Goal: Transaction & Acquisition: Purchase product/service

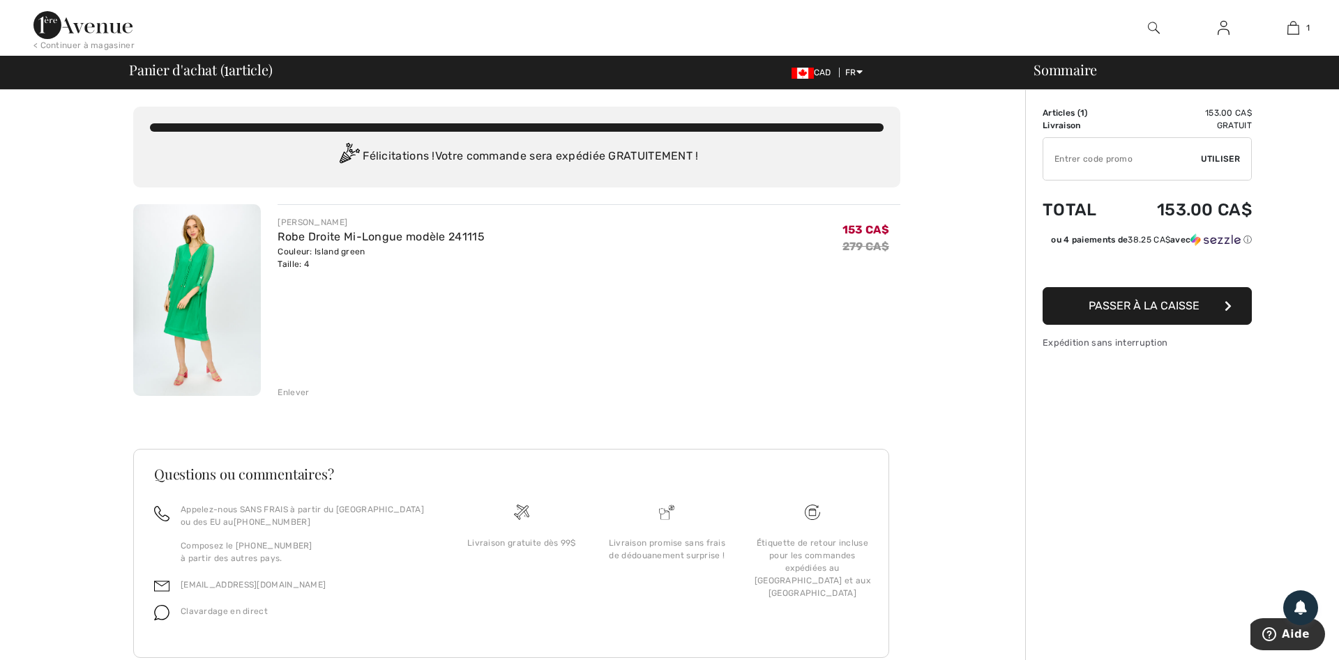
click at [1223, 26] on img at bounding box center [1224, 28] width 12 height 17
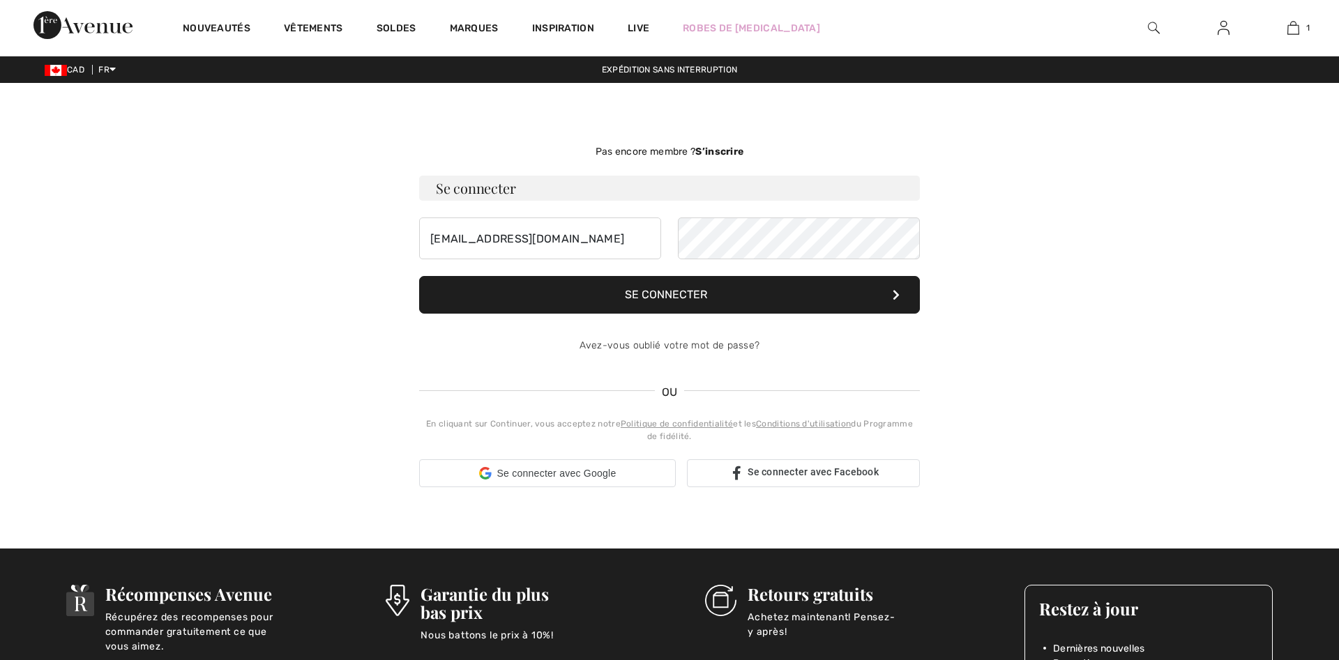
click at [705, 305] on button "Se connecter" at bounding box center [669, 295] width 501 height 38
click at [1060, 337] on div "Pas encore membre ? S’inscrire Se connecter mona3103@yahoo.com Se connecter OU …" at bounding box center [670, 315] width 960 height 399
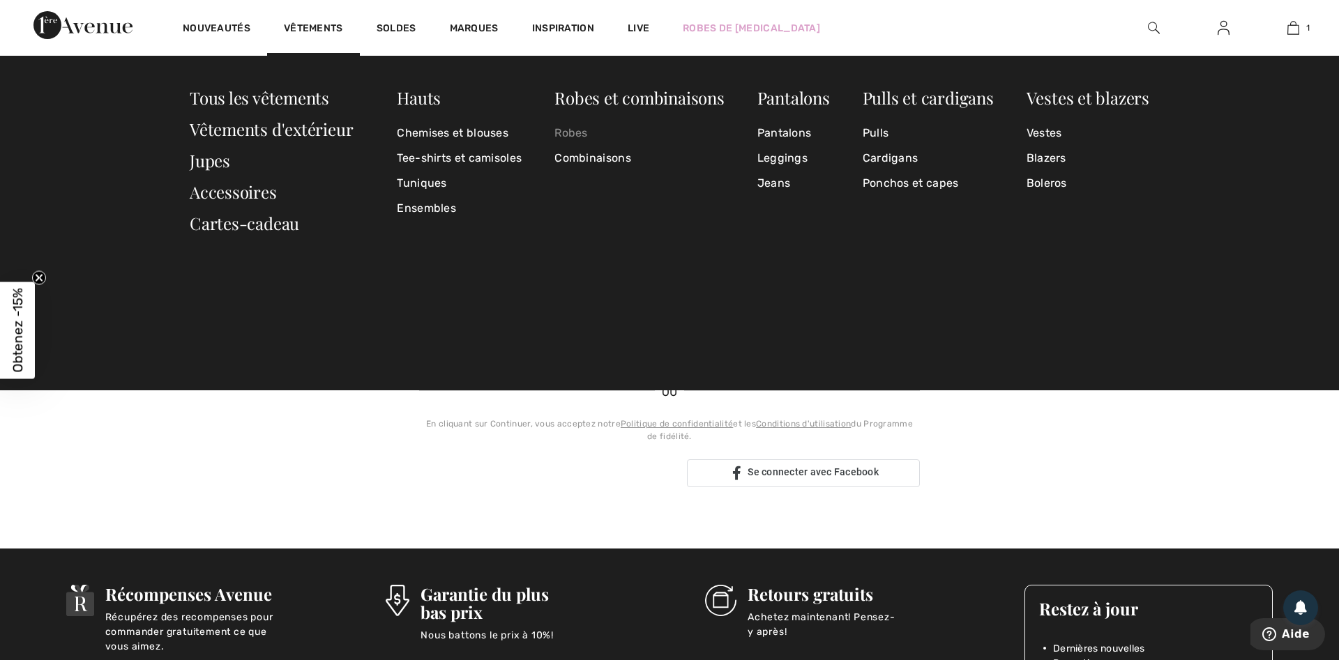
click at [575, 130] on link "Robes" at bounding box center [638, 133] width 169 height 25
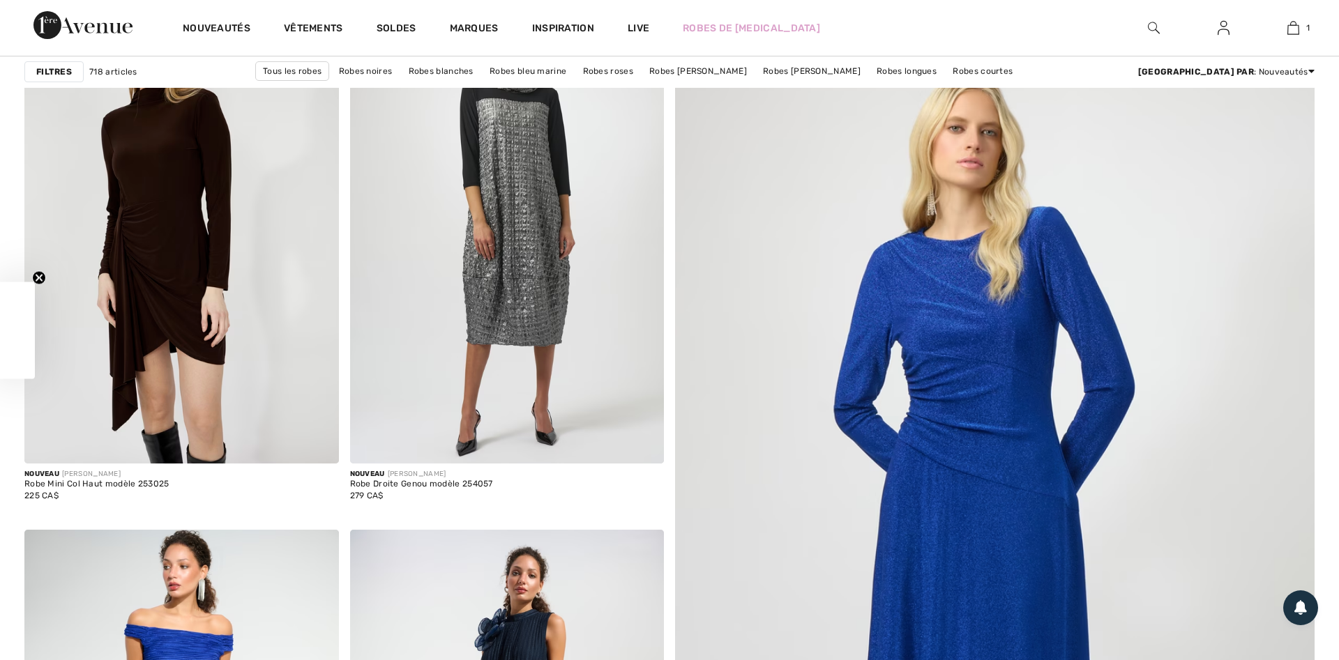
scroll to position [356, 0]
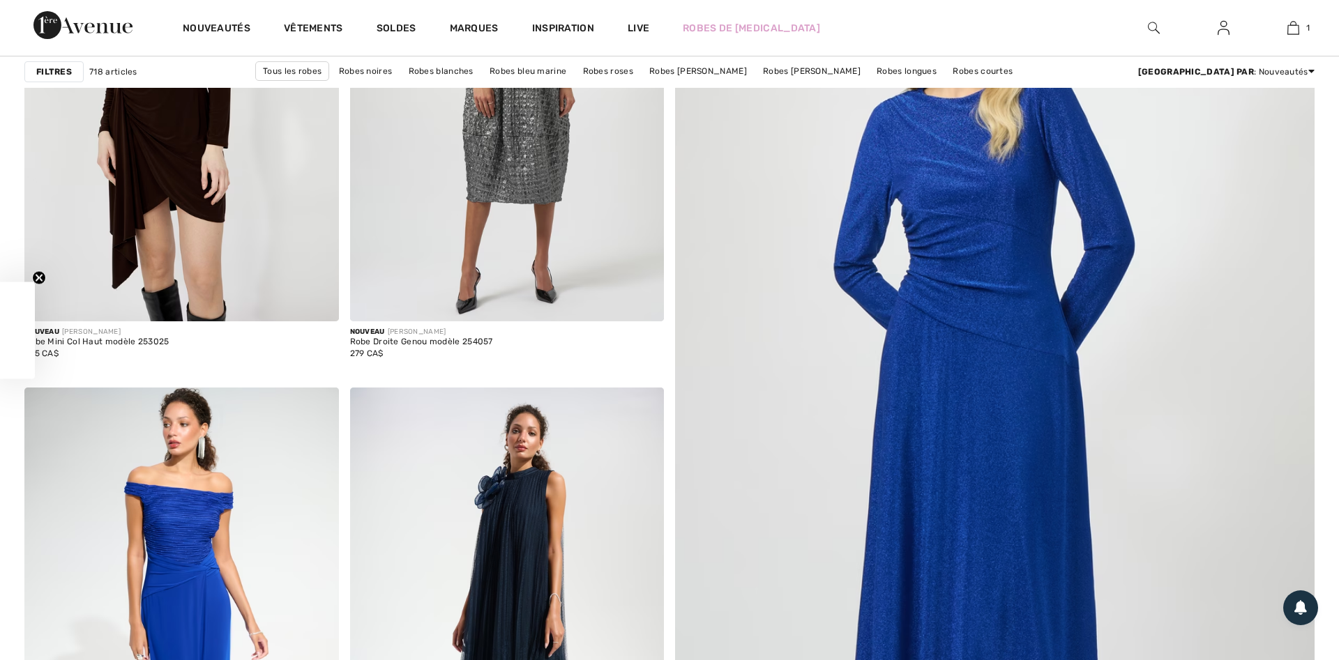
checkbox input "true"
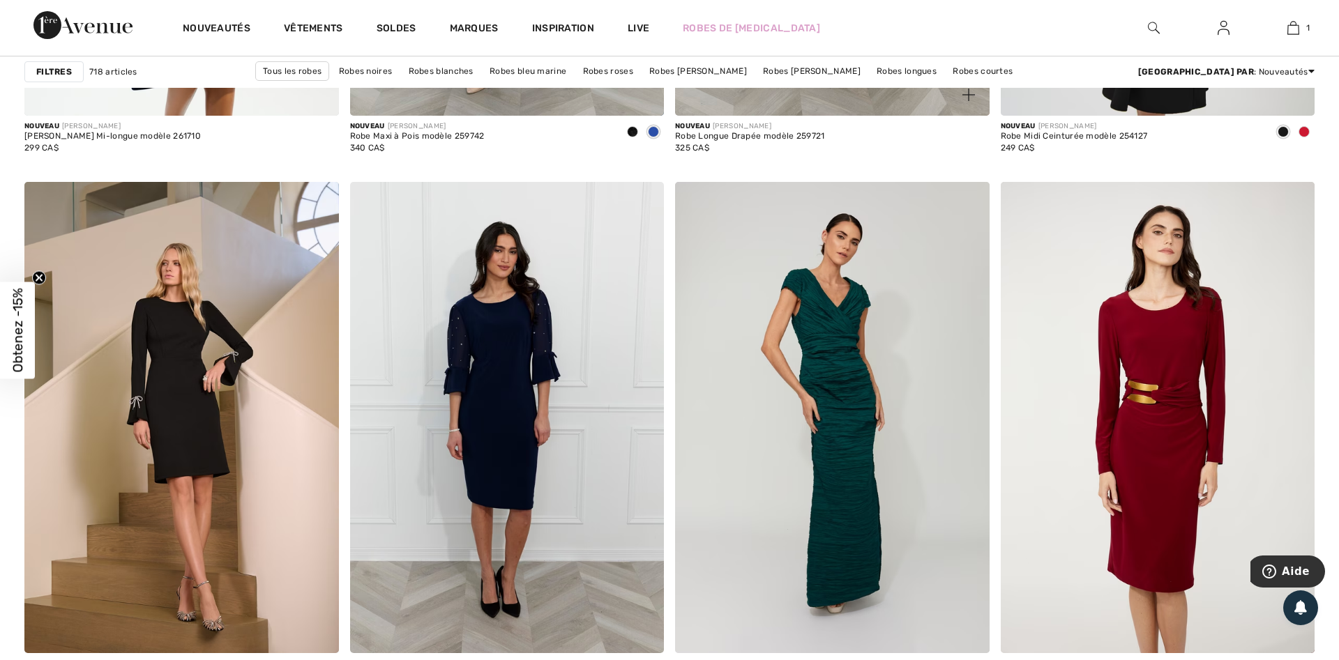
scroll to position [1921, 0]
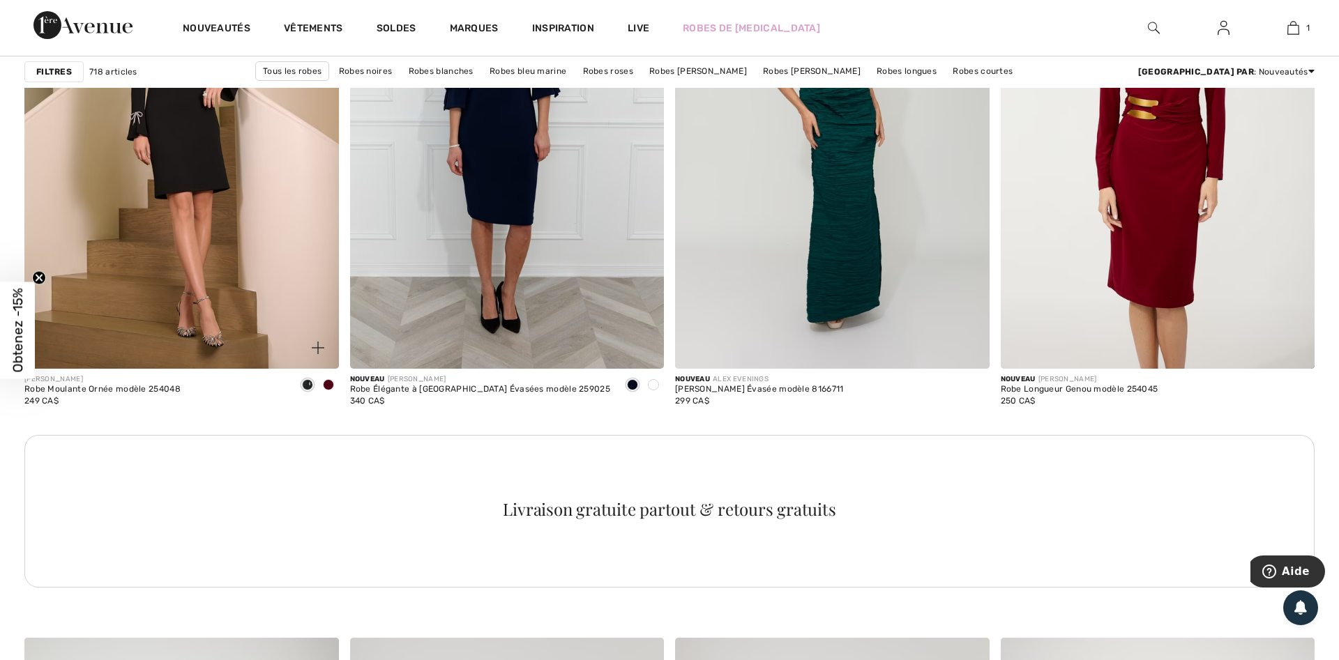
click at [329, 385] on span at bounding box center [328, 384] width 11 height 11
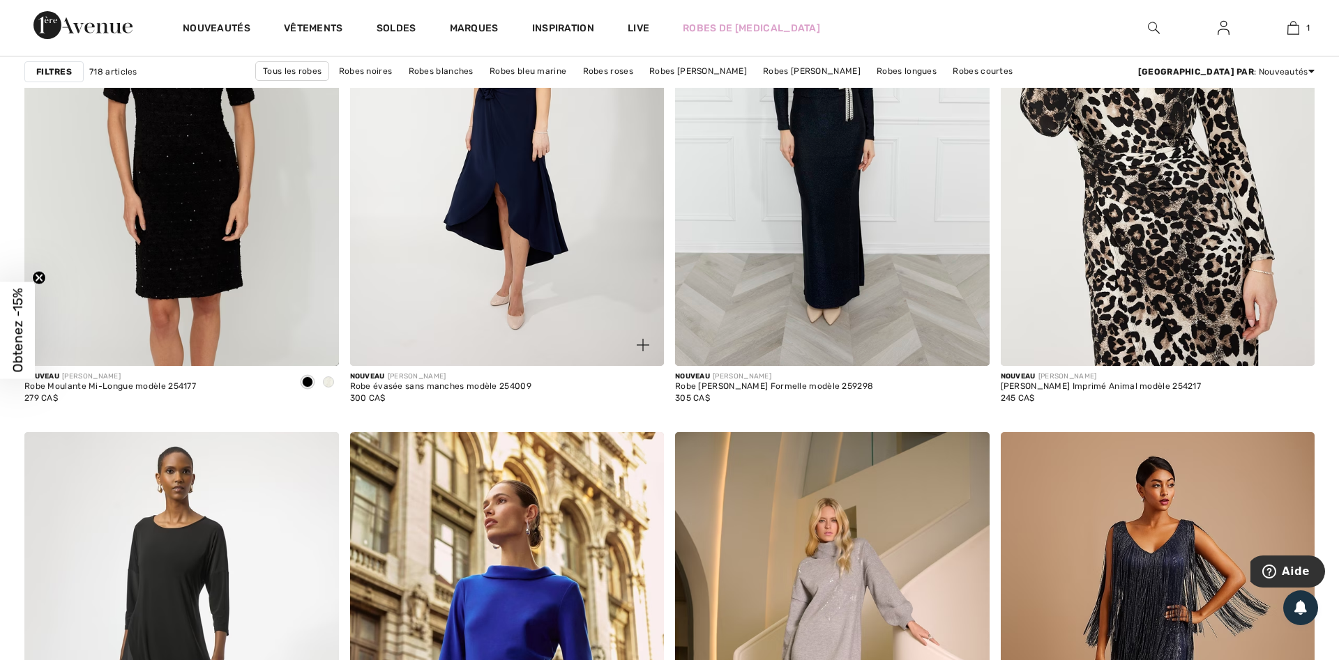
scroll to position [3059, 0]
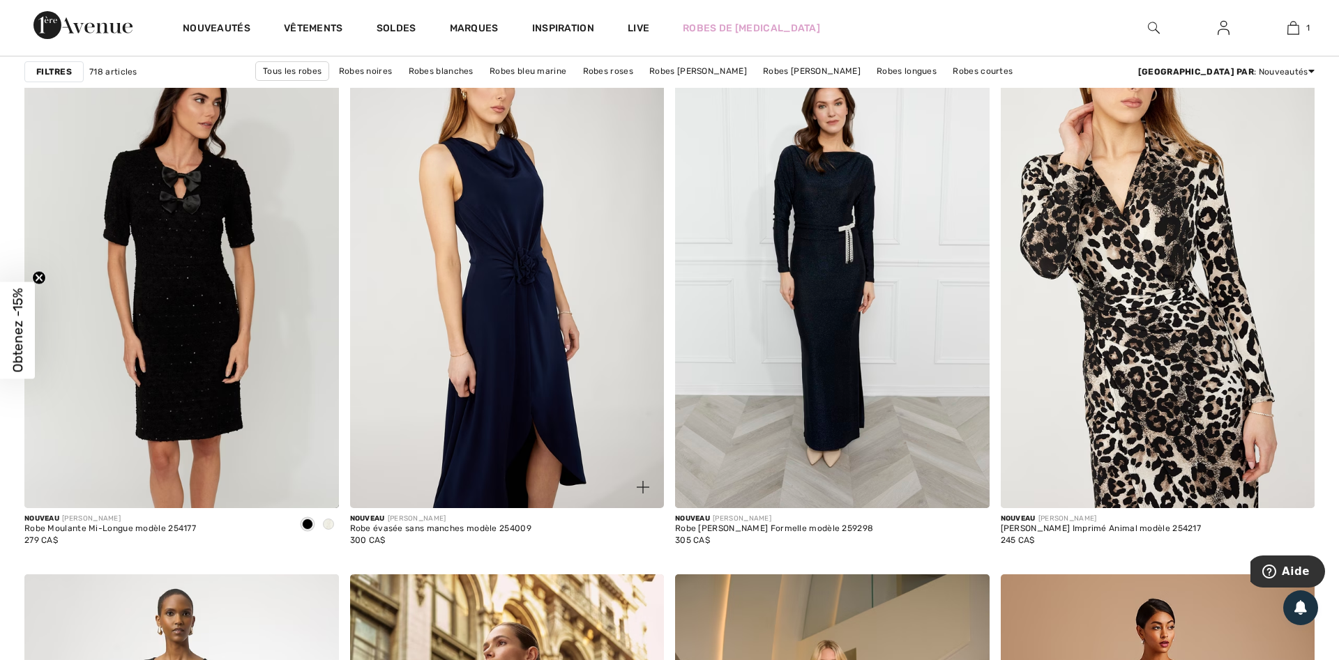
click at [515, 384] on img at bounding box center [507, 272] width 315 height 471
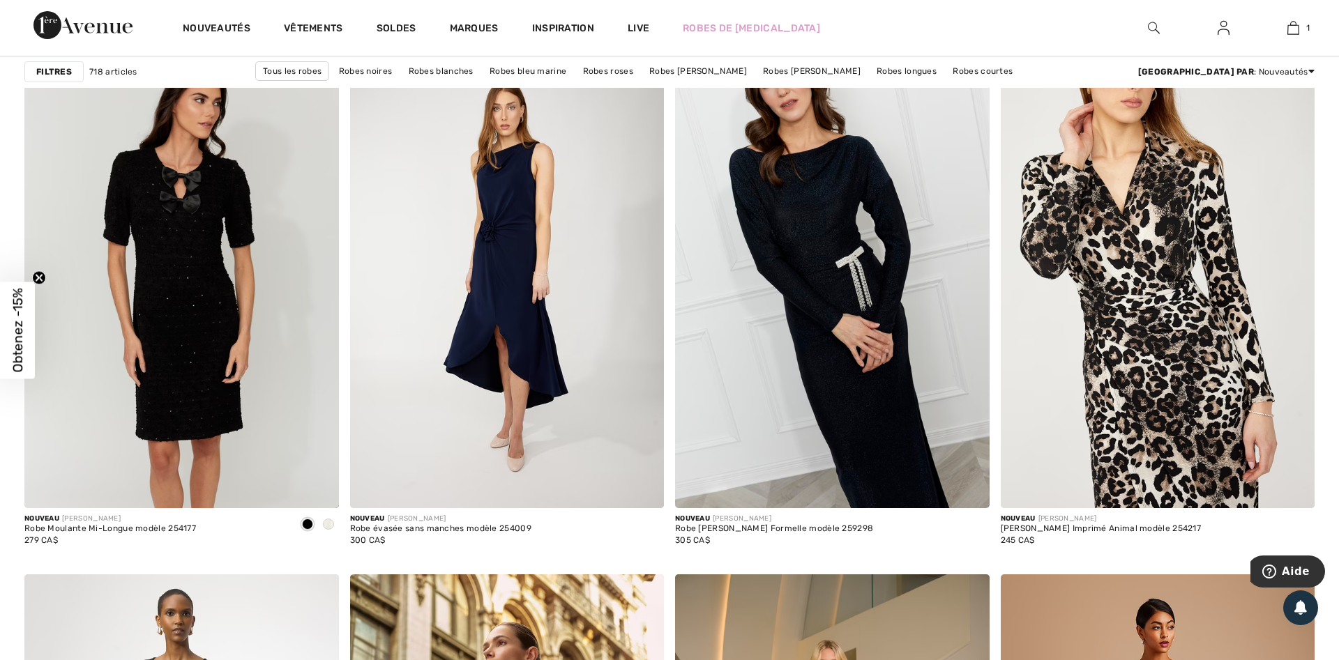
click at [857, 283] on img at bounding box center [832, 272] width 315 height 471
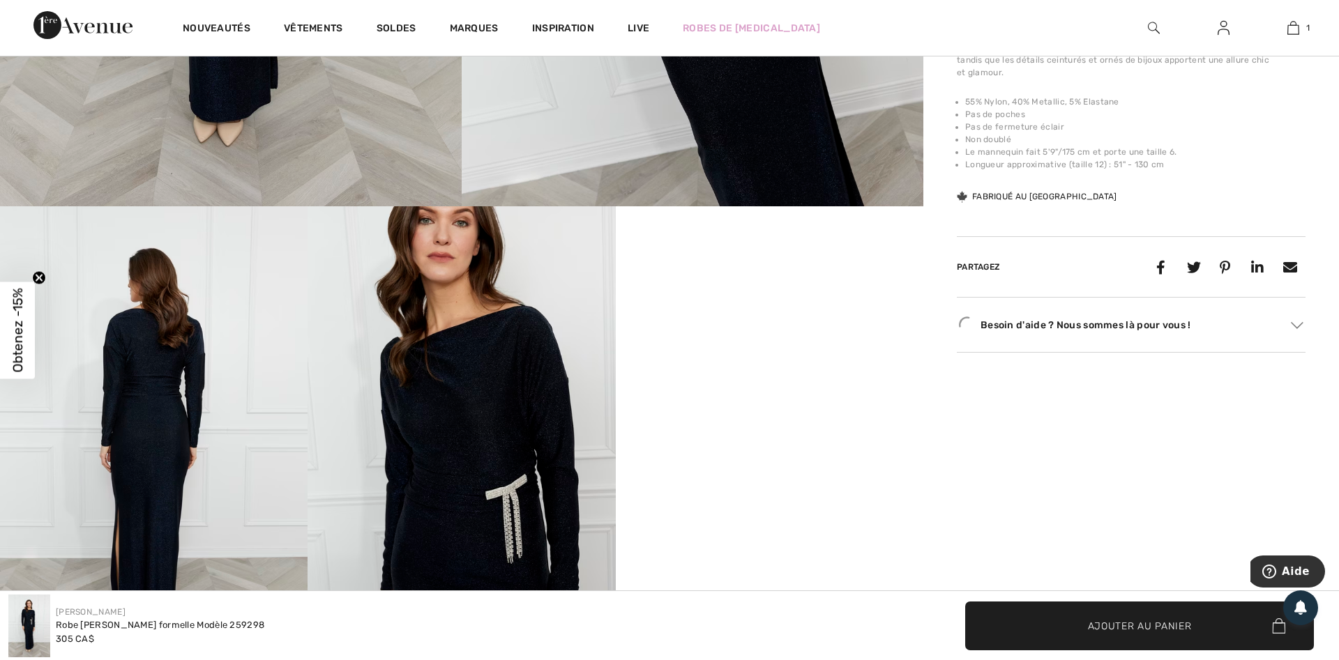
checkbox input "true"
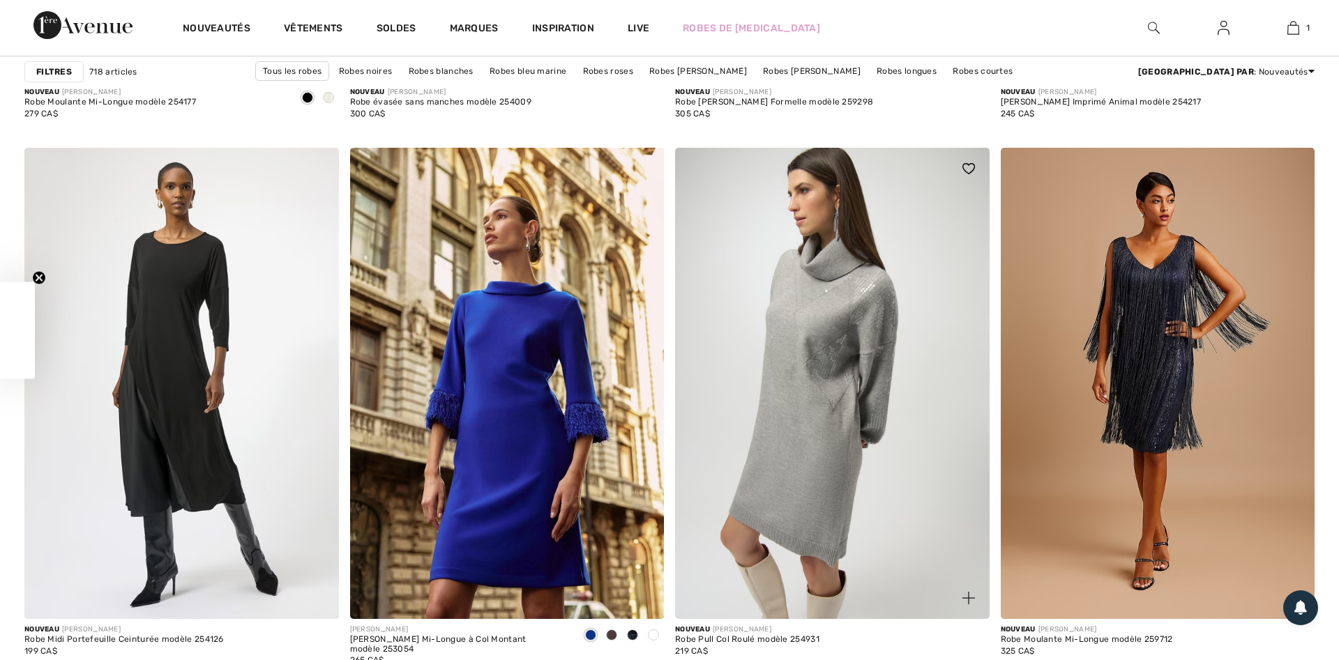
checkbox input "true"
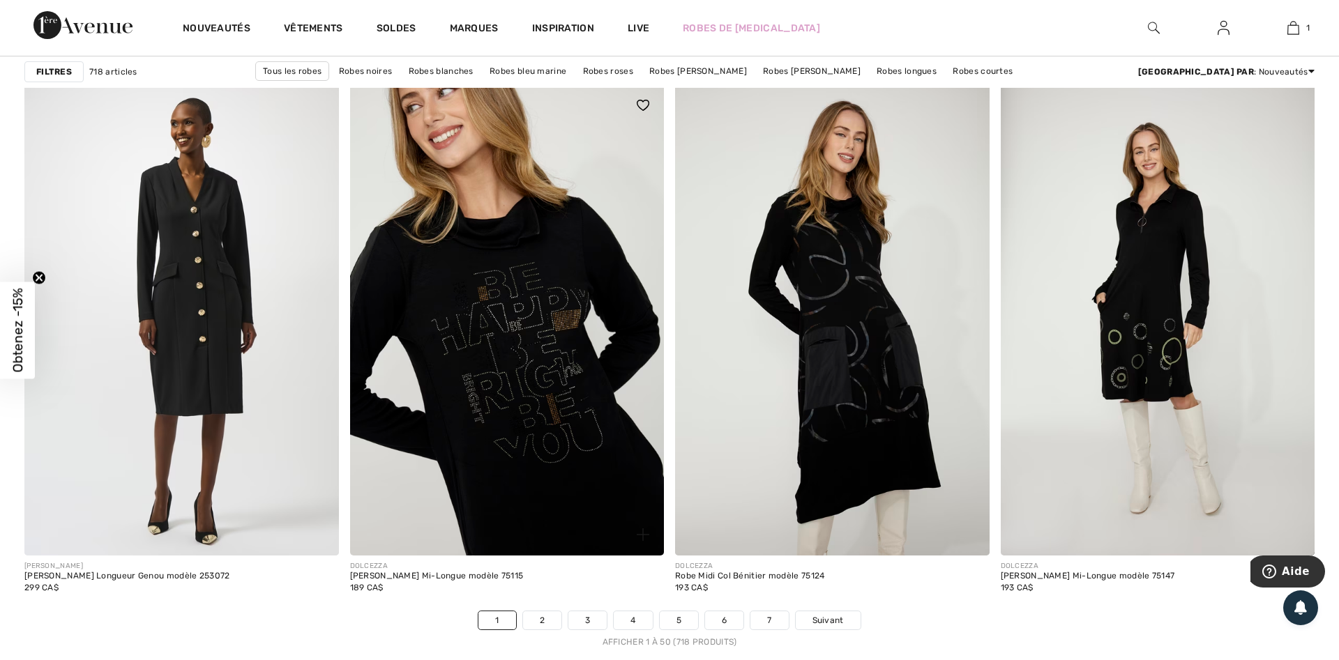
scroll to position [8038, 0]
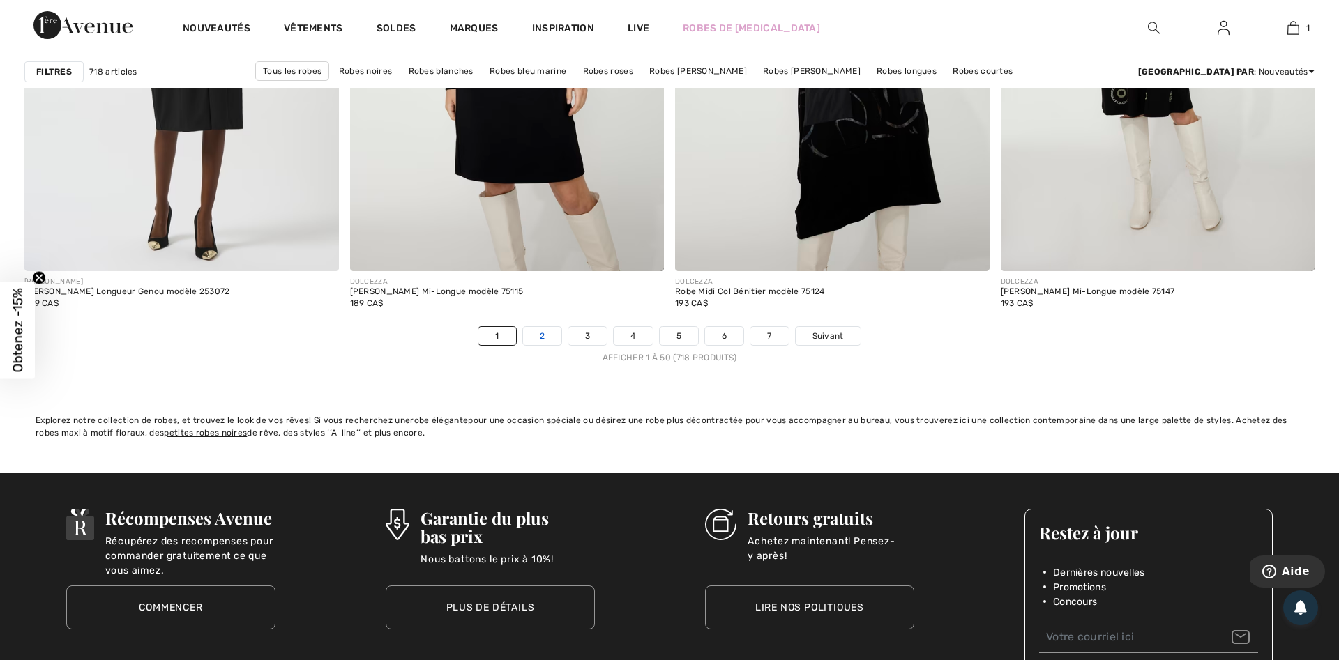
click at [536, 338] on link "2" at bounding box center [542, 336] width 38 height 18
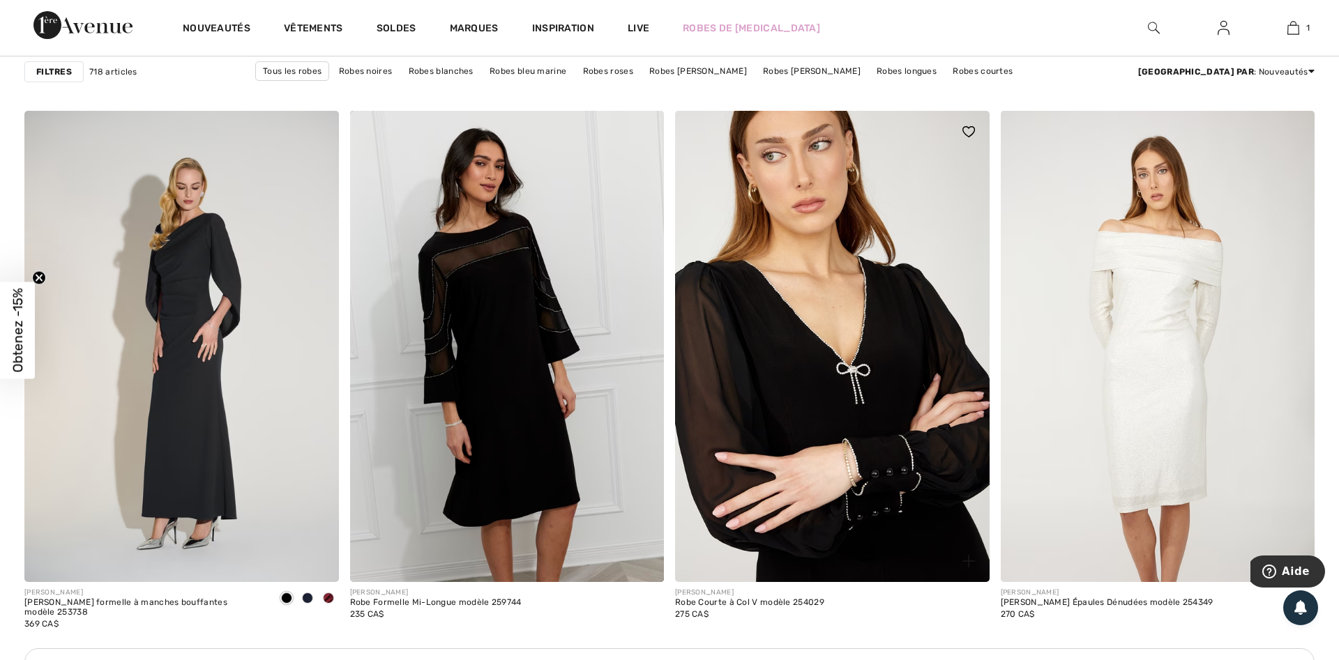
scroll to position [1778, 0]
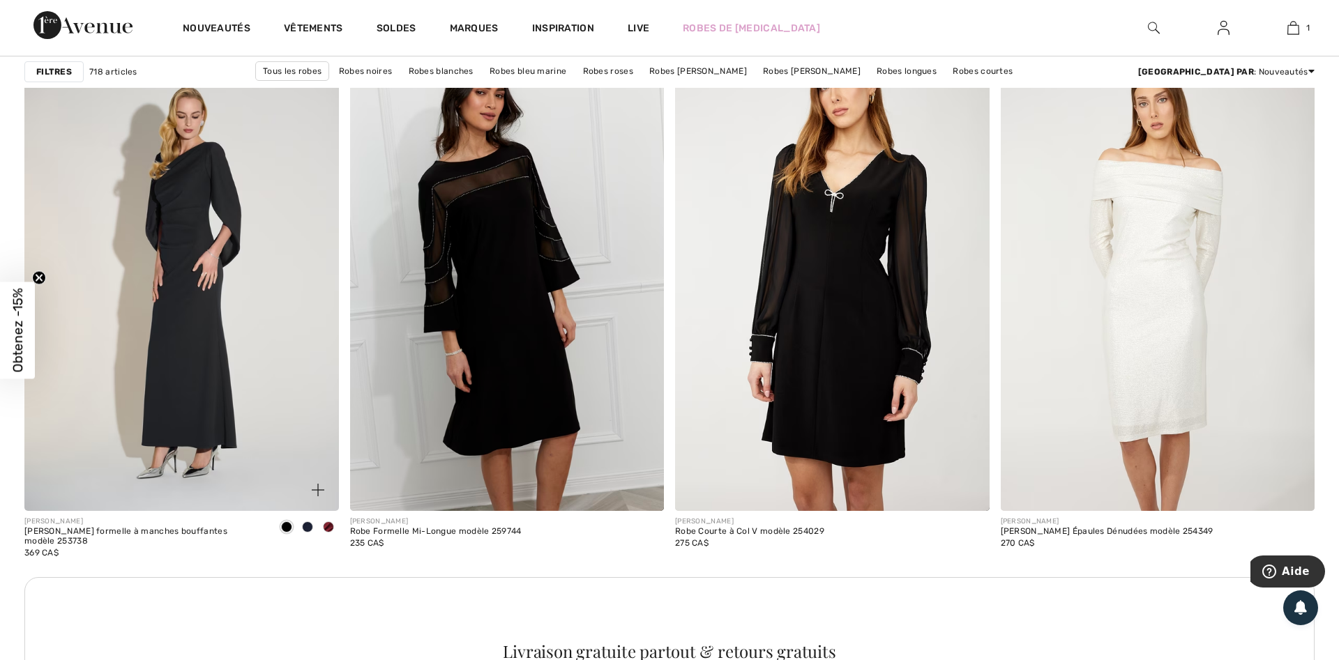
click at [329, 526] on span at bounding box center [328, 527] width 11 height 11
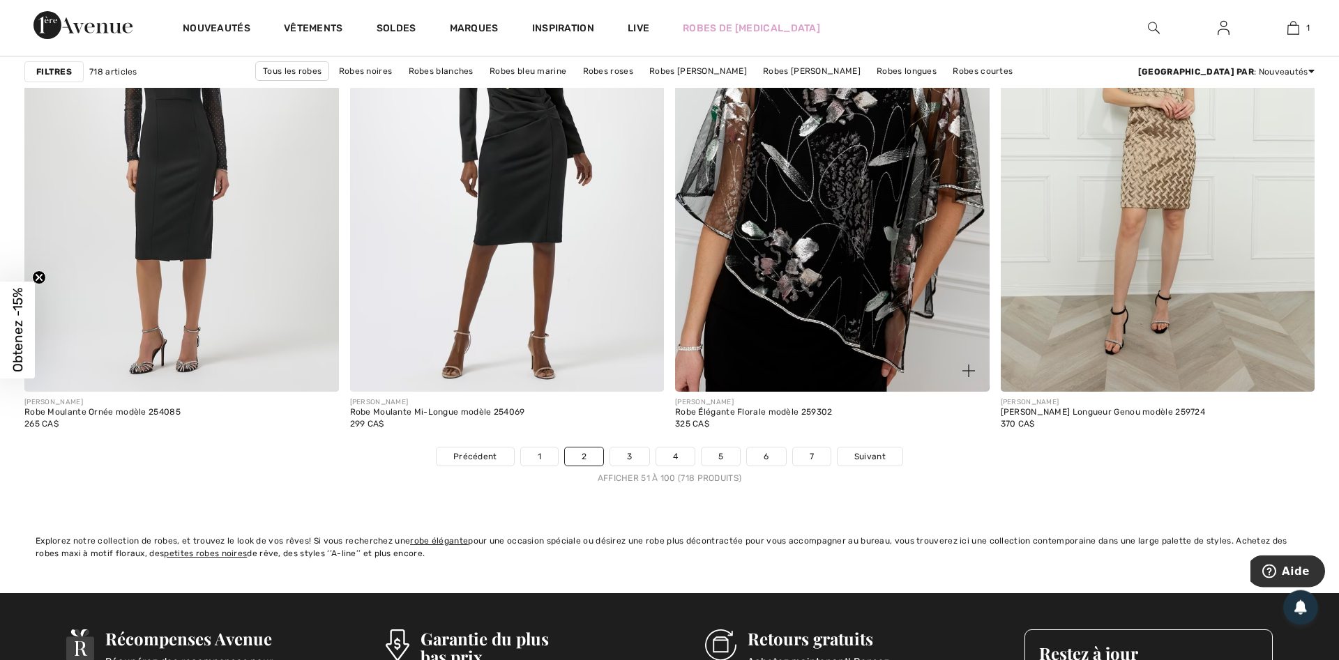
scroll to position [7967, 0]
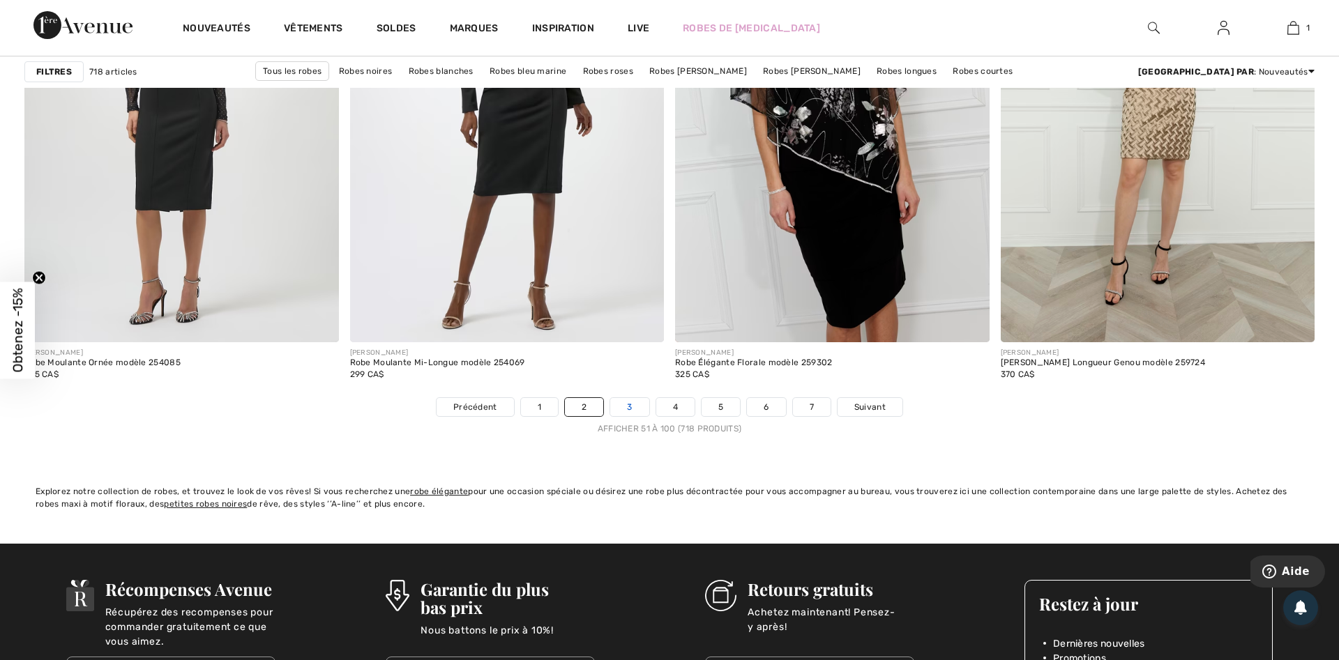
click at [628, 409] on link "3" at bounding box center [629, 407] width 38 height 18
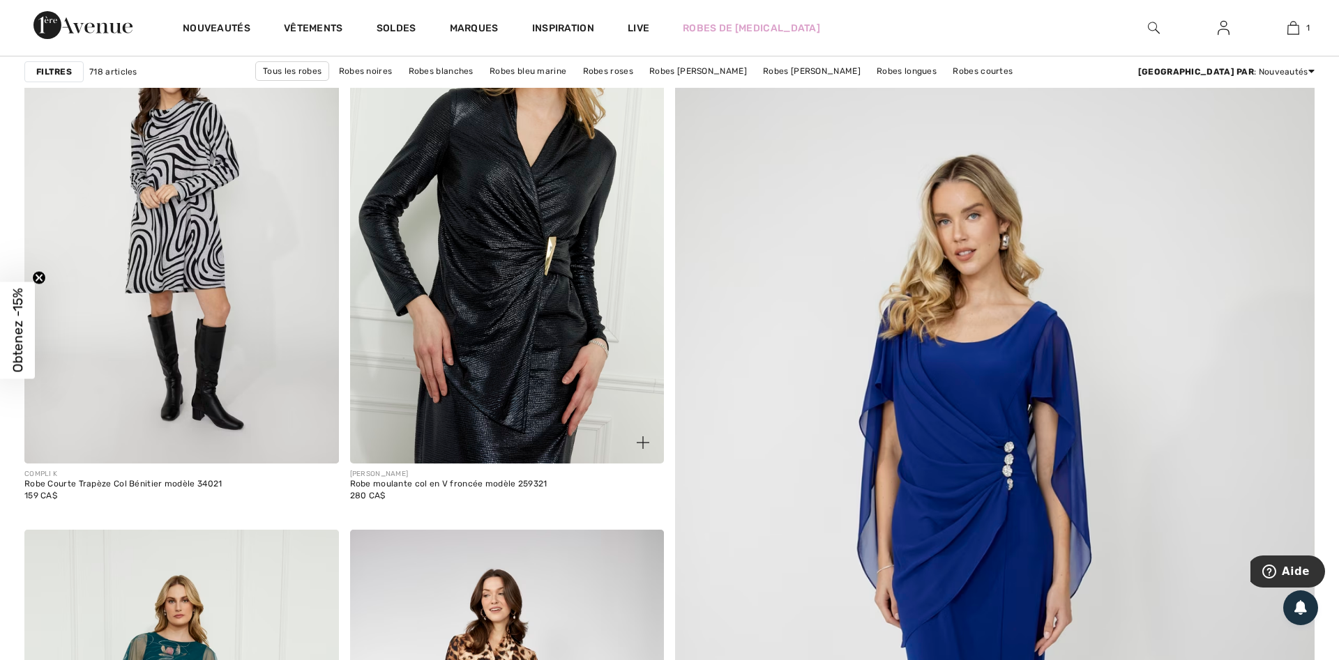
click at [536, 334] on img at bounding box center [507, 227] width 315 height 471
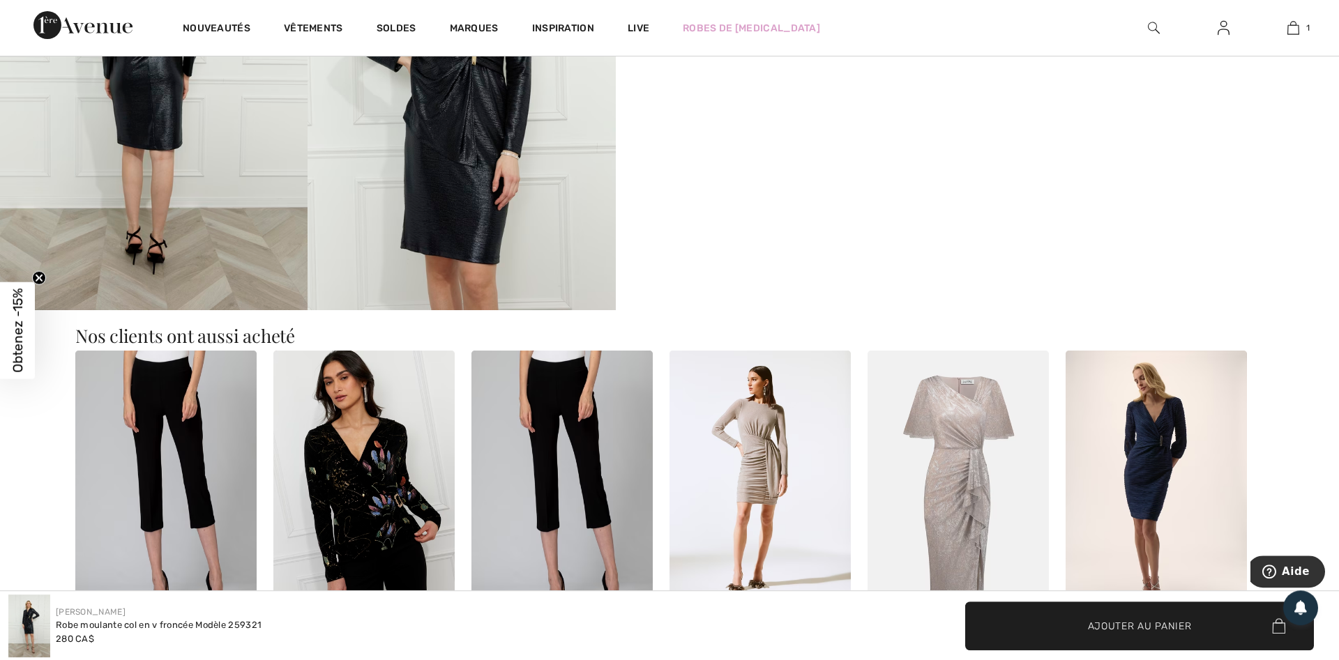
scroll to position [925, 0]
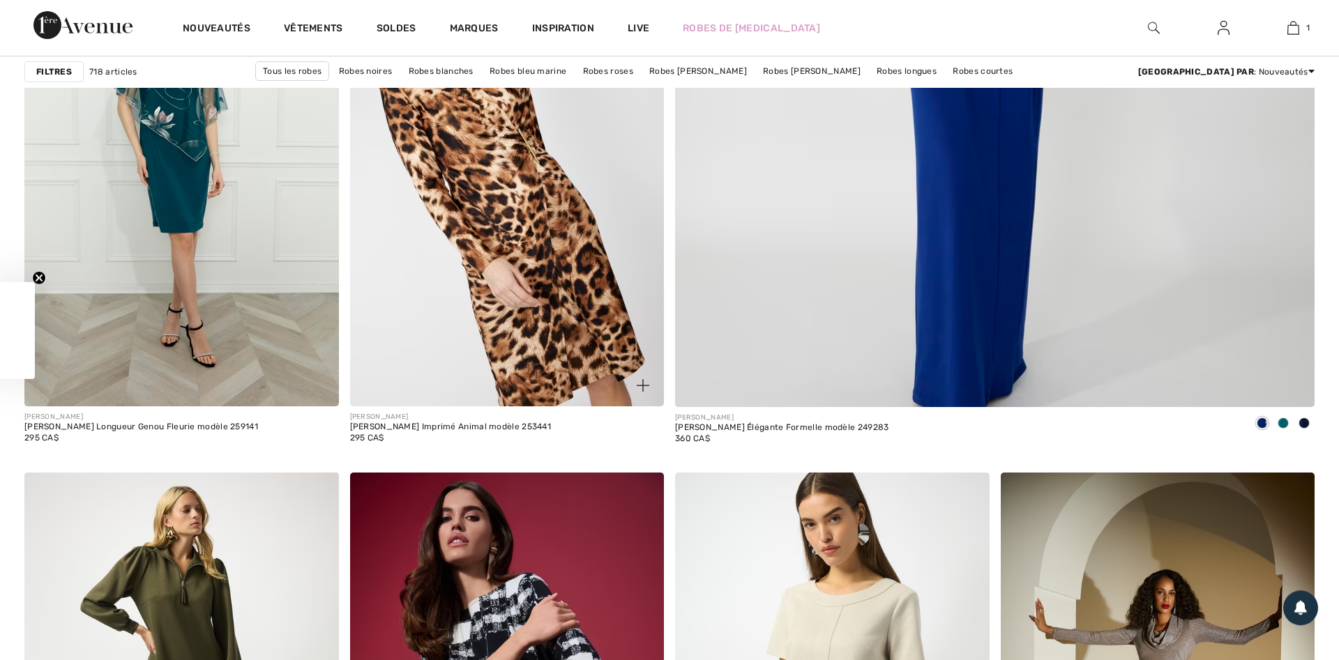
scroll to position [951, 0]
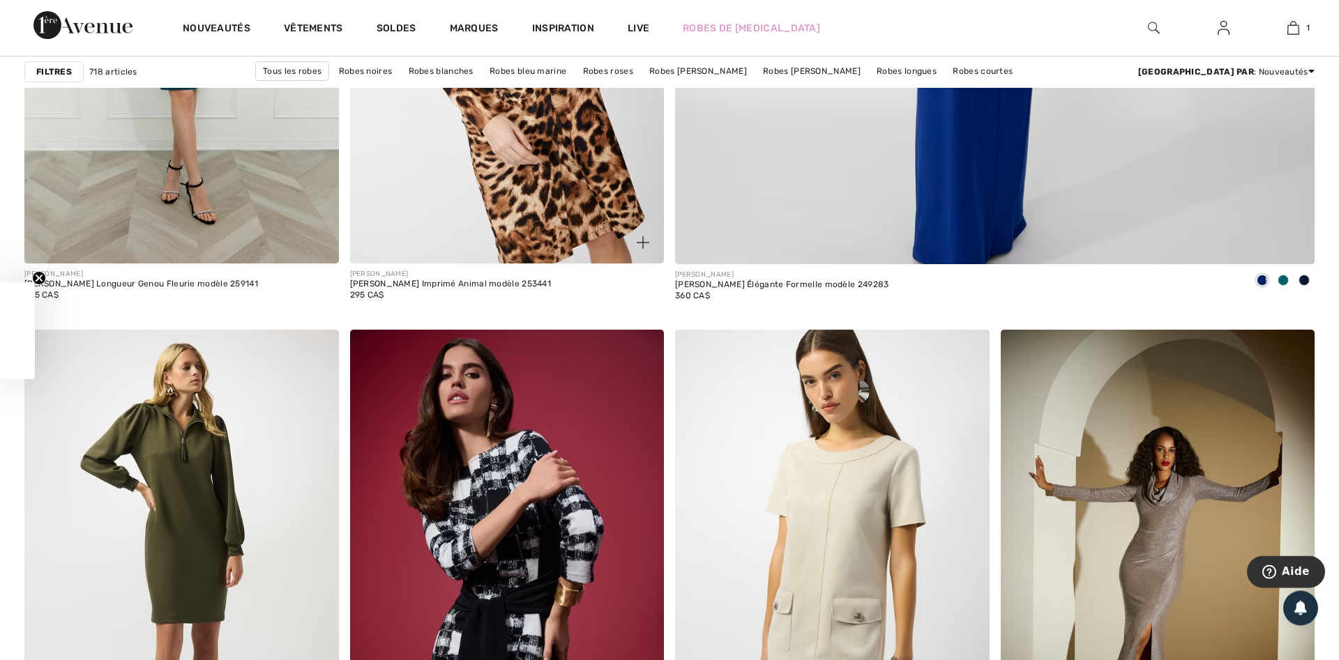
checkbox input "true"
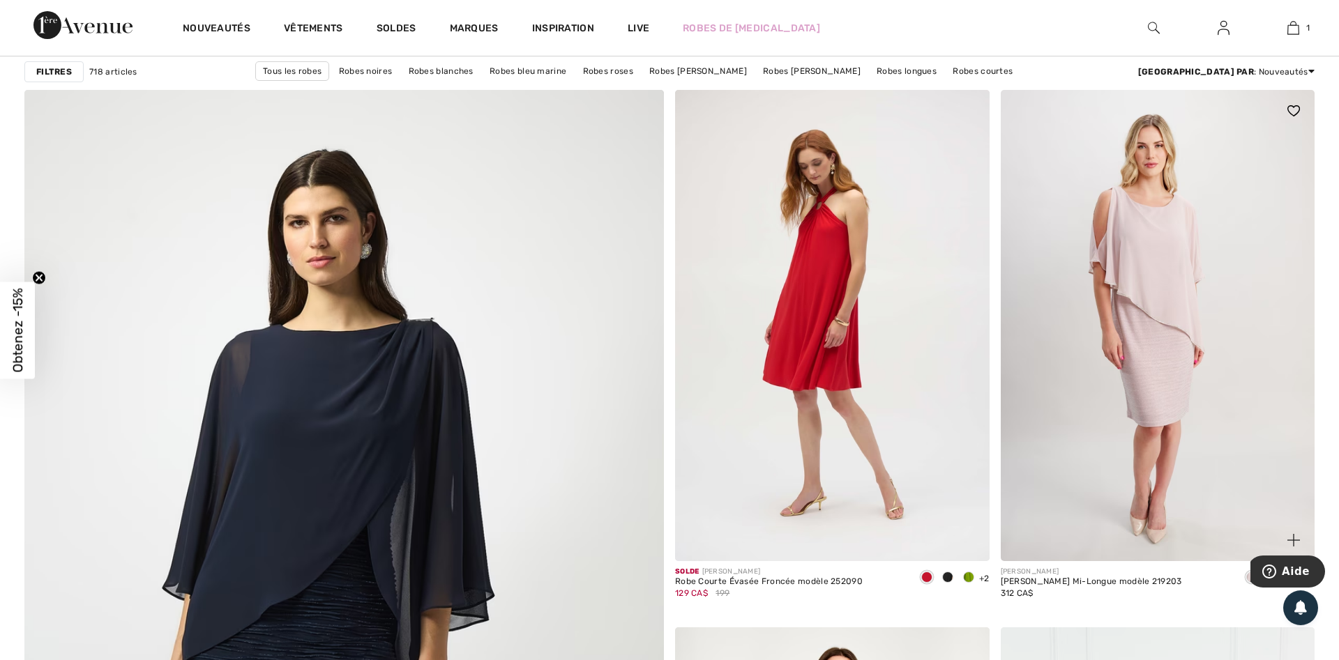
scroll to position [4410, 0]
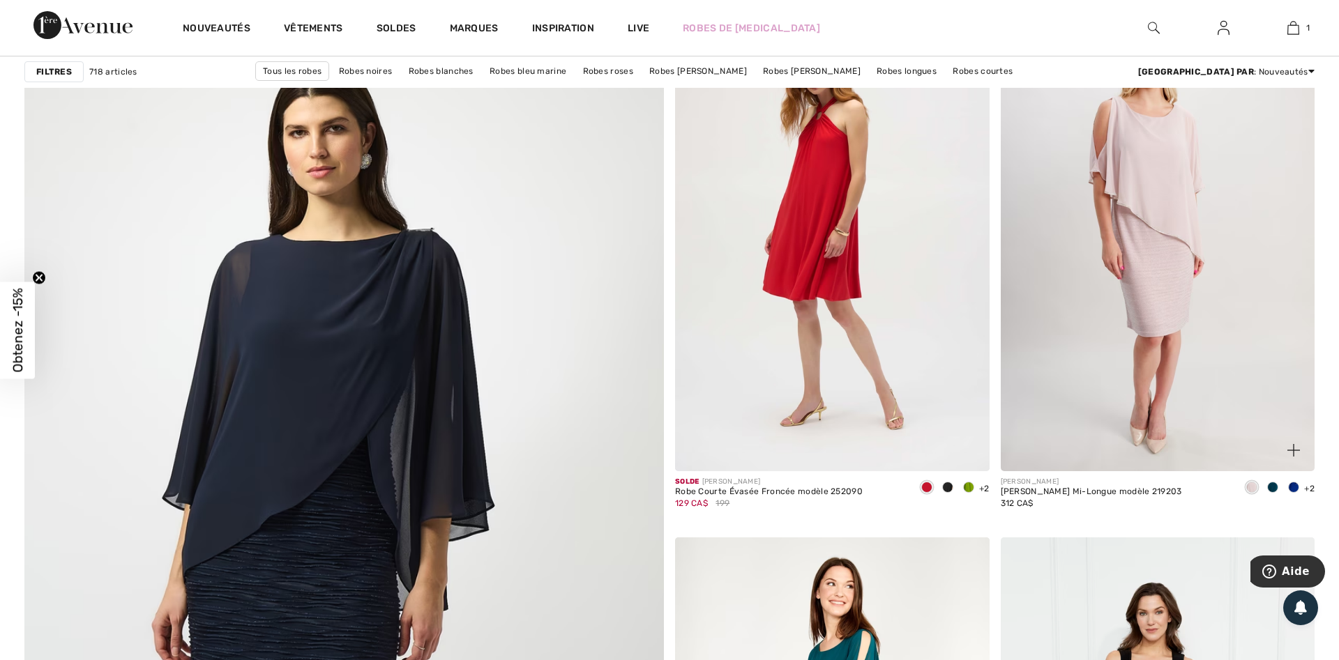
click at [1163, 253] on img at bounding box center [1158, 235] width 315 height 471
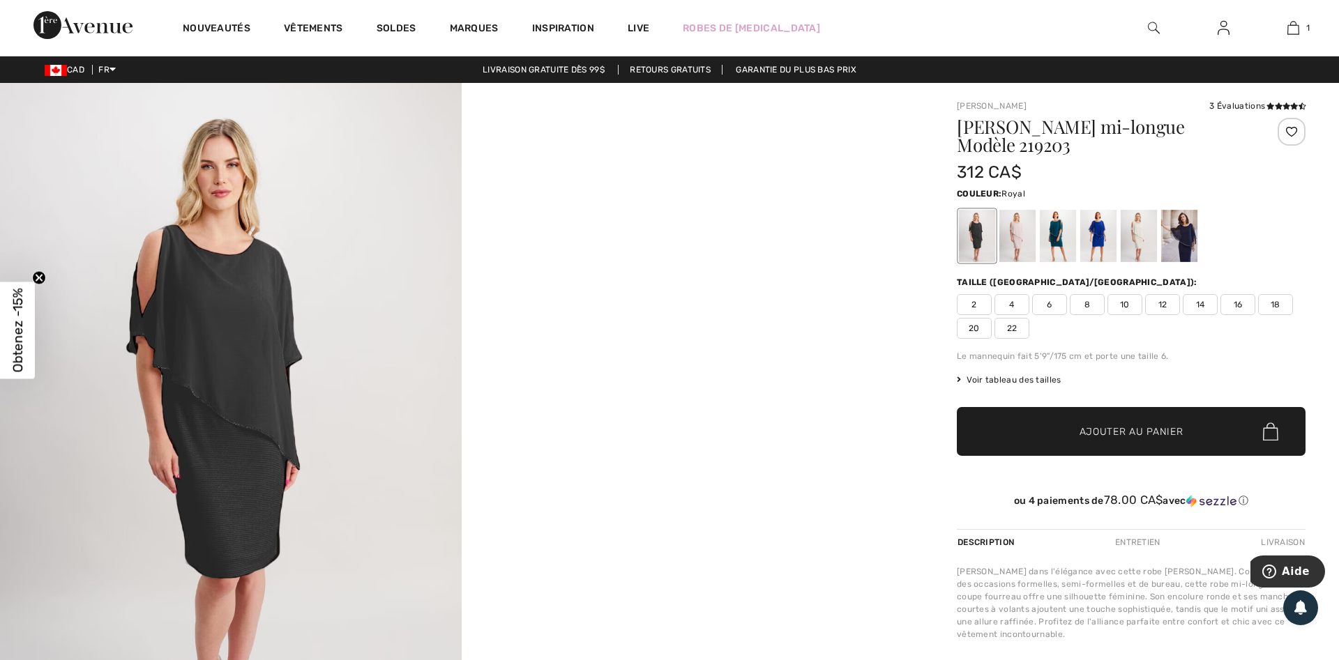
click at [1089, 236] on div at bounding box center [1098, 236] width 36 height 52
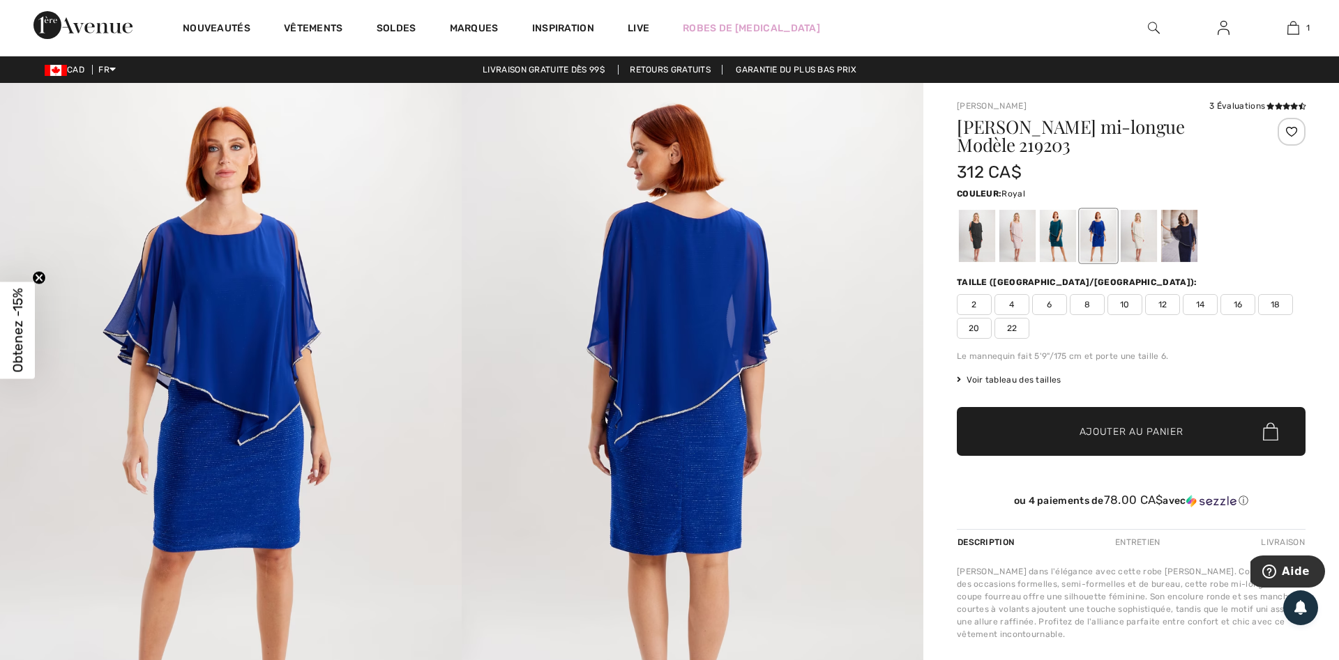
click at [1199, 241] on div at bounding box center [1131, 236] width 349 height 58
click at [1188, 244] on div at bounding box center [1179, 236] width 36 height 52
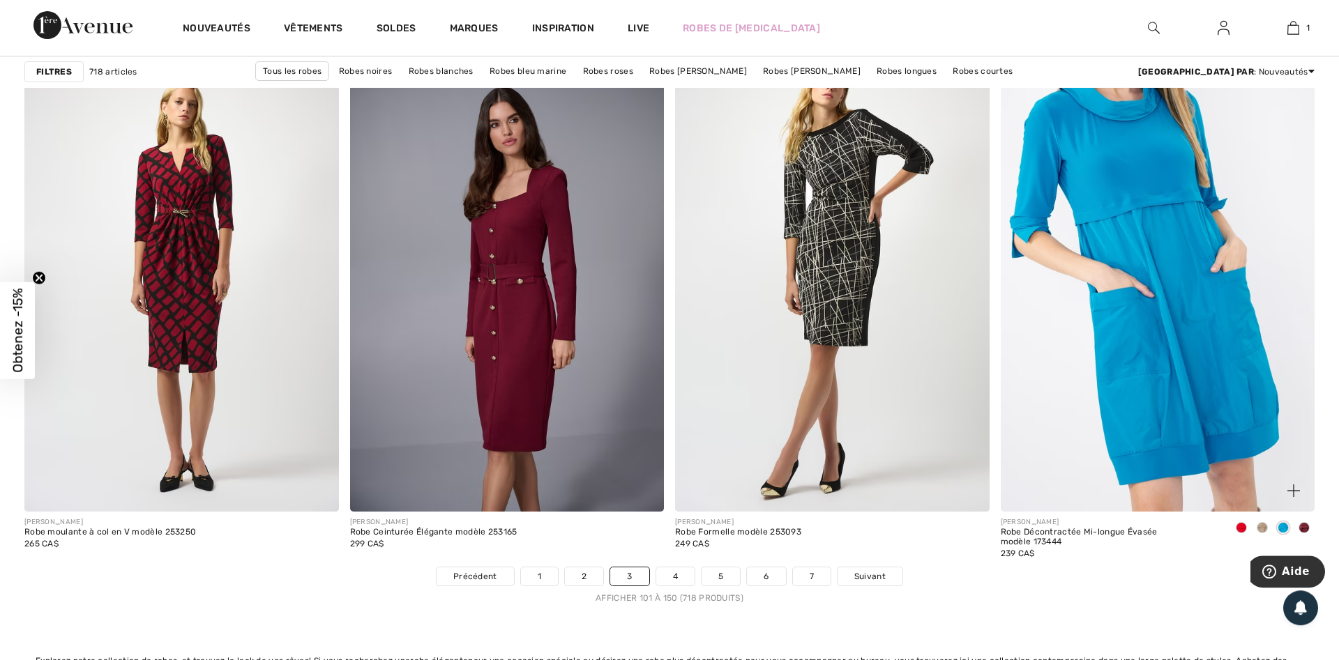
scroll to position [7824, 0]
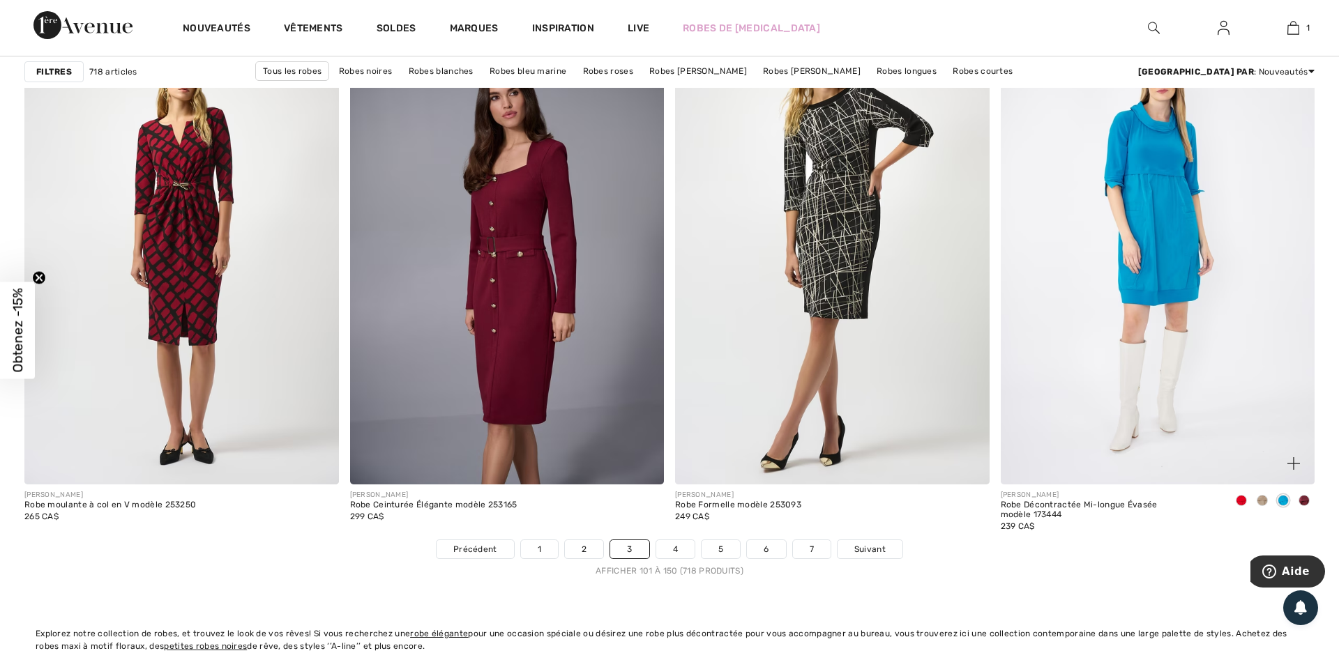
click at [1304, 503] on span at bounding box center [1303, 500] width 11 height 11
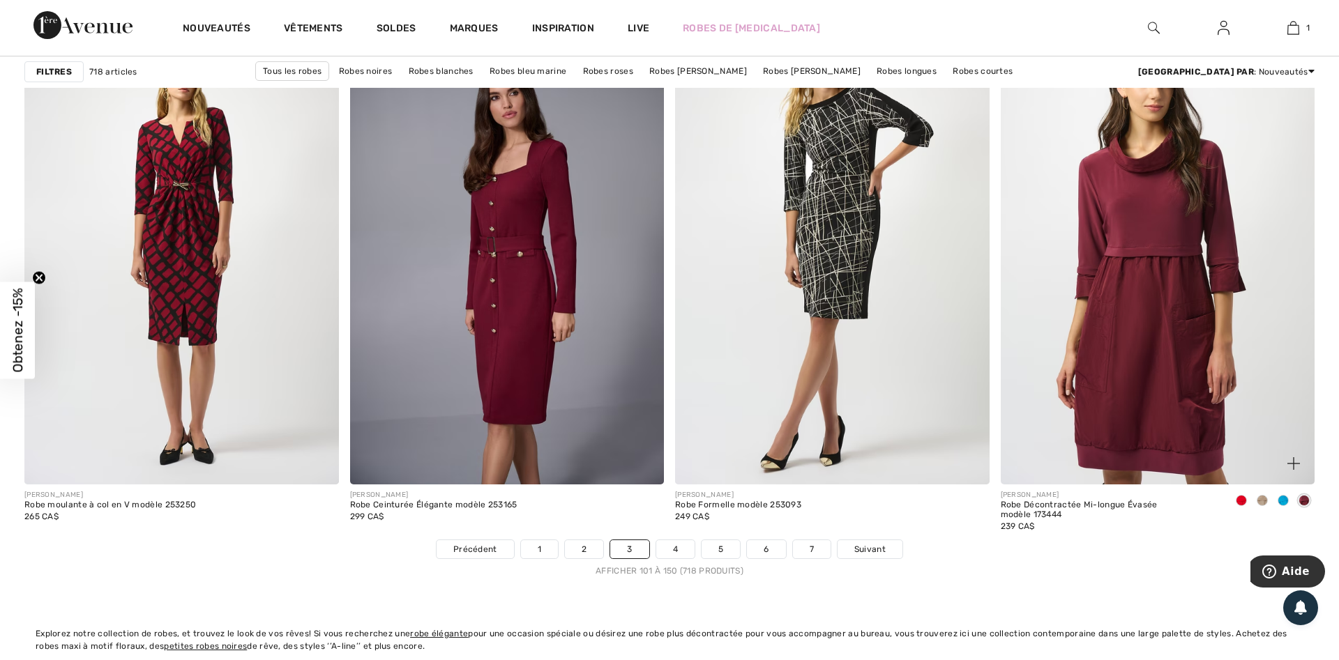
click at [1179, 248] on img at bounding box center [1158, 248] width 315 height 471
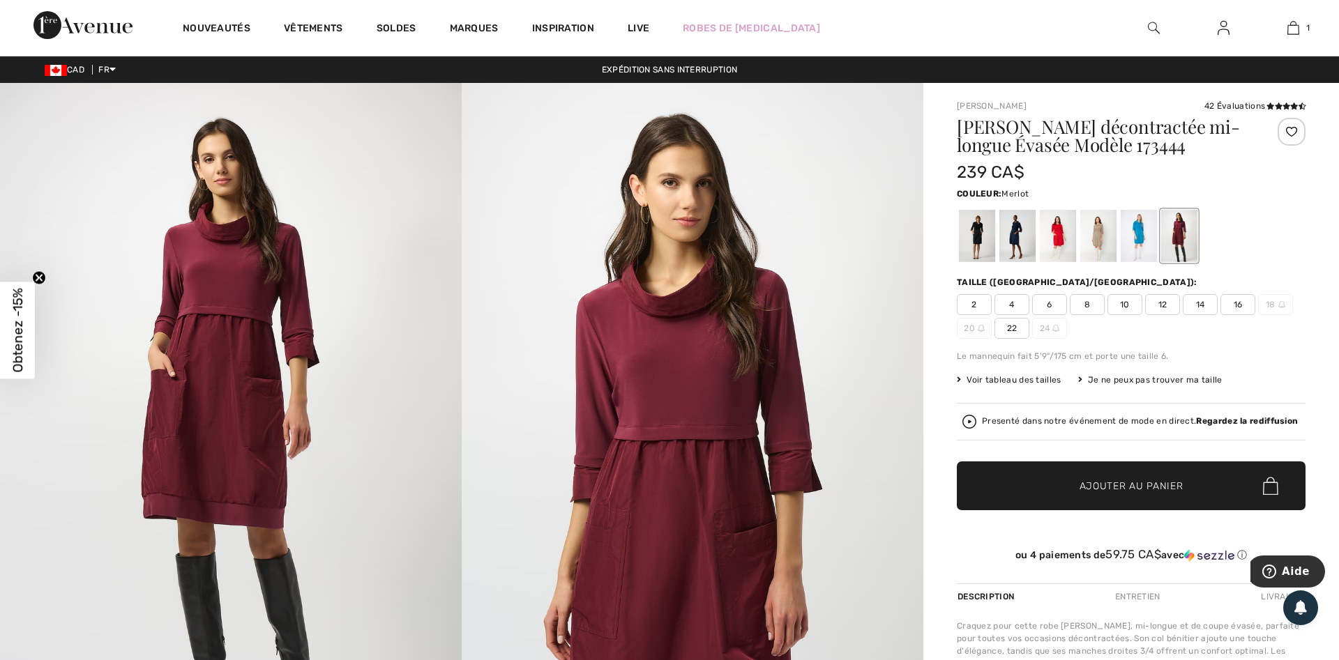
click at [1014, 377] on span "Voir tableau des tailles" at bounding box center [1009, 380] width 105 height 13
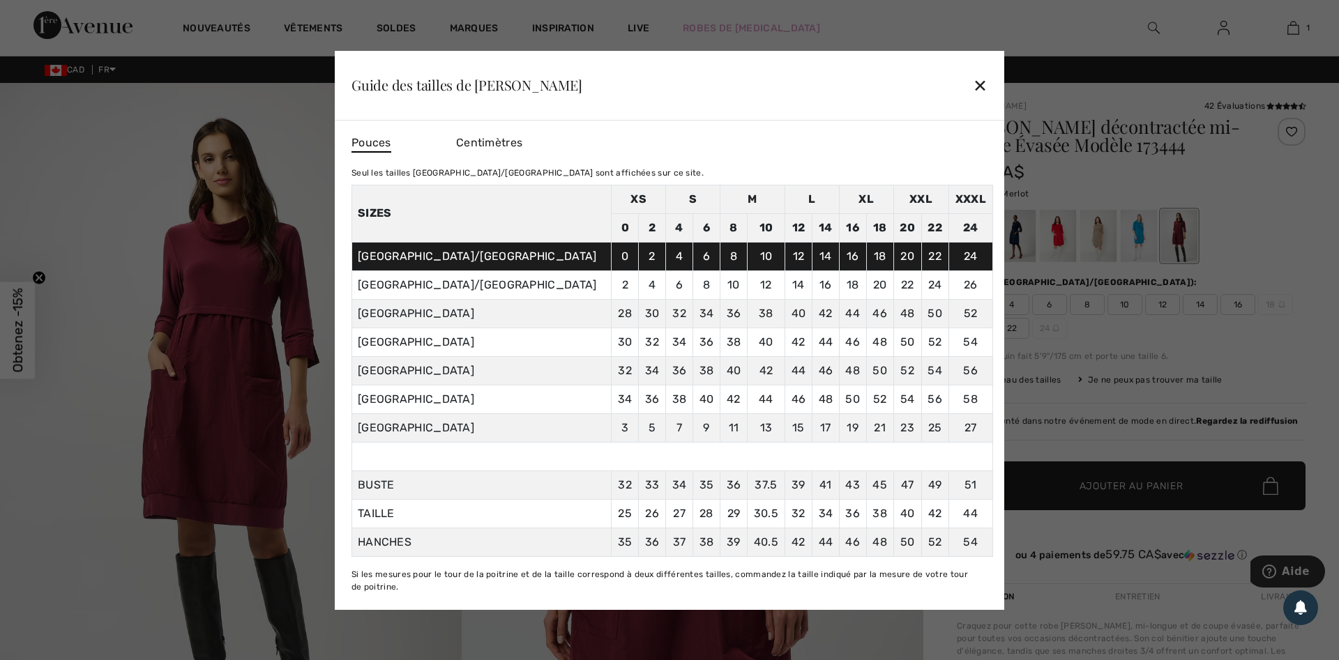
click at [984, 91] on div "✕" at bounding box center [980, 84] width 15 height 29
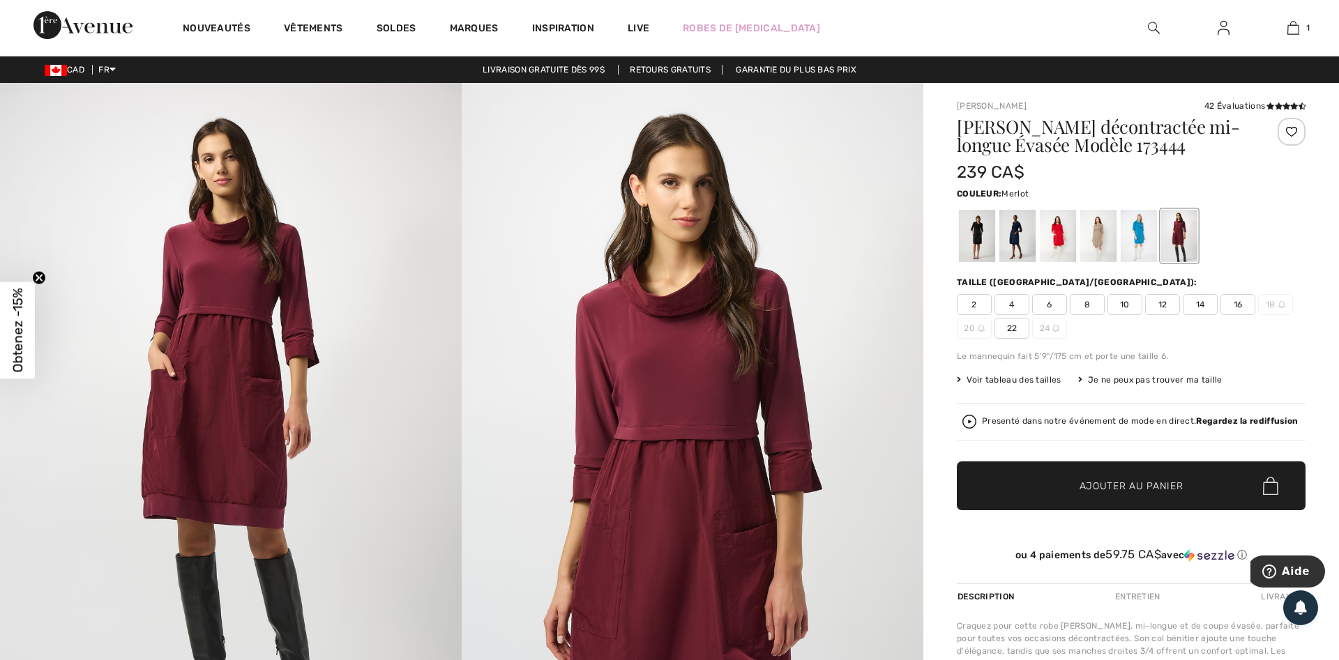
click at [1100, 308] on span "8" at bounding box center [1087, 304] width 35 height 21
click at [1117, 479] on span "Ajouter au panier" at bounding box center [1132, 486] width 104 height 15
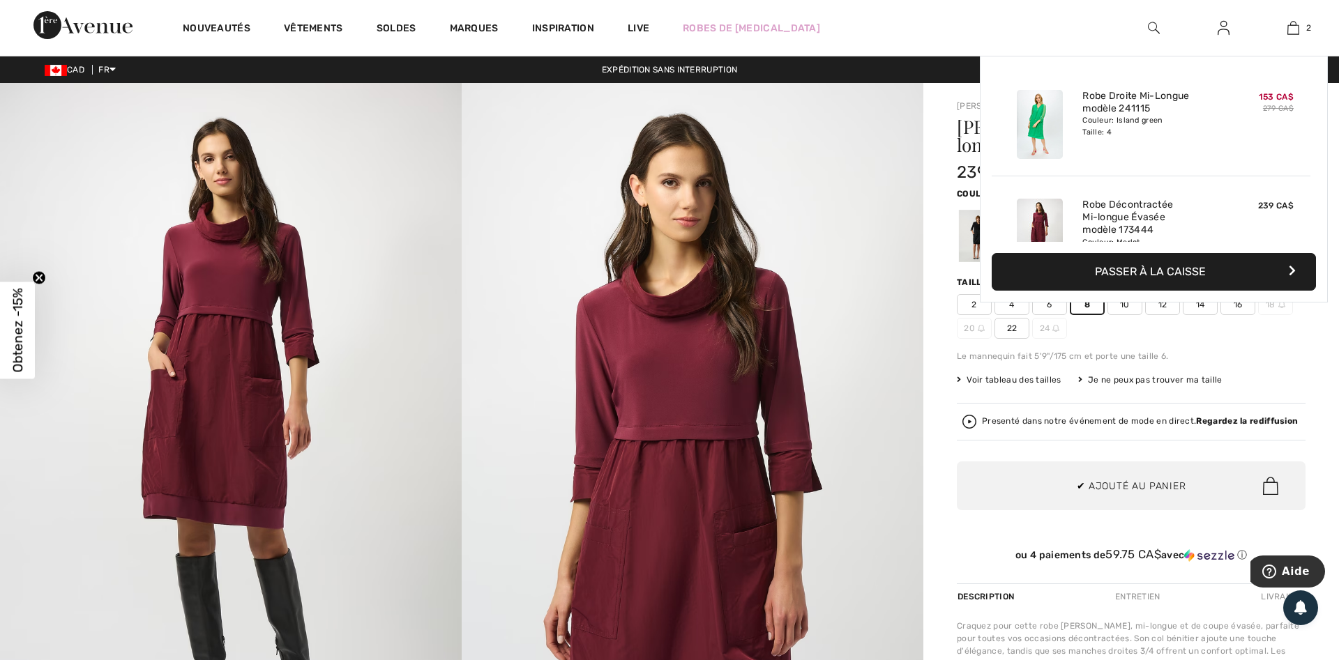
scroll to position [43, 0]
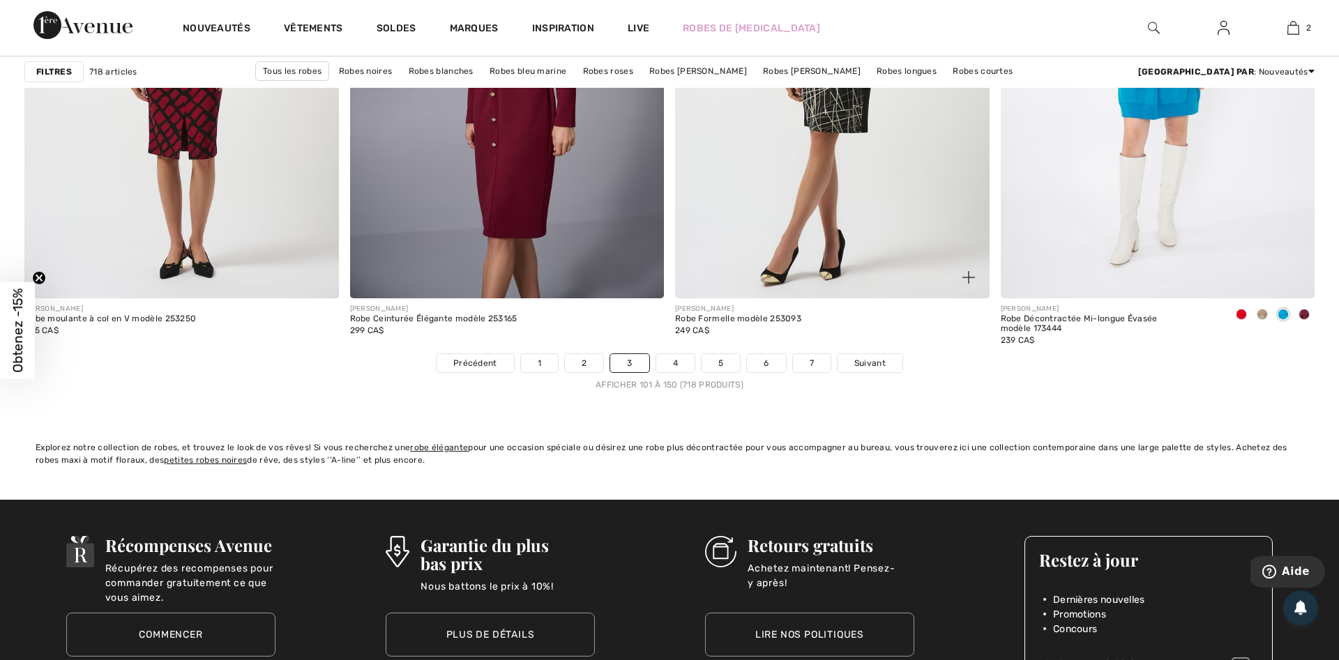
scroll to position [8038, 0]
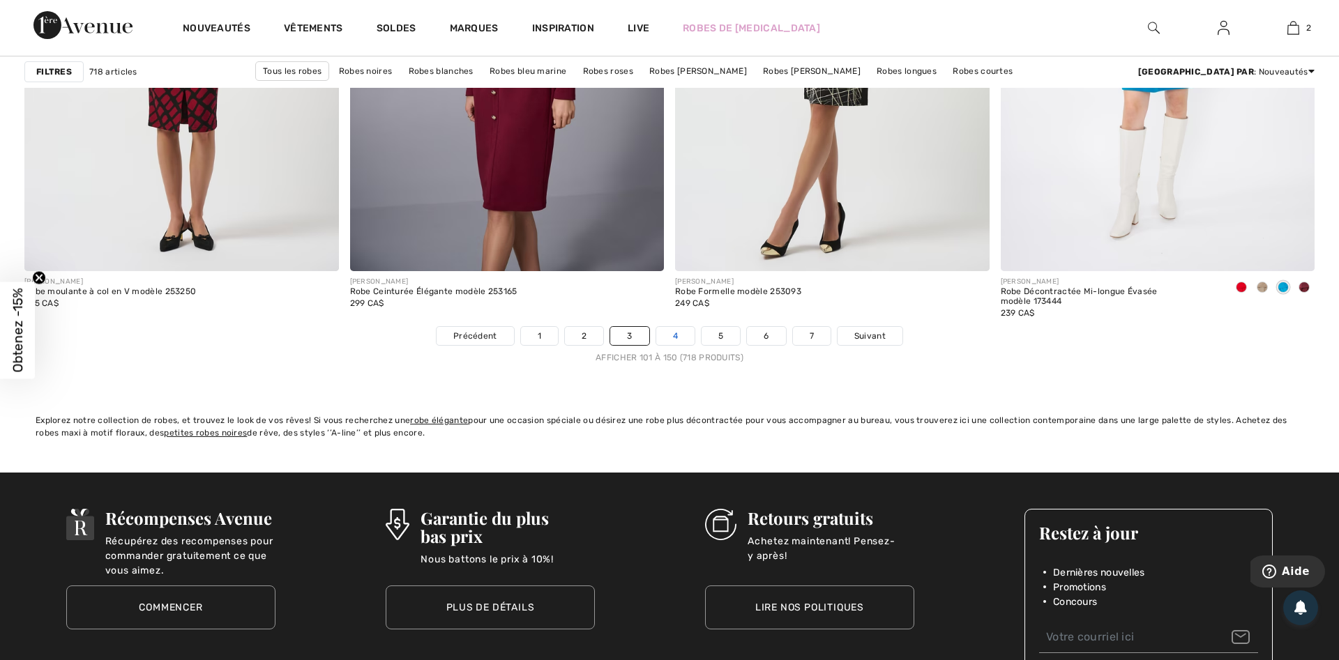
click at [674, 334] on link "4" at bounding box center [675, 336] width 38 height 18
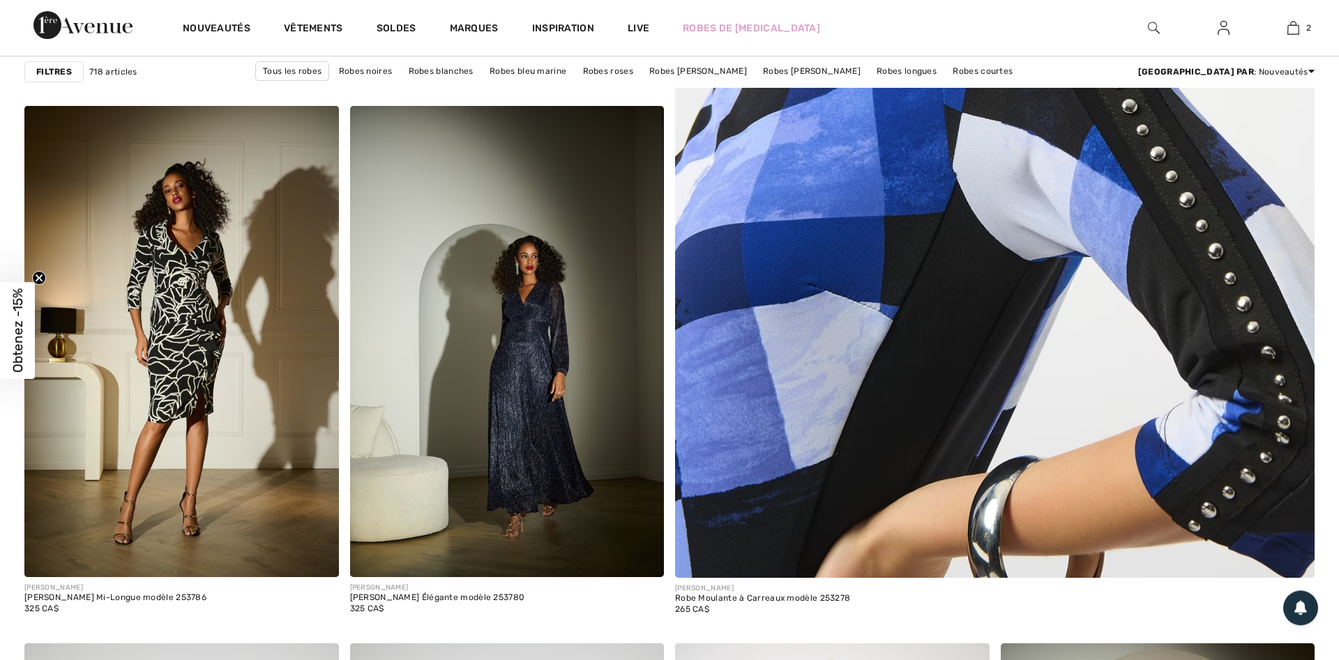
checkbox input "true"
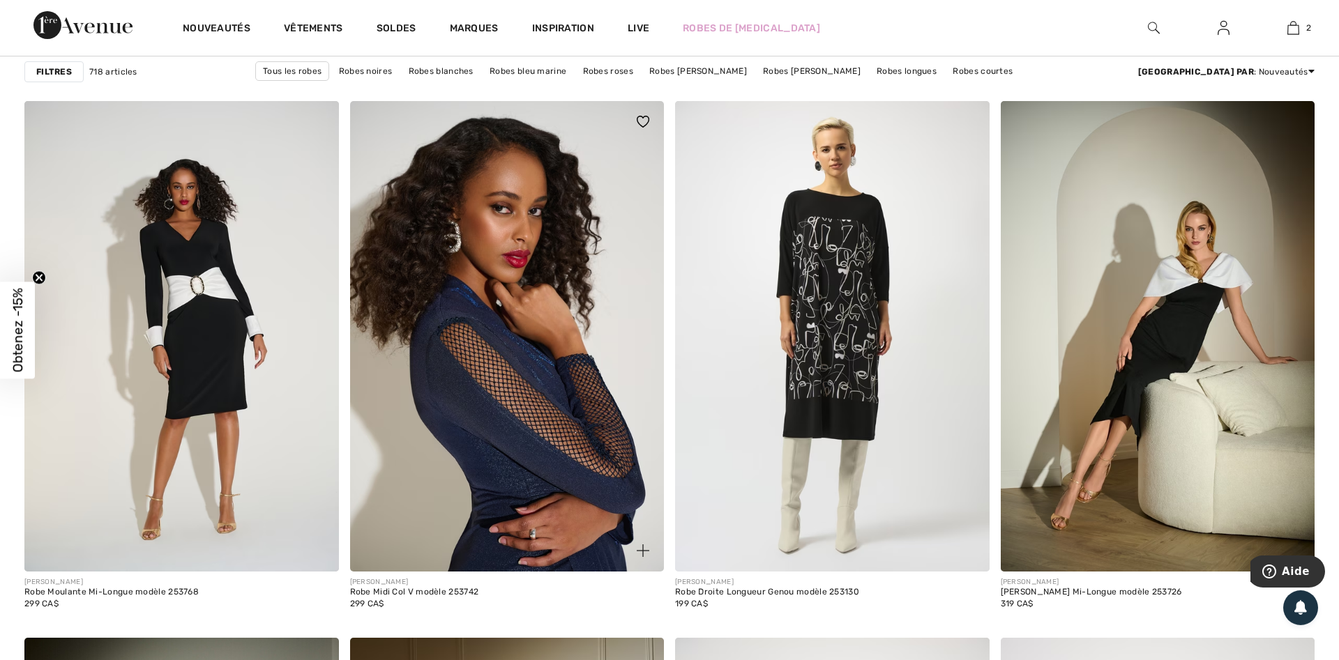
scroll to position [1209, 0]
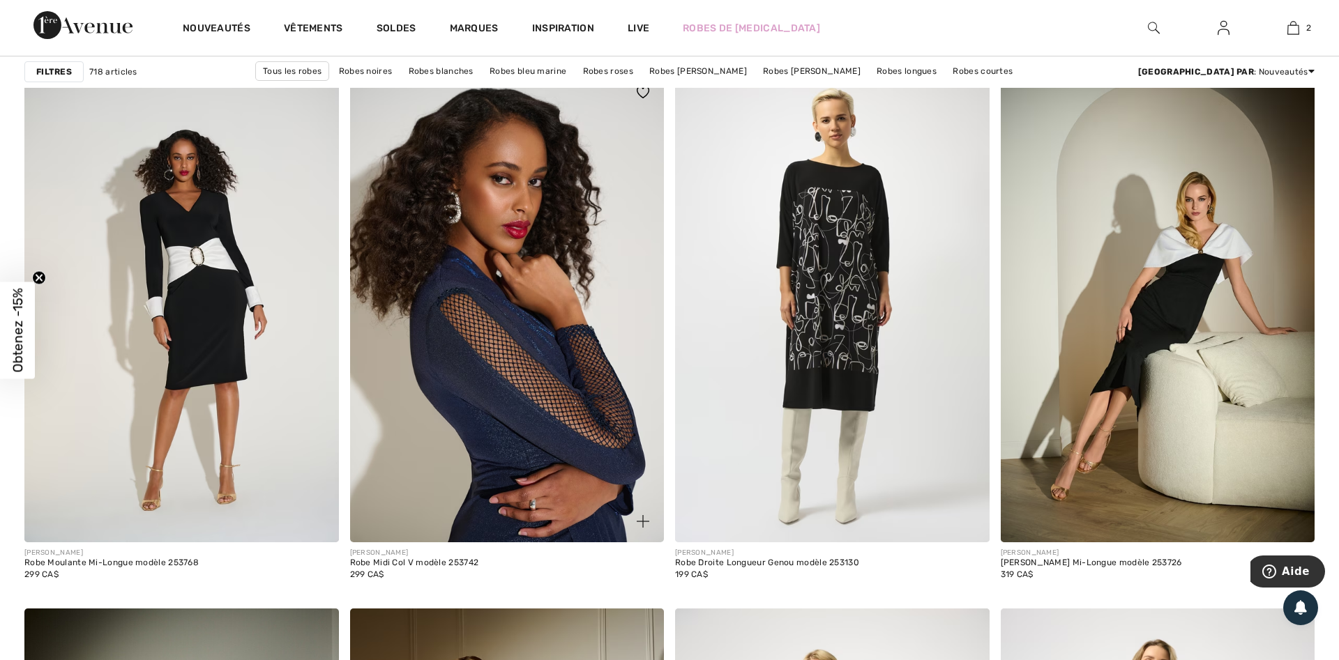
click at [591, 373] on img at bounding box center [507, 307] width 315 height 471
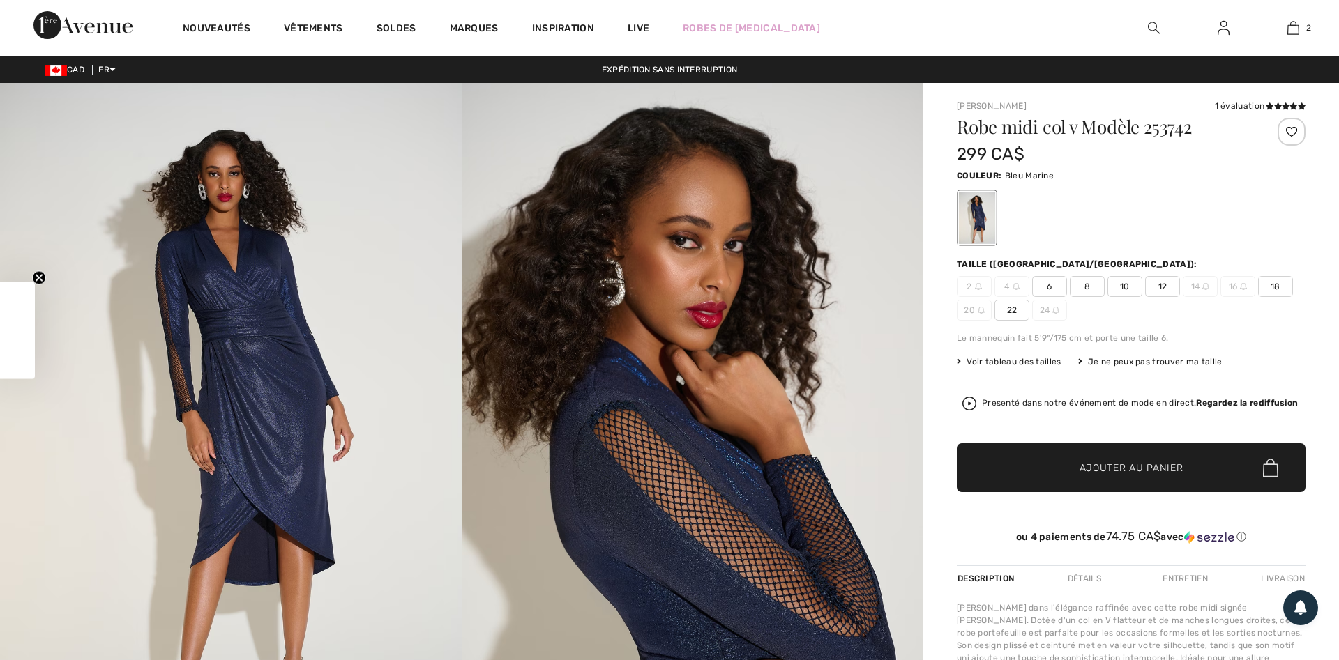
checkbox input "true"
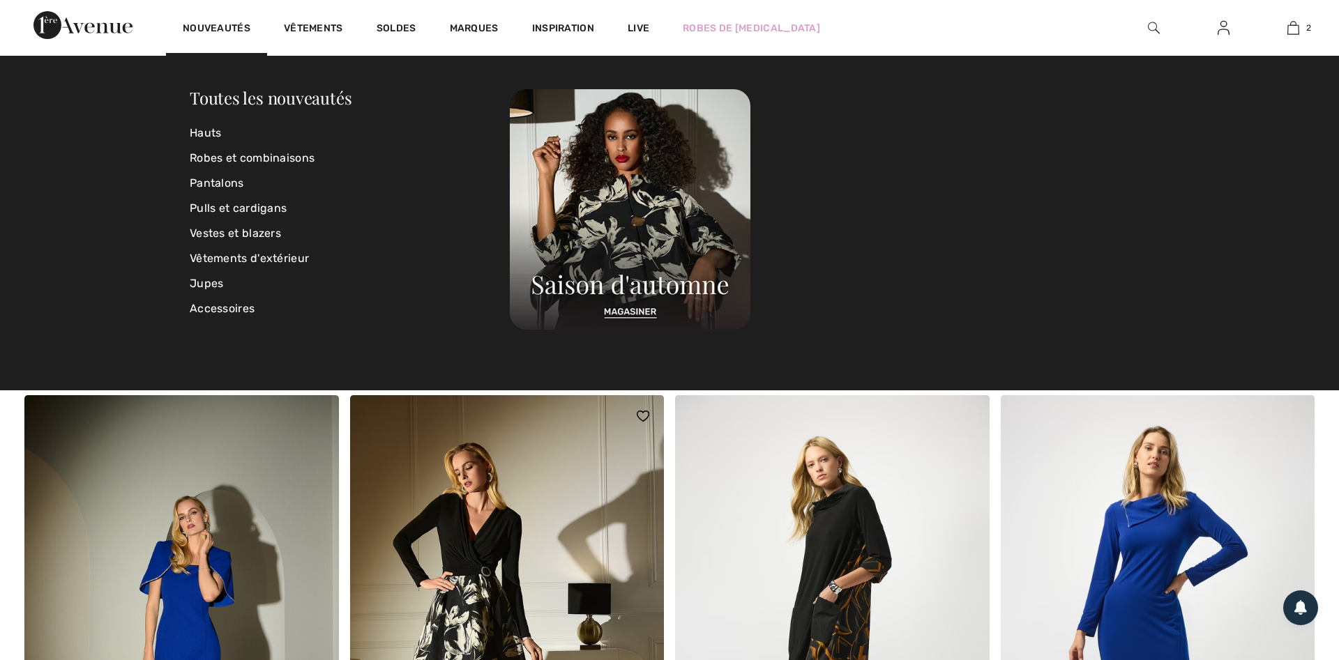
scroll to position [1636, 0]
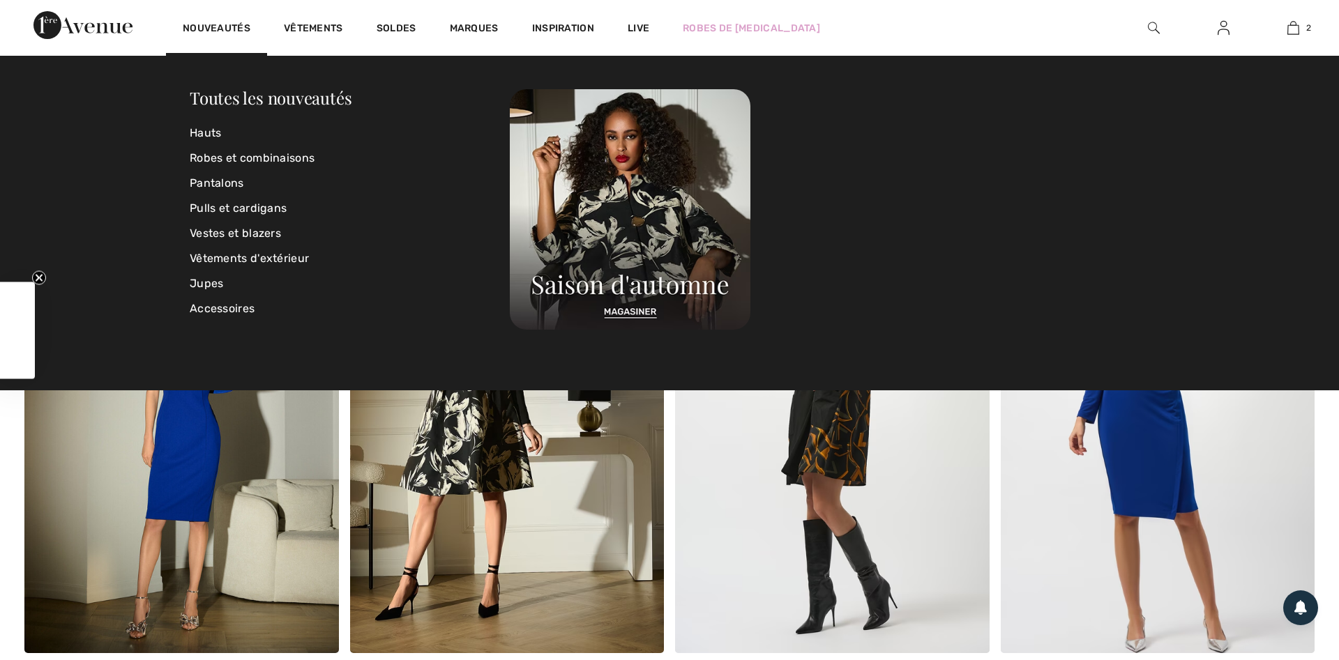
checkbox input "true"
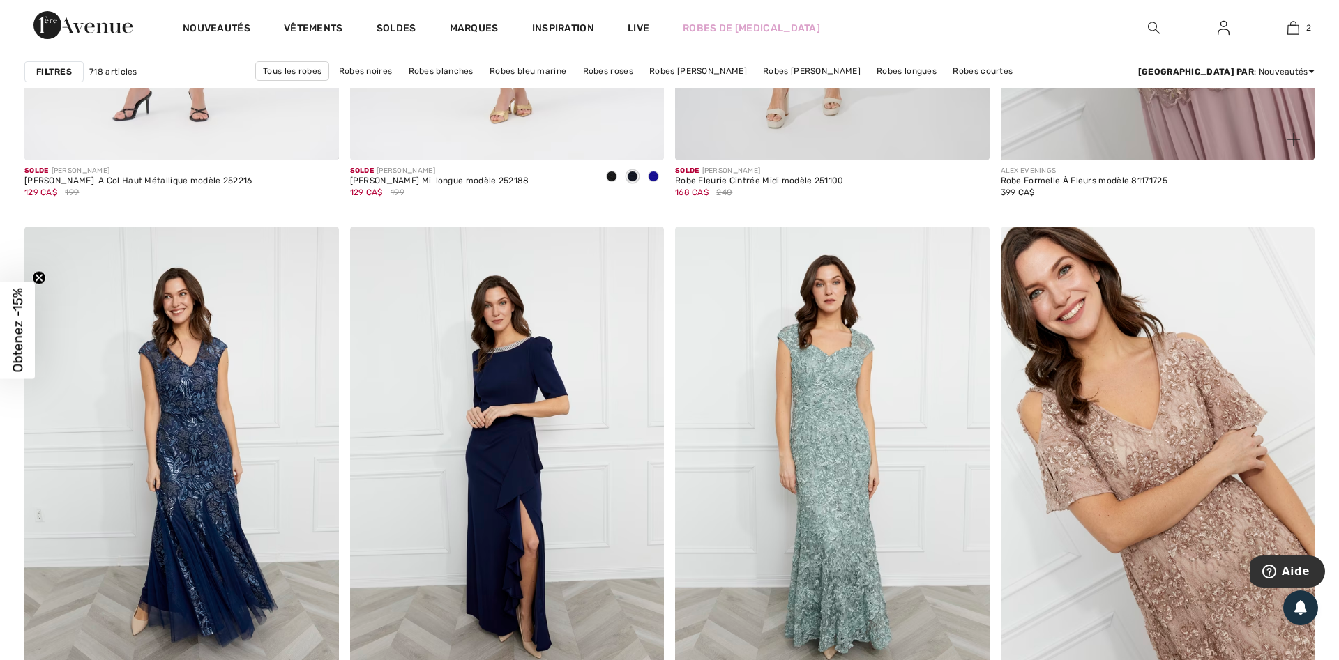
scroll to position [7824, 0]
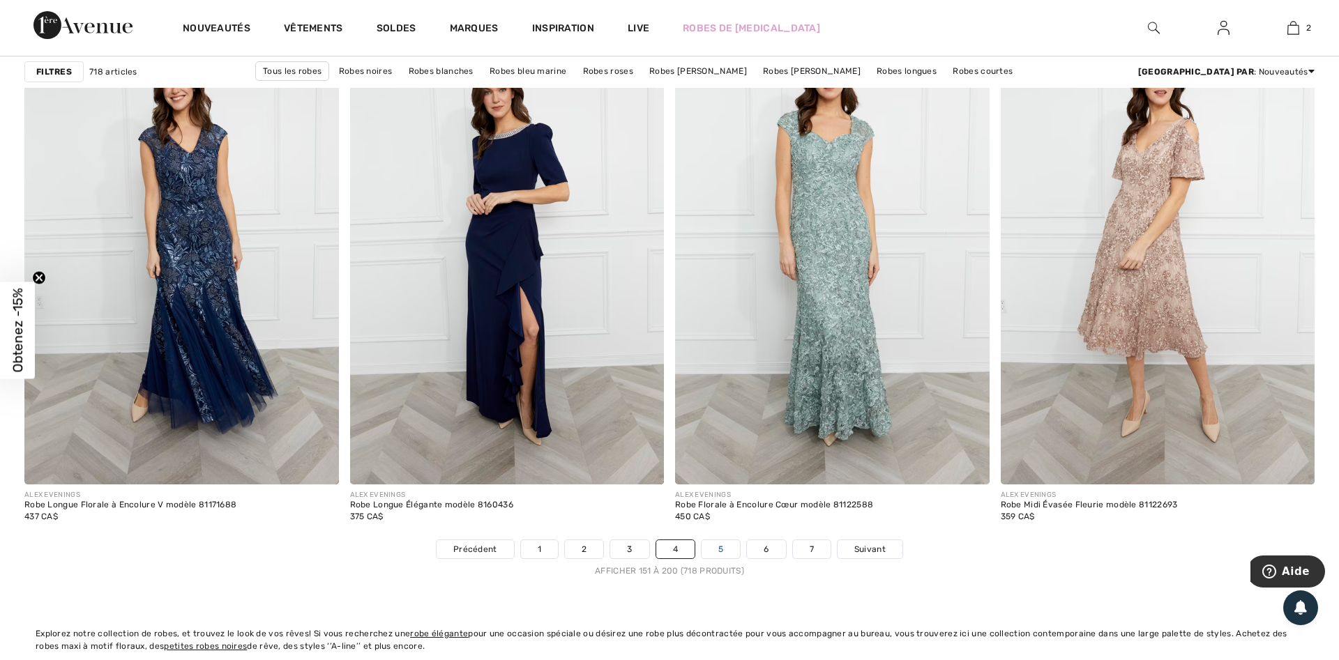
click at [723, 550] on link "5" at bounding box center [721, 549] width 38 height 18
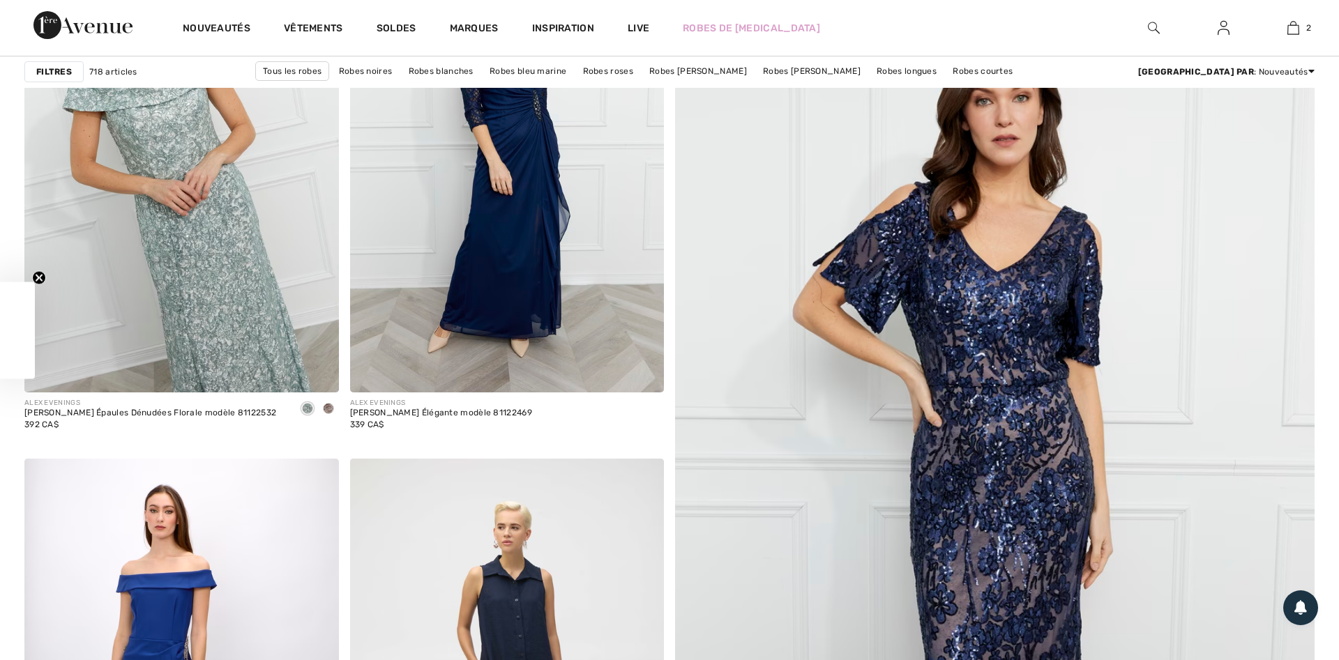
scroll to position [427, 0]
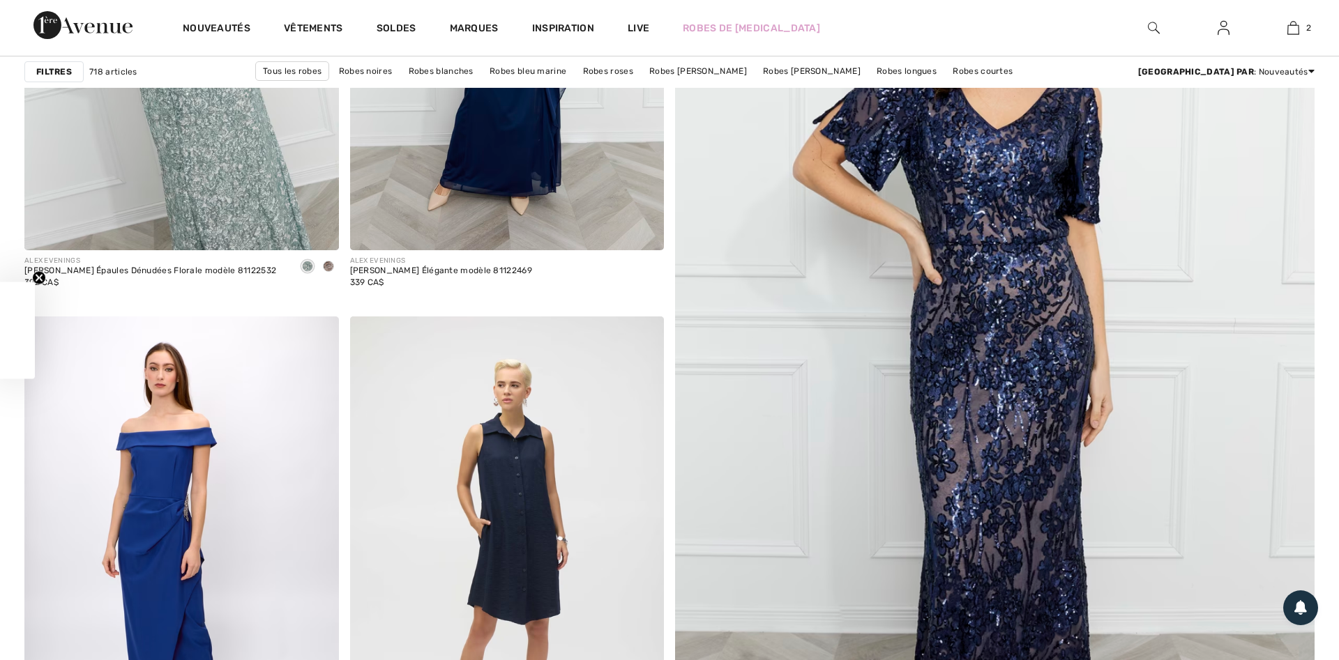
checkbox input "true"
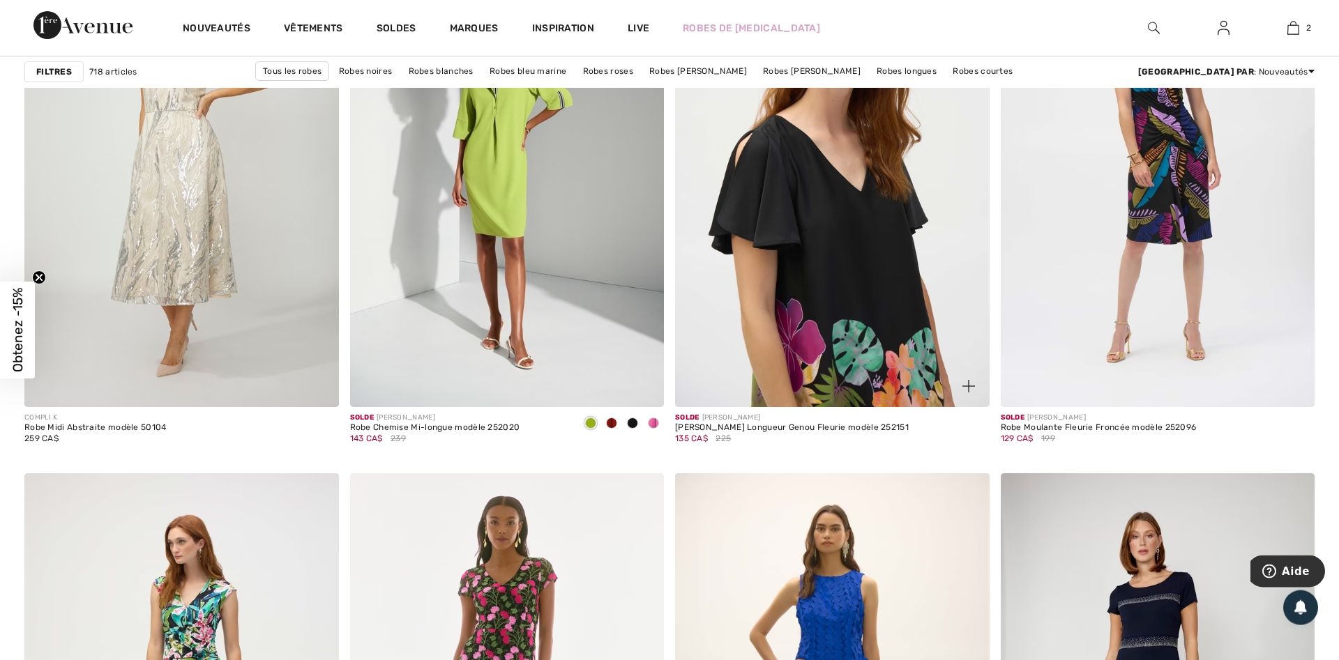
scroll to position [6829, 0]
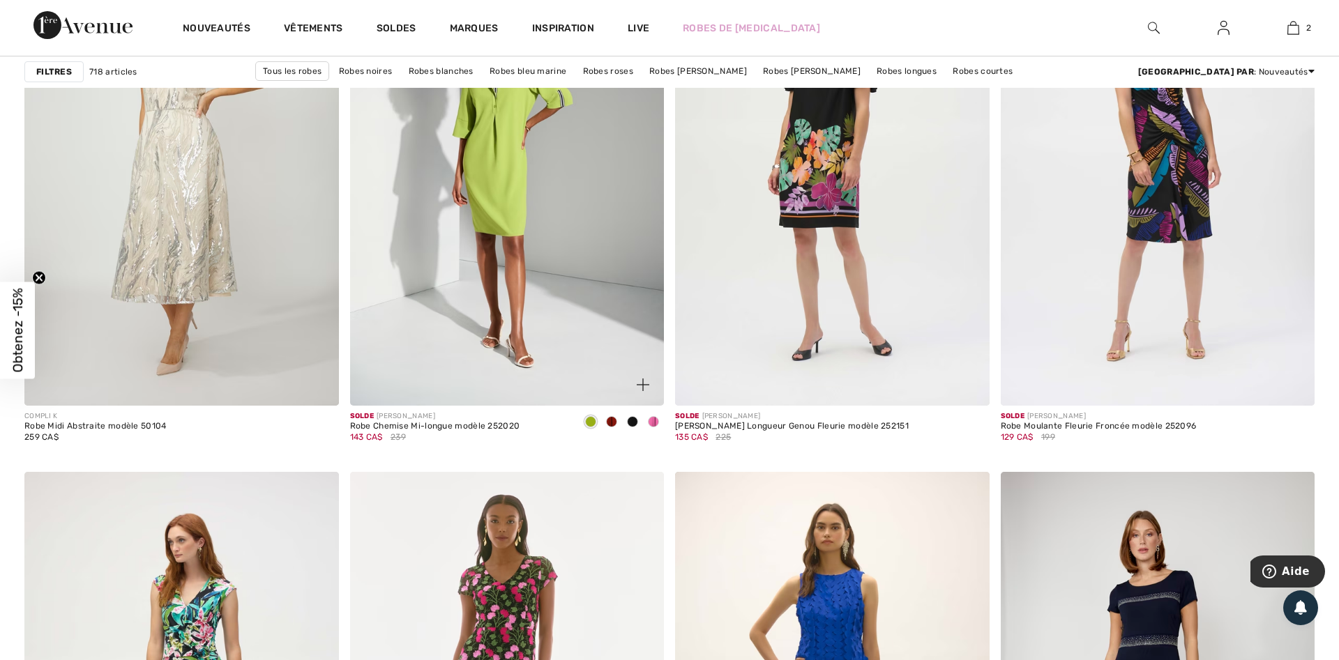
click at [612, 422] on span at bounding box center [611, 421] width 11 height 11
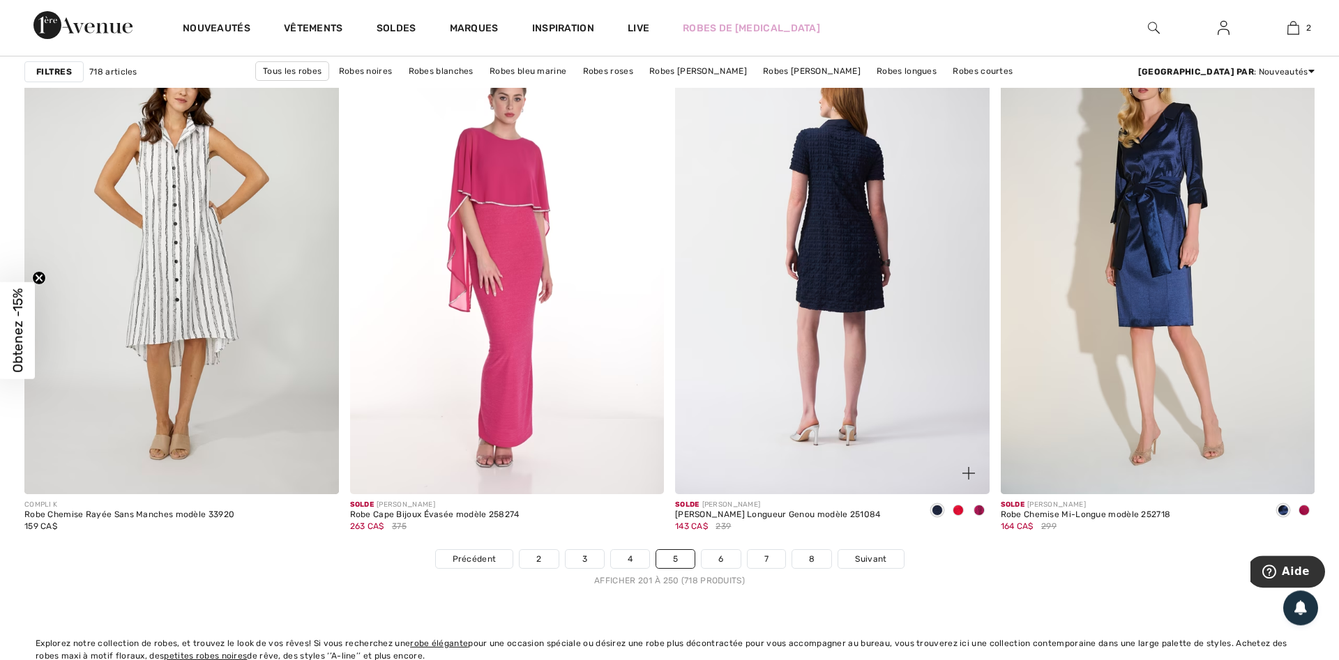
scroll to position [7824, 0]
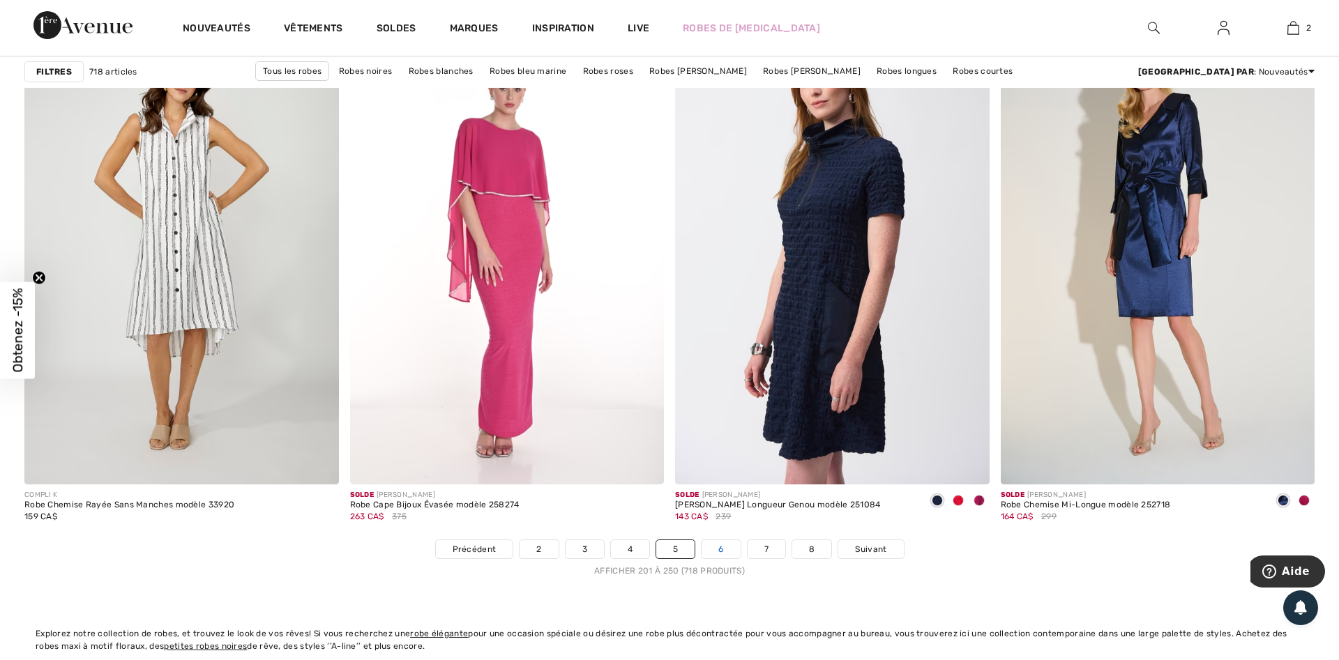
click at [736, 545] on link "6" at bounding box center [721, 549] width 38 height 18
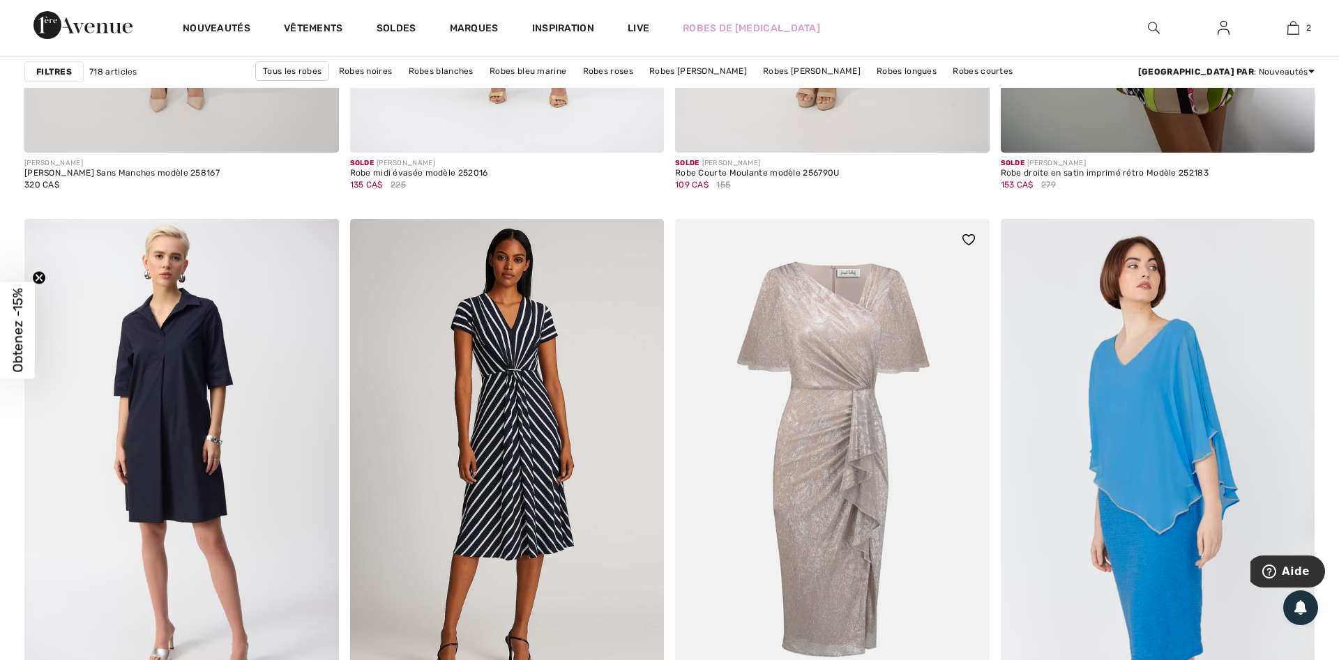
scroll to position [3557, 0]
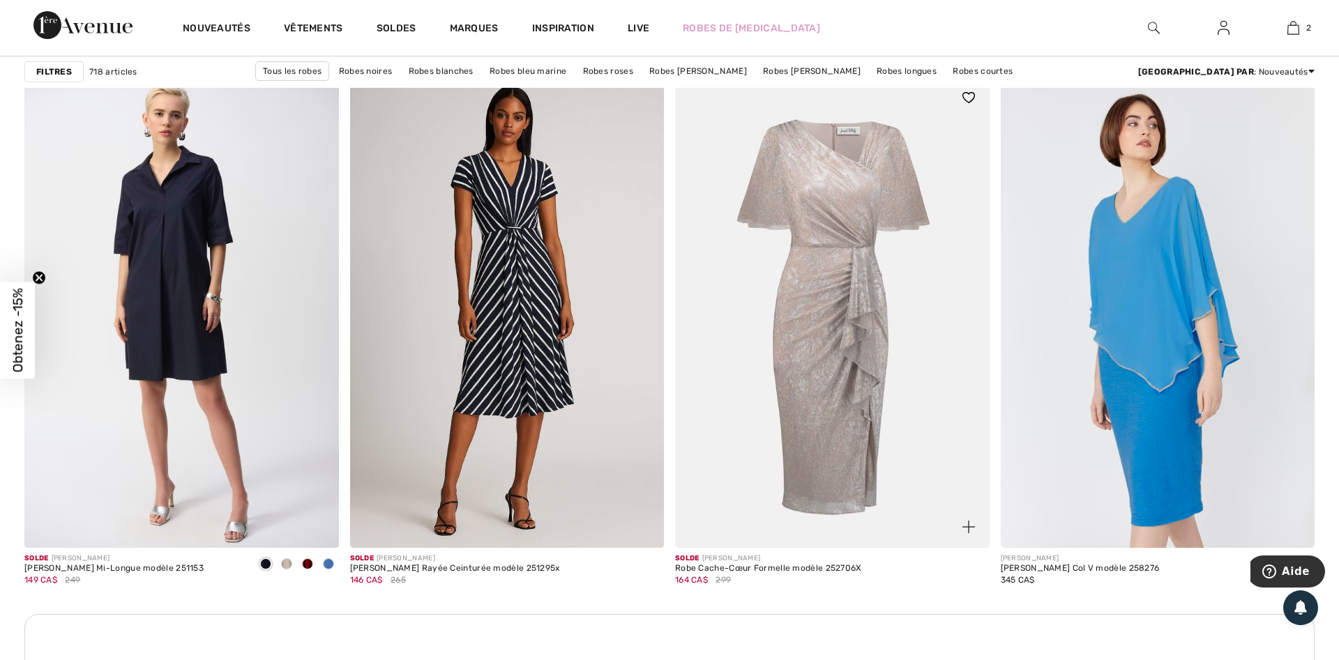
click at [838, 363] on img at bounding box center [832, 312] width 315 height 471
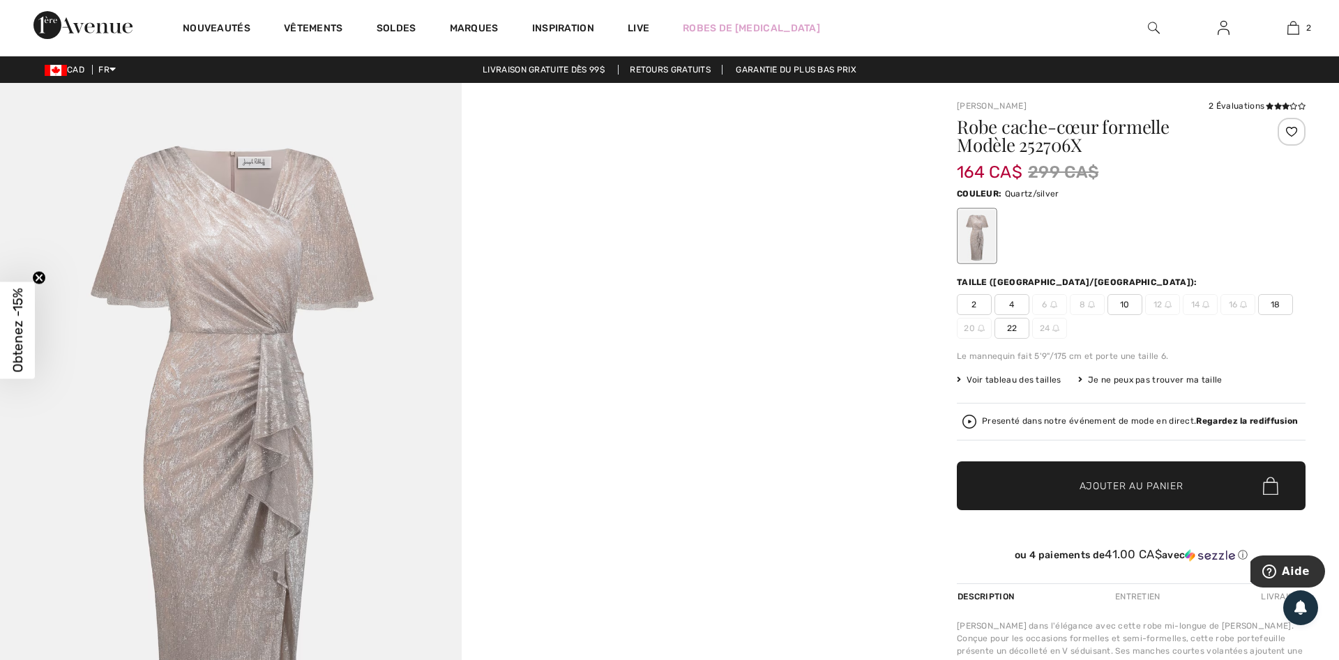
click at [1037, 379] on span "Voir tableau des tailles" at bounding box center [1009, 380] width 105 height 13
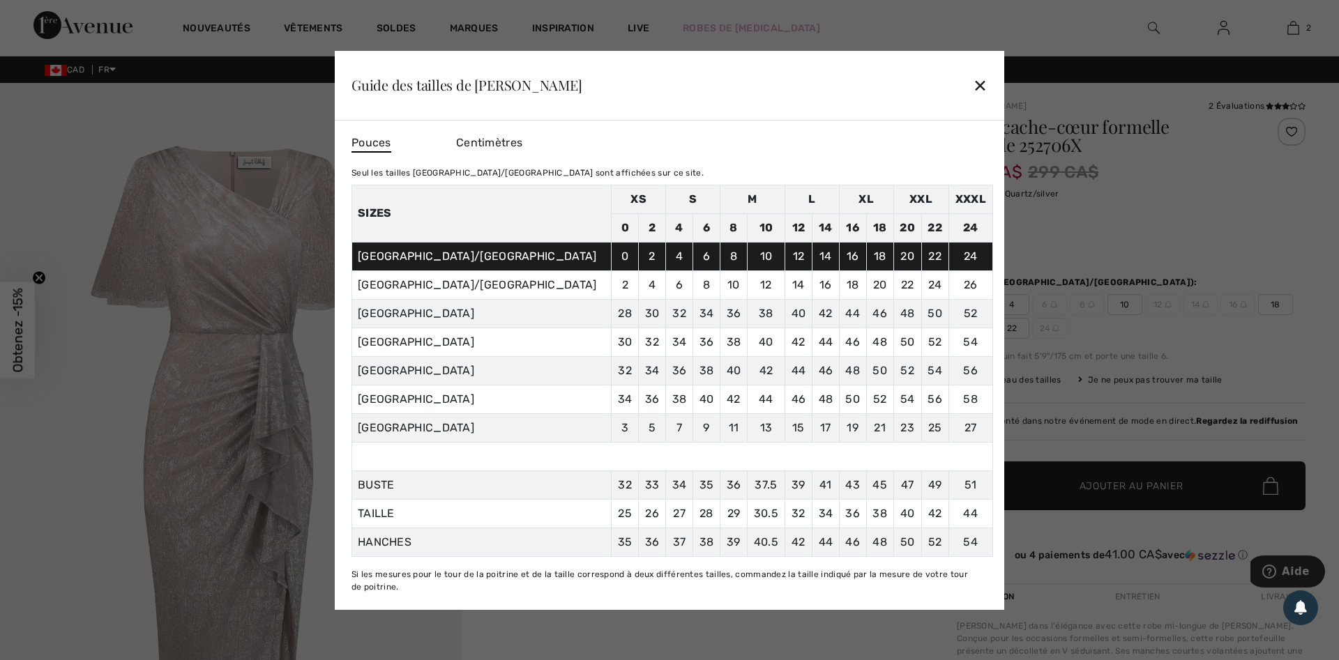
click at [983, 88] on div "✕" at bounding box center [980, 84] width 15 height 29
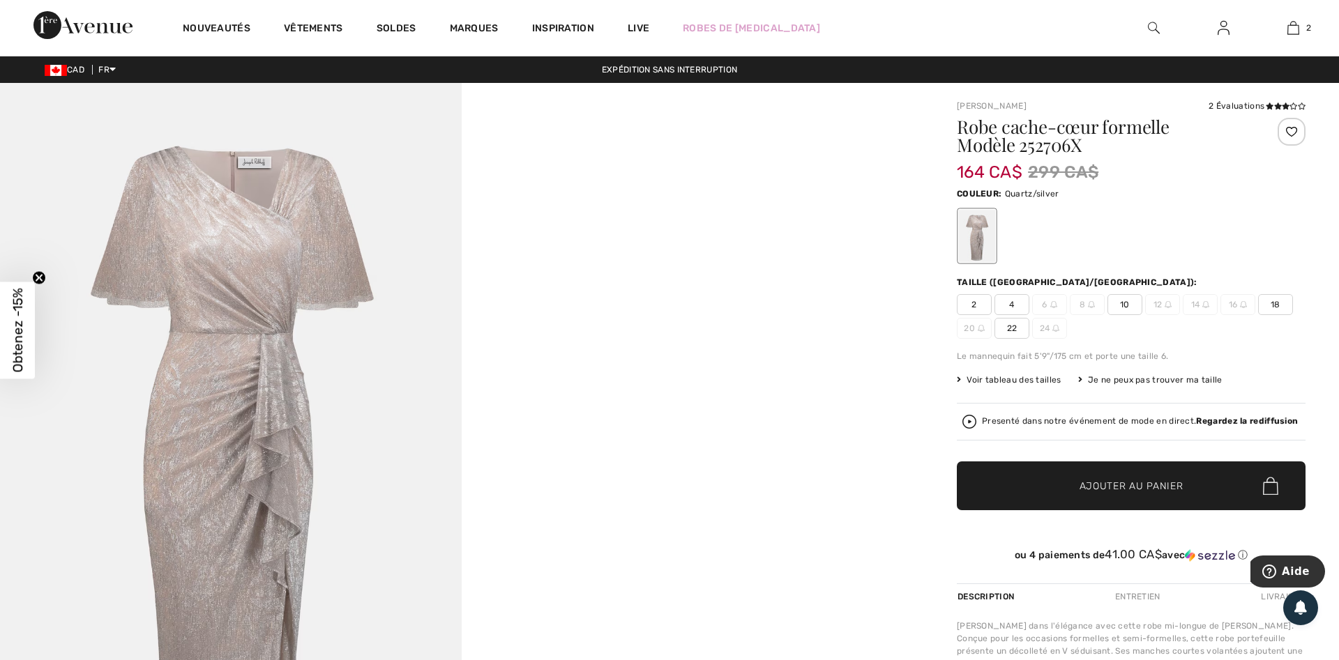
click at [1137, 308] on span "10" at bounding box center [1124, 304] width 35 height 21
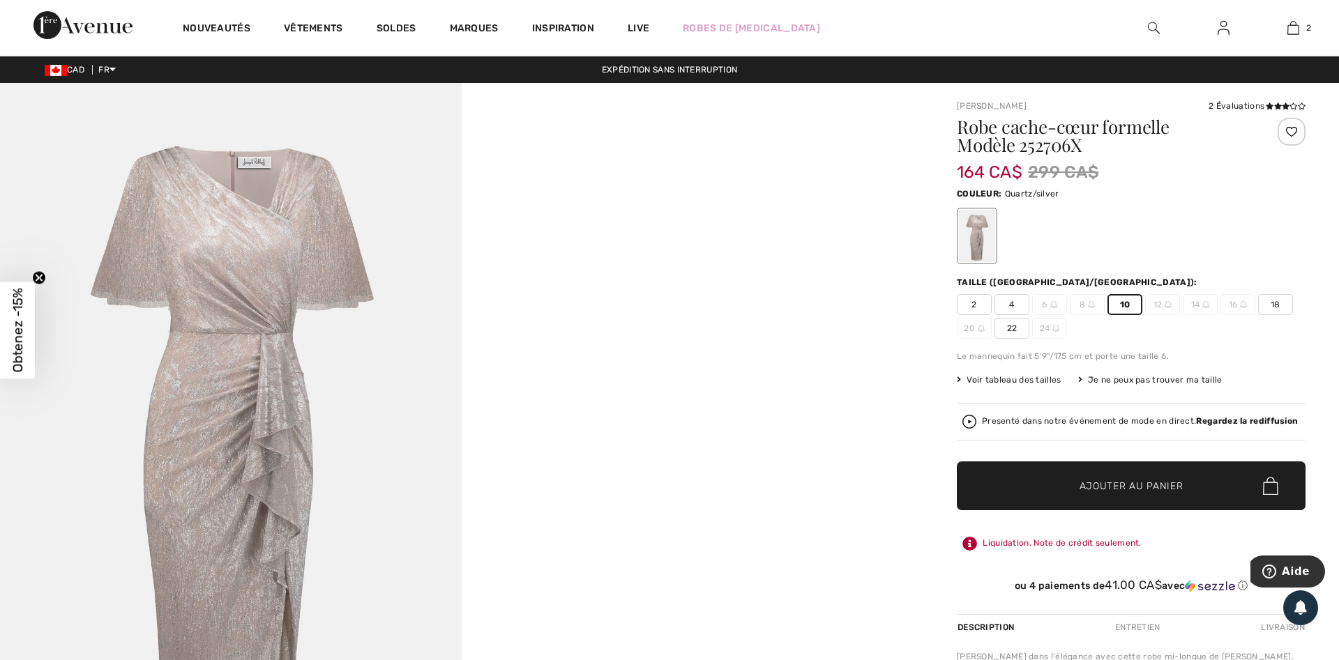
click at [1115, 484] on span "Ajouter au panier" at bounding box center [1132, 486] width 104 height 15
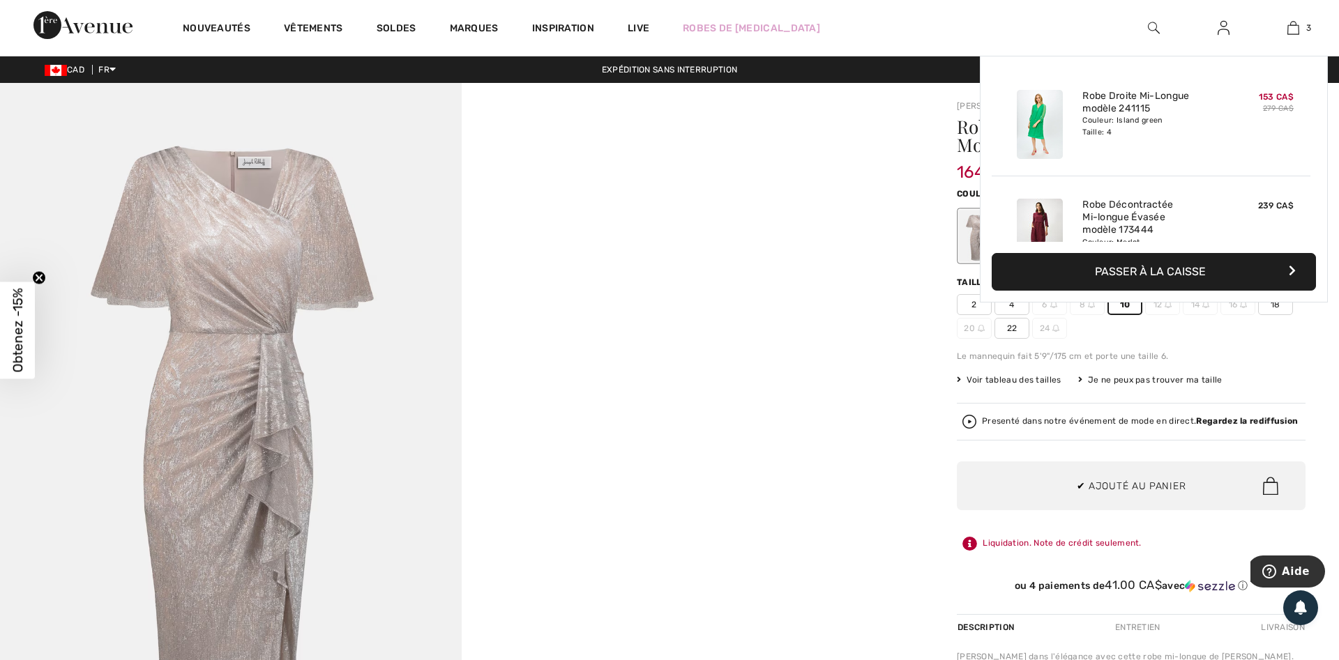
scroll to position [152, 0]
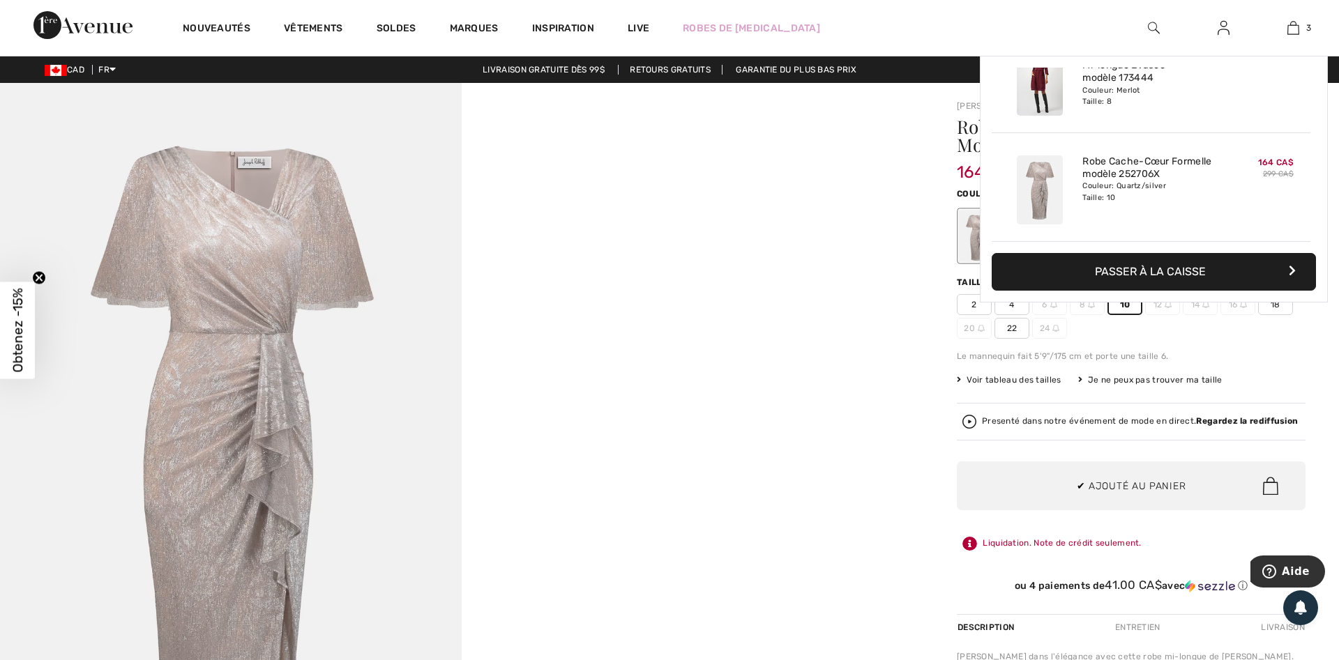
click at [807, 412] on div at bounding box center [461, 429] width 923 height 692
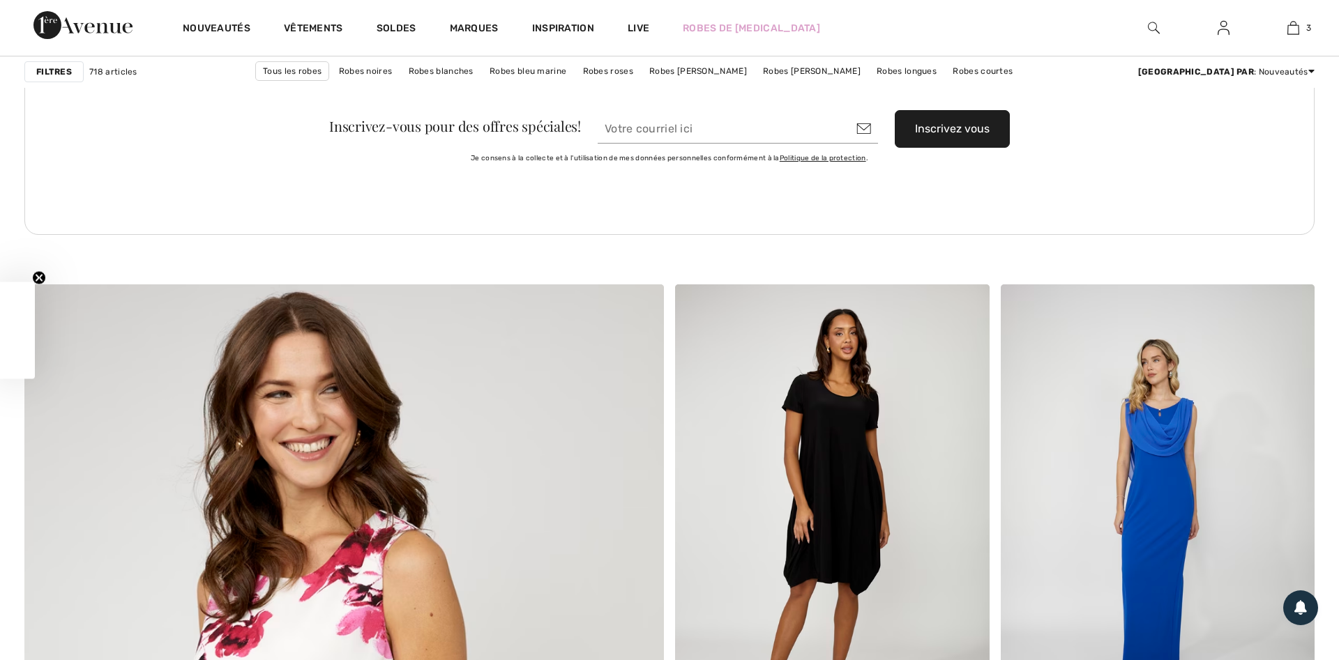
scroll to position [4126, 0]
checkbox input "true"
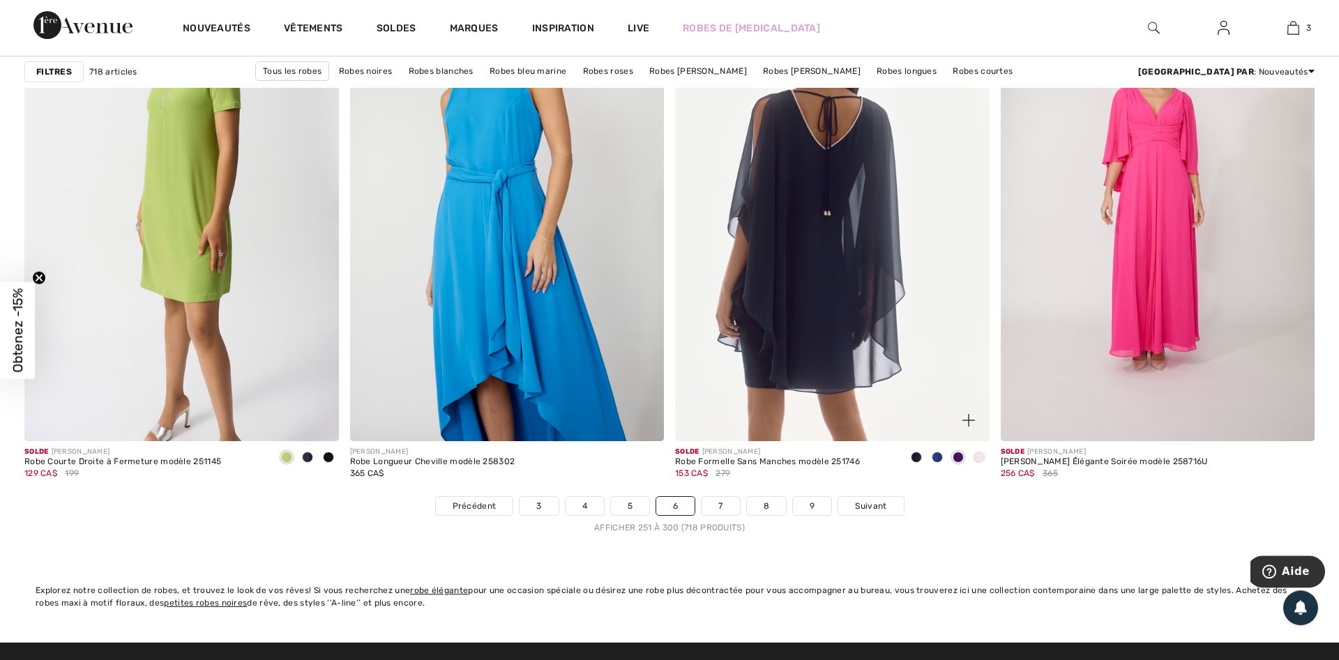
scroll to position [7896, 0]
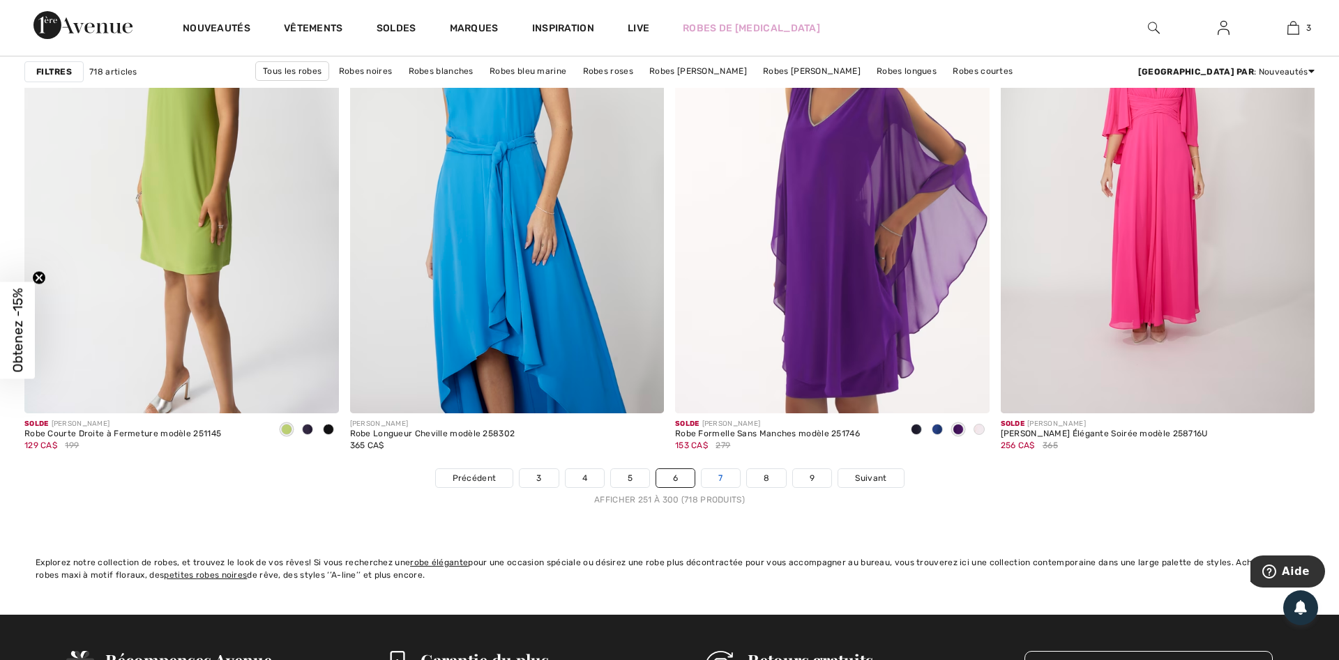
click at [714, 485] on link "7" at bounding box center [721, 478] width 38 height 18
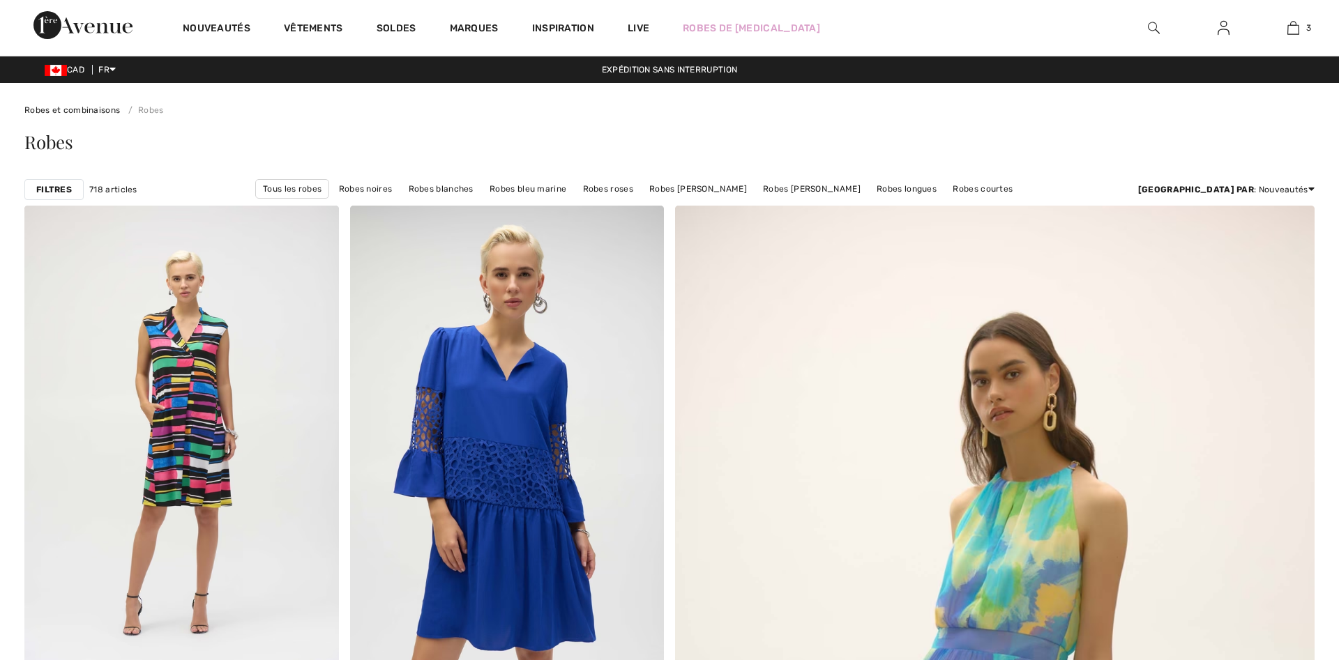
scroll to position [213, 0]
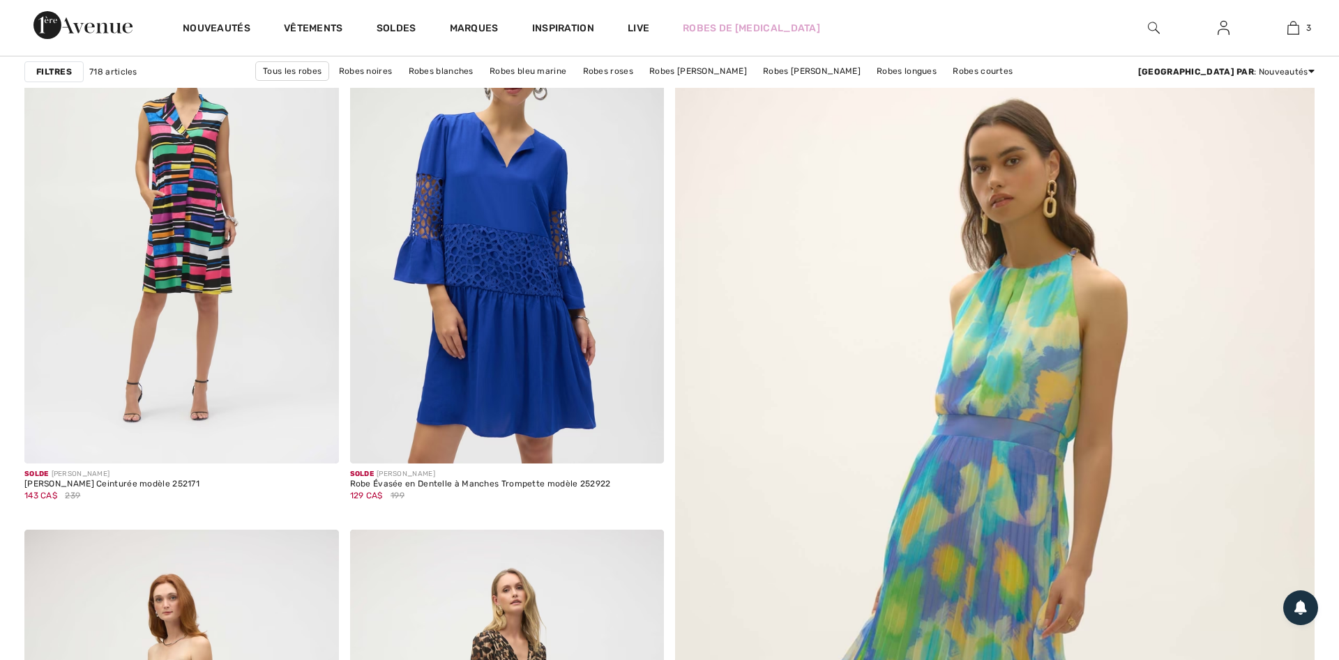
checkbox input "true"
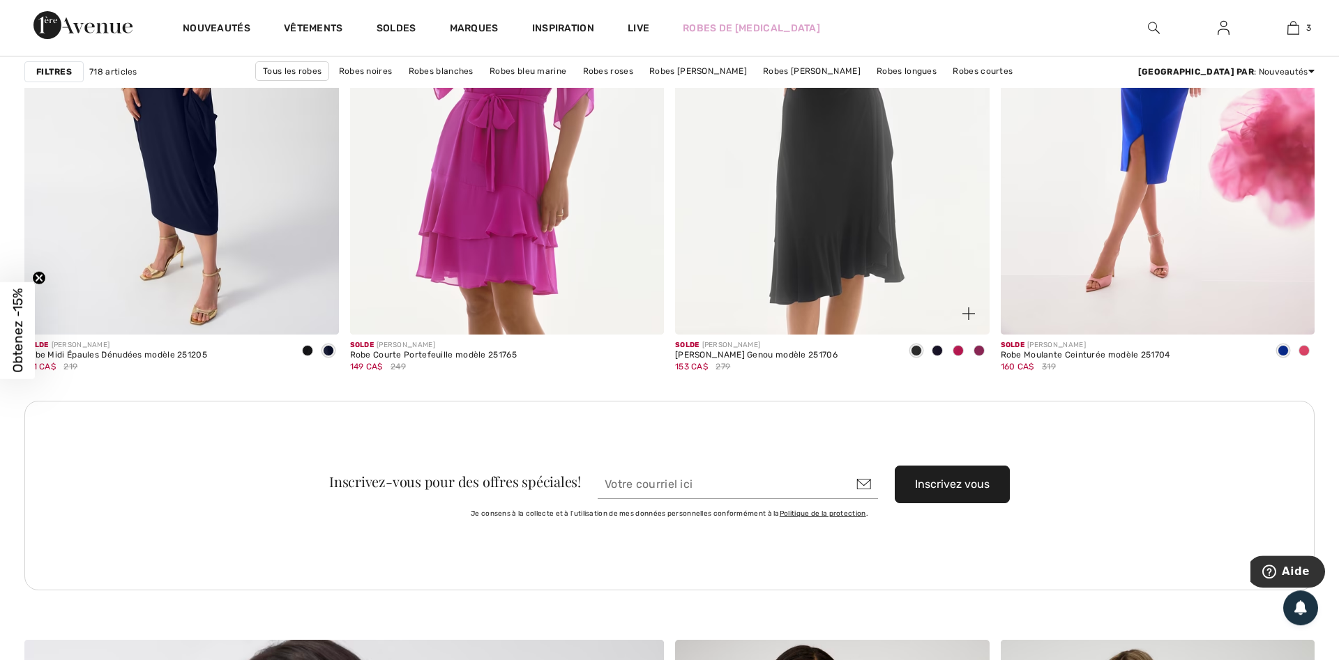
scroll to position [3628, 0]
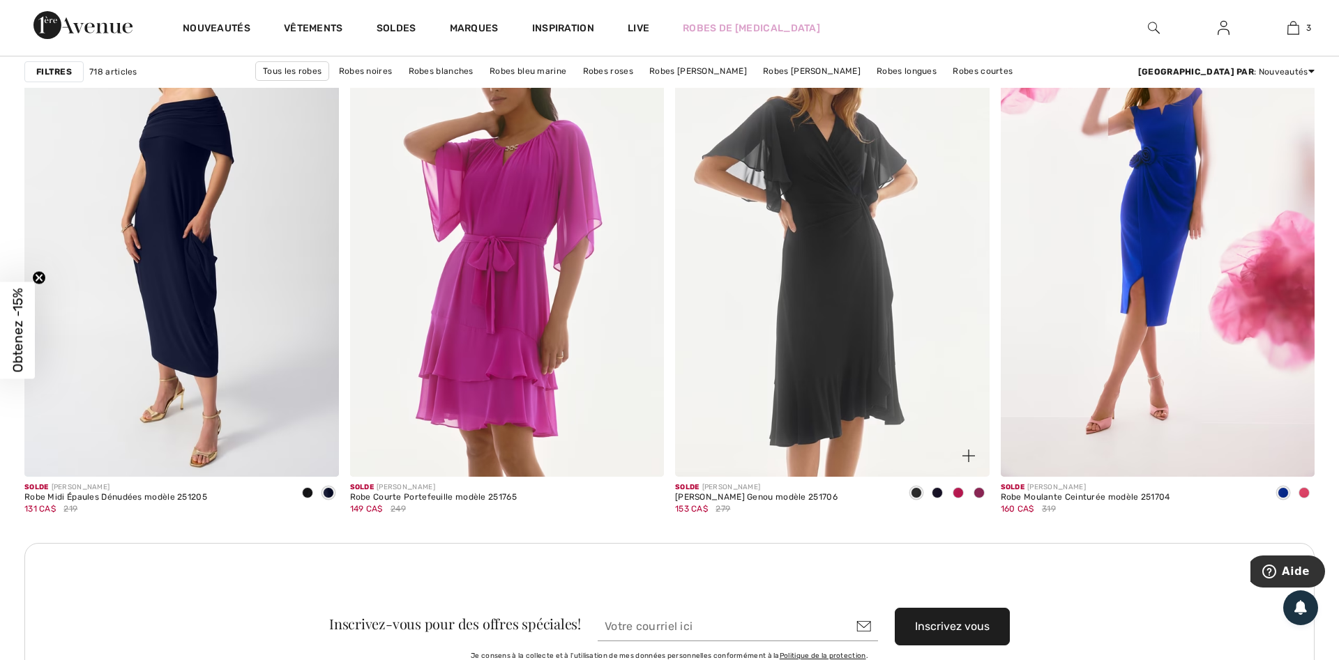
click at [983, 493] on span at bounding box center [979, 492] width 11 height 11
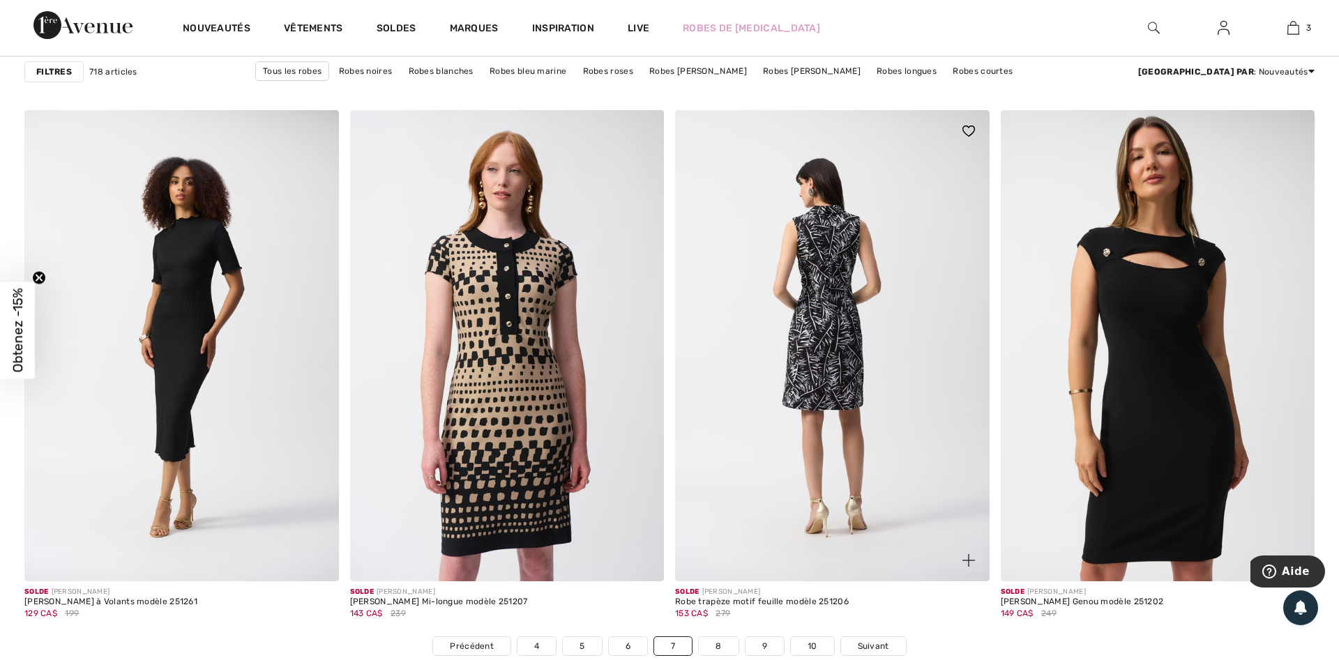
scroll to position [7753, 0]
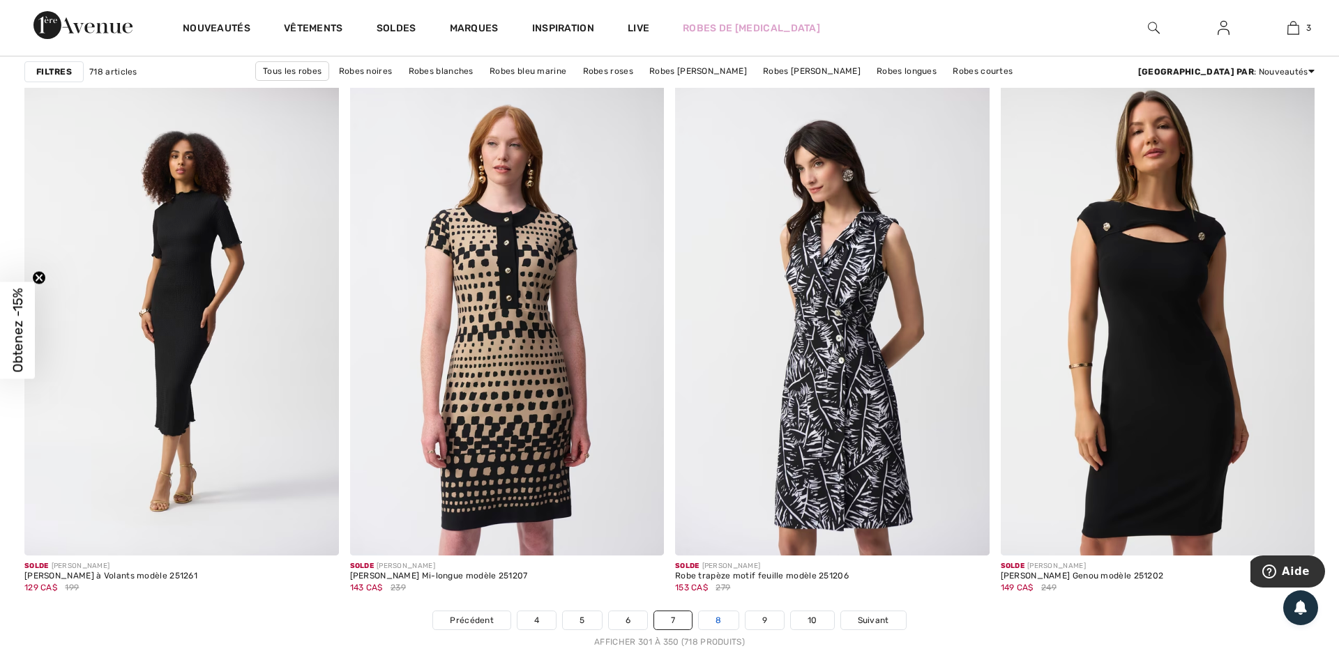
click at [720, 623] on link "8" at bounding box center [718, 621] width 39 height 18
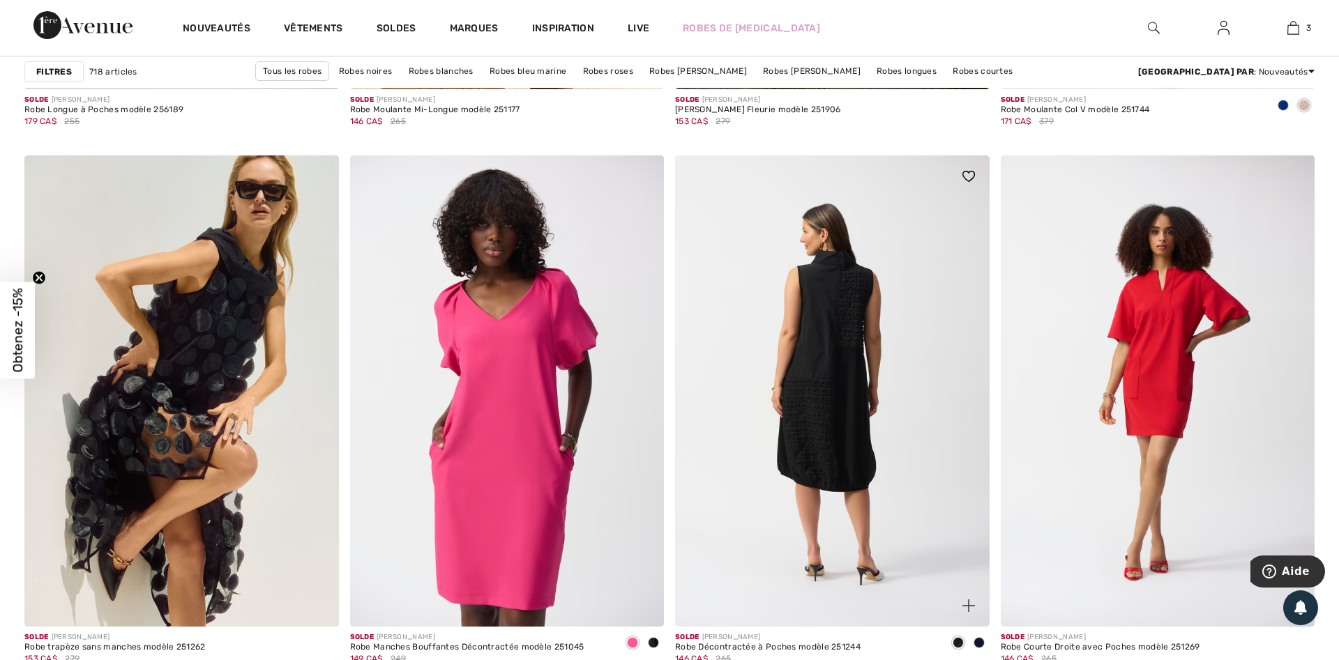
scroll to position [7967, 0]
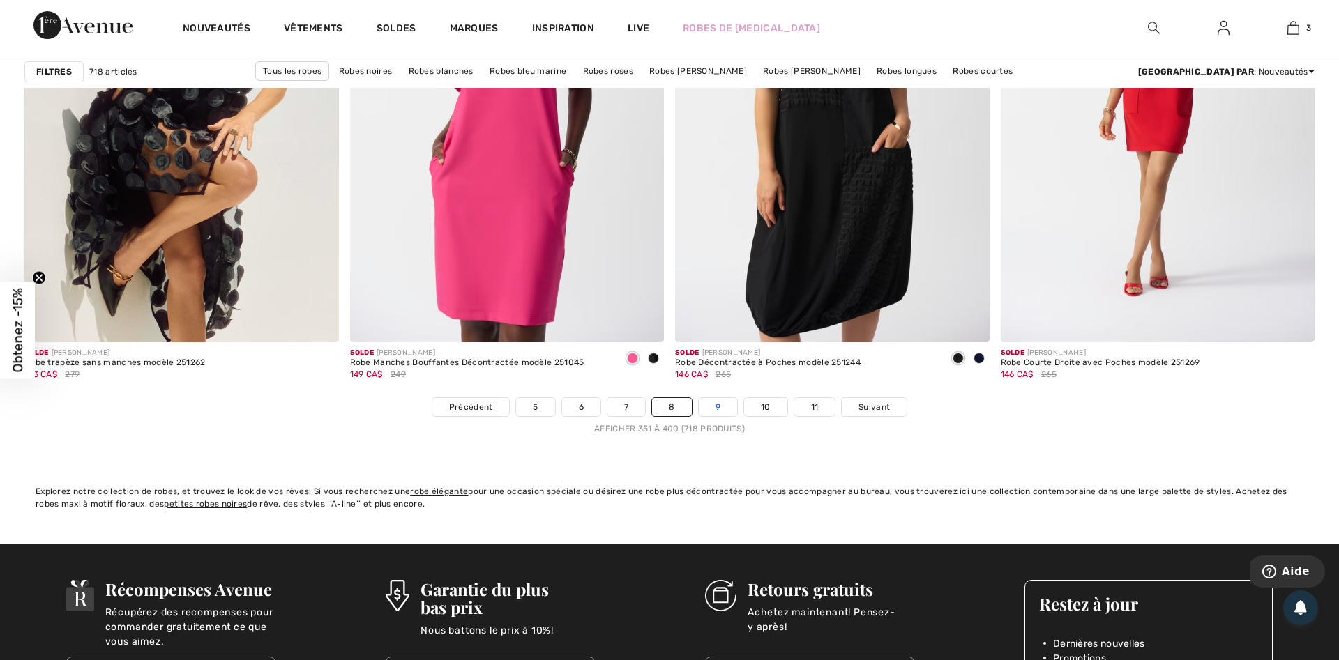
click at [736, 410] on link "9" at bounding box center [718, 407] width 38 height 18
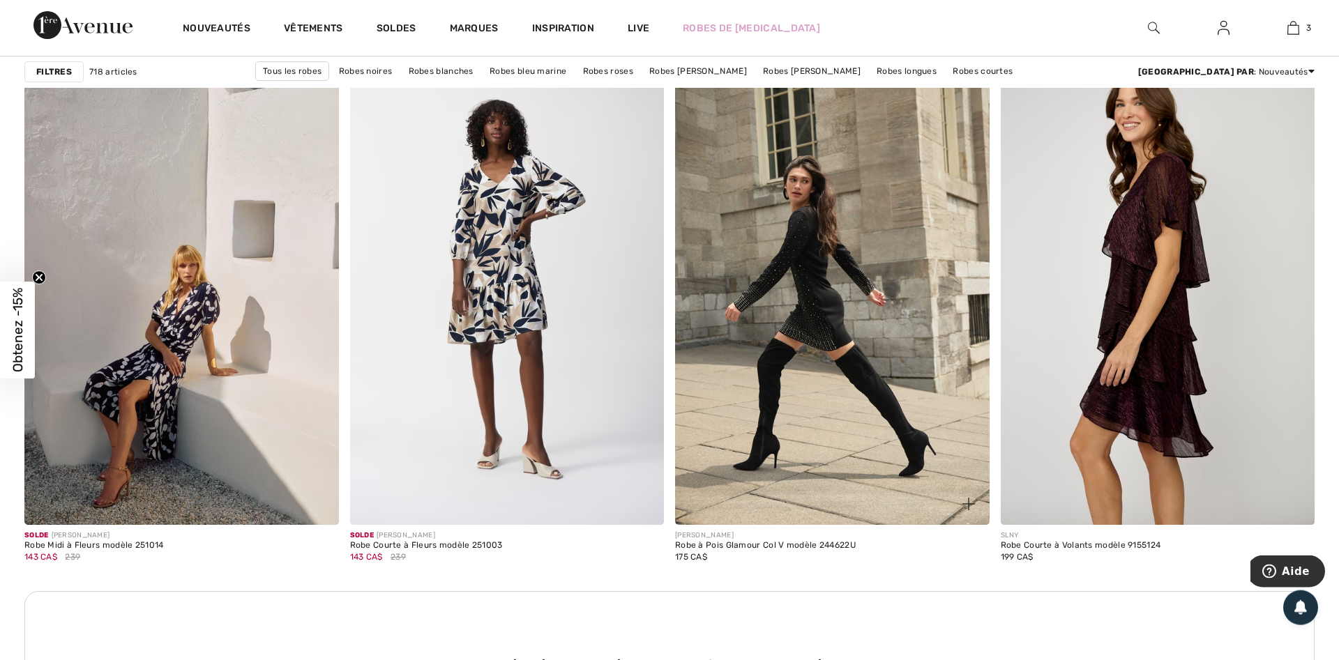
scroll to position [1921, 0]
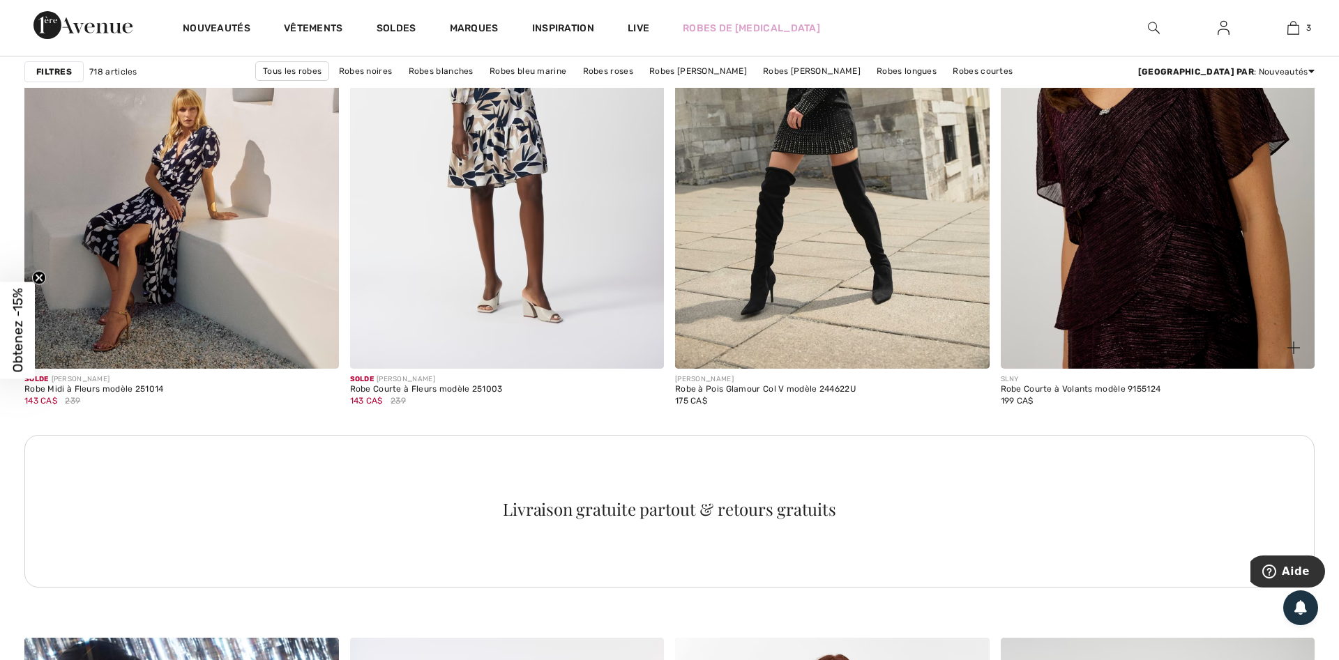
click at [1188, 241] on img at bounding box center [1158, 132] width 315 height 471
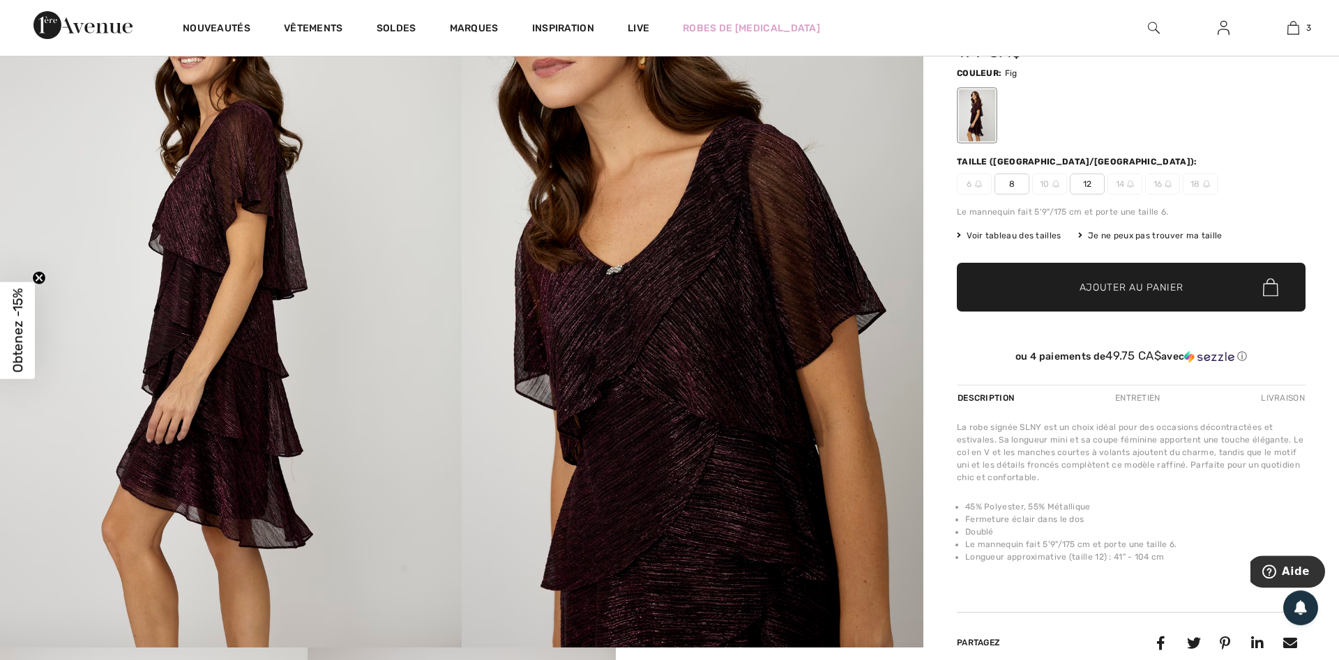
scroll to position [71, 0]
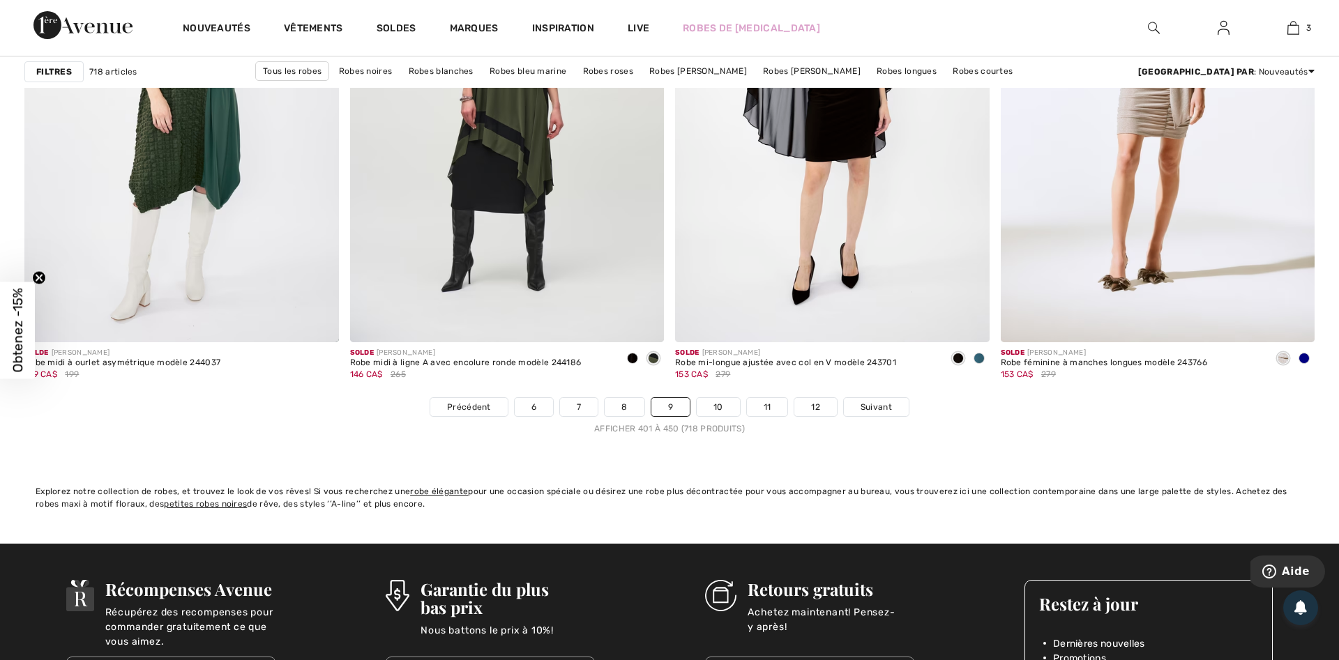
scroll to position [8180, 0]
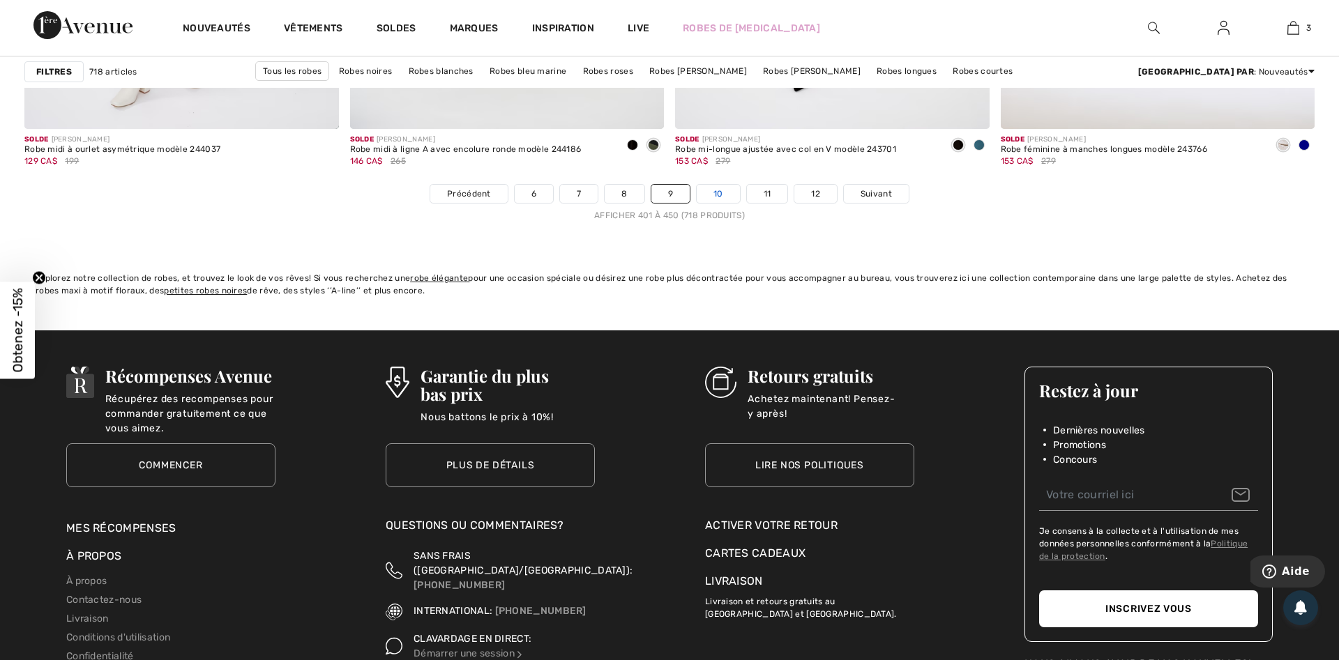
click at [733, 197] on link "10" at bounding box center [718, 194] width 43 height 18
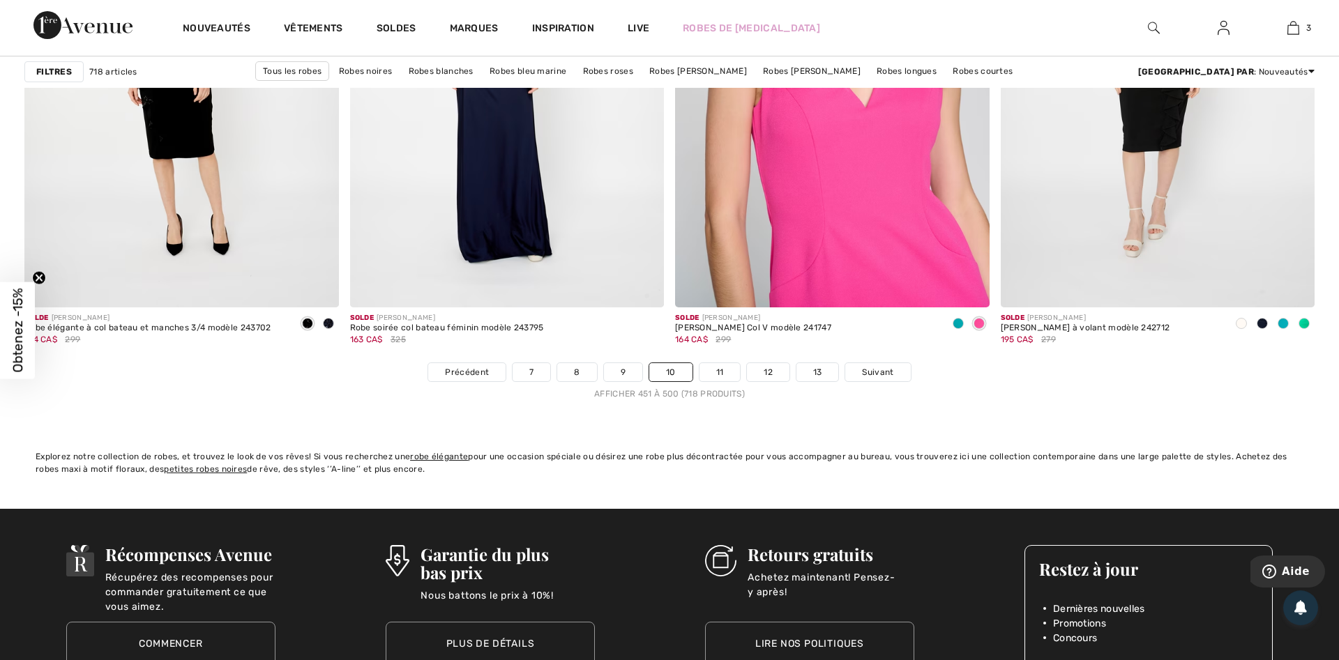
scroll to position [8109, 0]
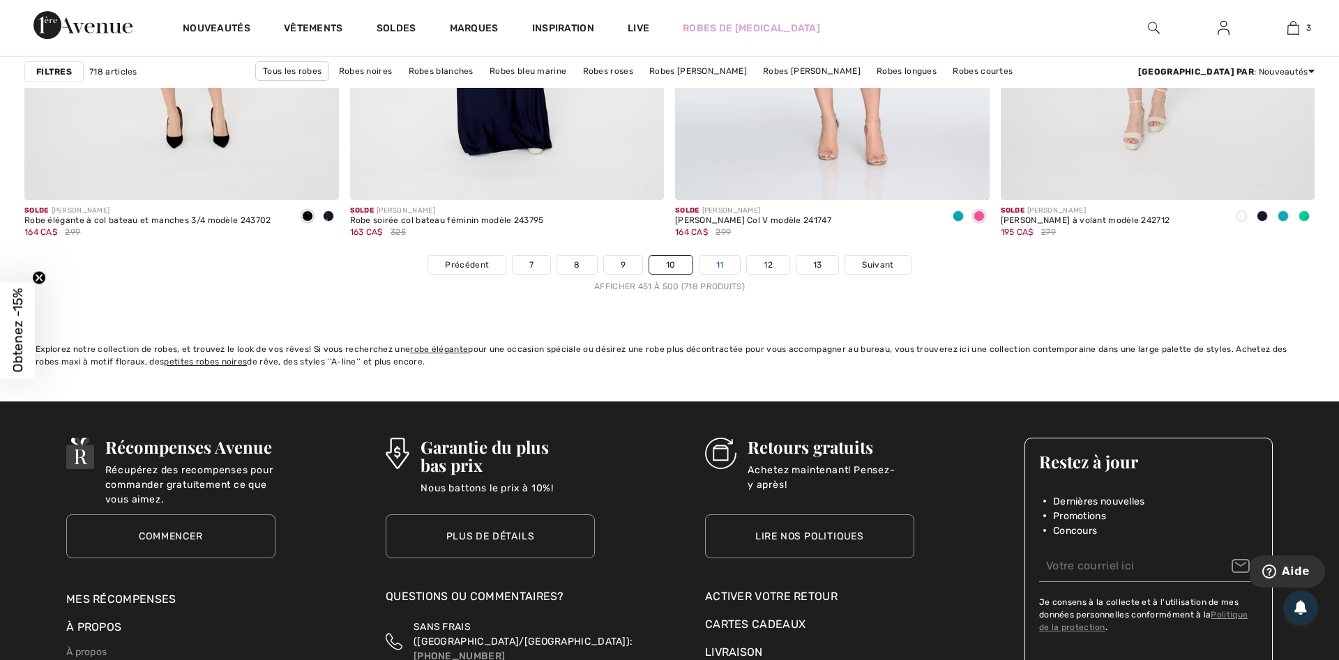
click at [727, 272] on link "11" at bounding box center [719, 265] width 41 height 18
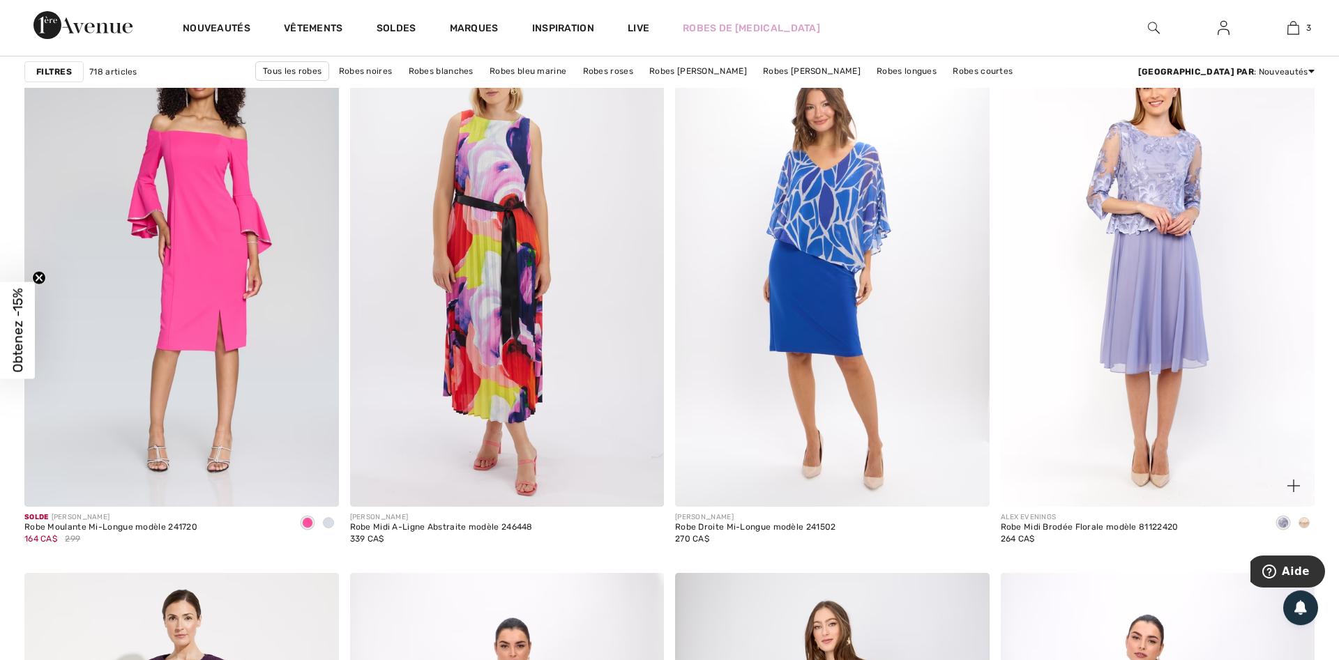
scroll to position [7326, 0]
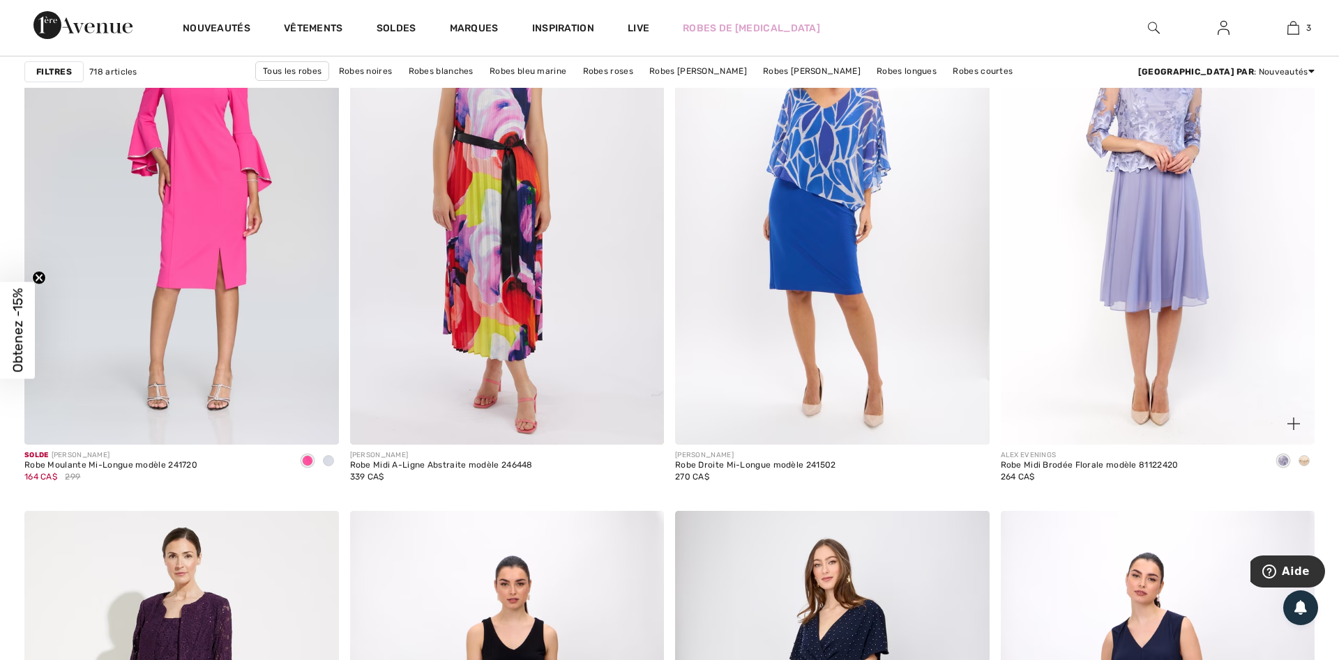
click at [1127, 359] on img at bounding box center [1158, 209] width 315 height 471
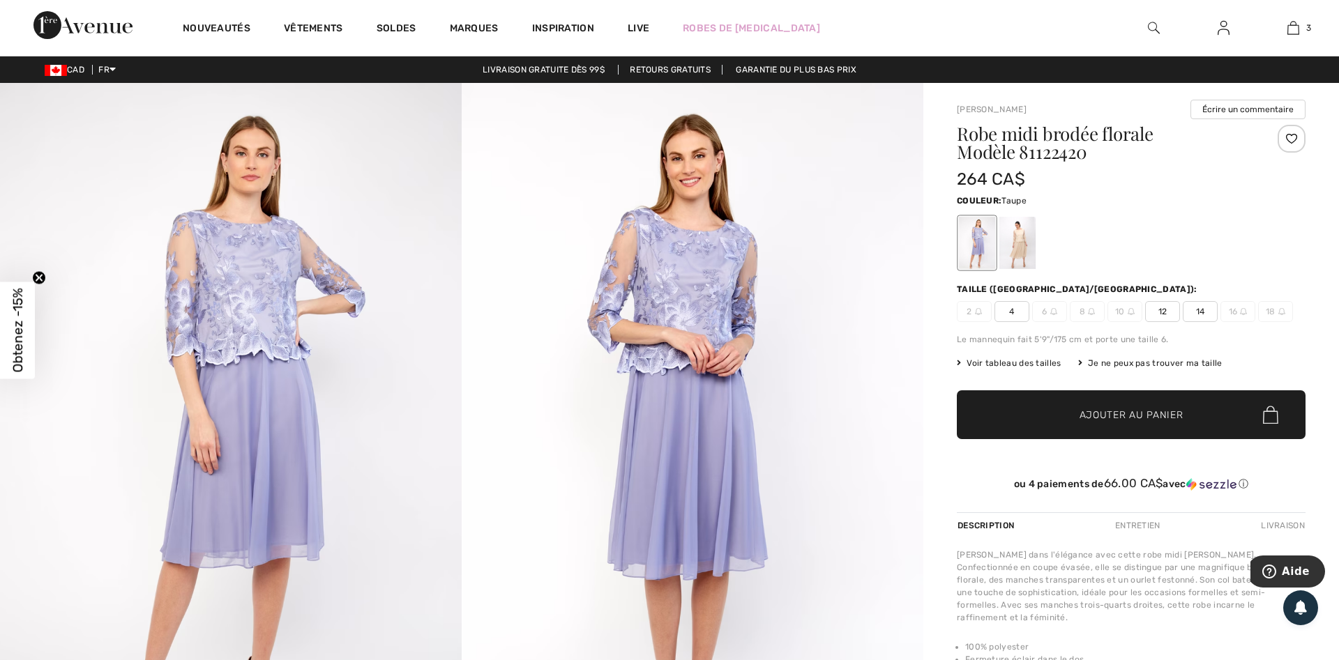
click at [1015, 229] on div at bounding box center [1017, 243] width 36 height 52
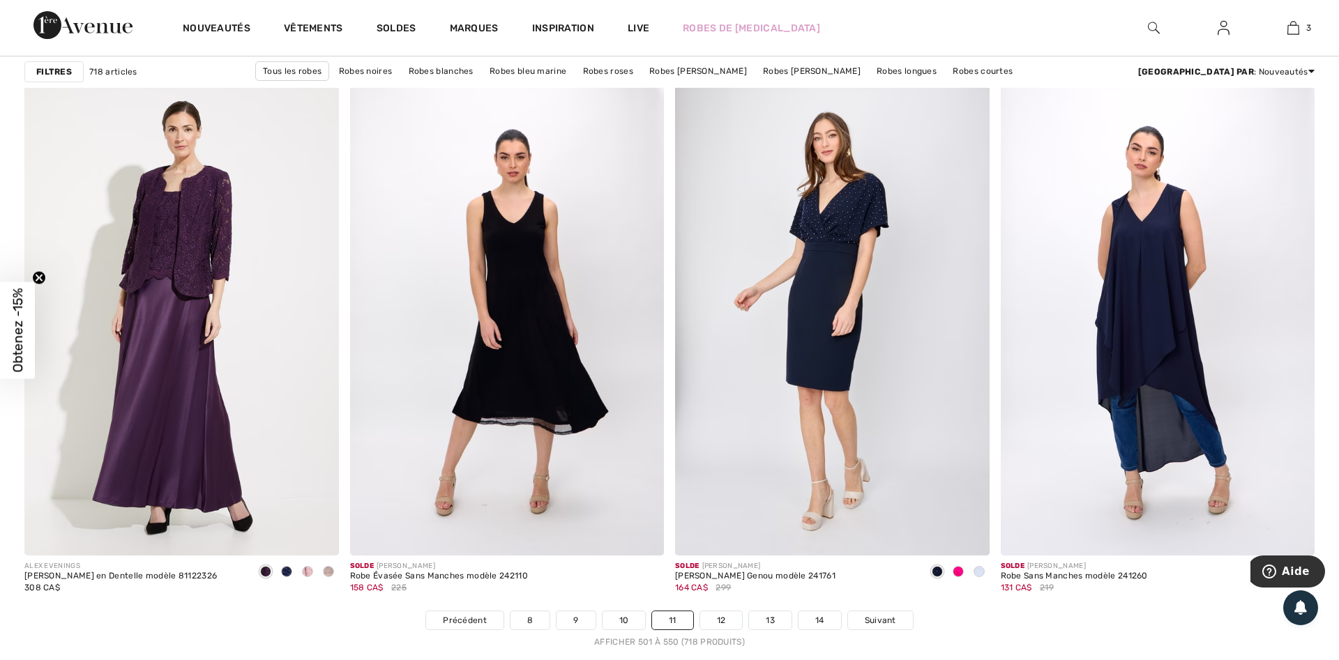
scroll to position [8109, 0]
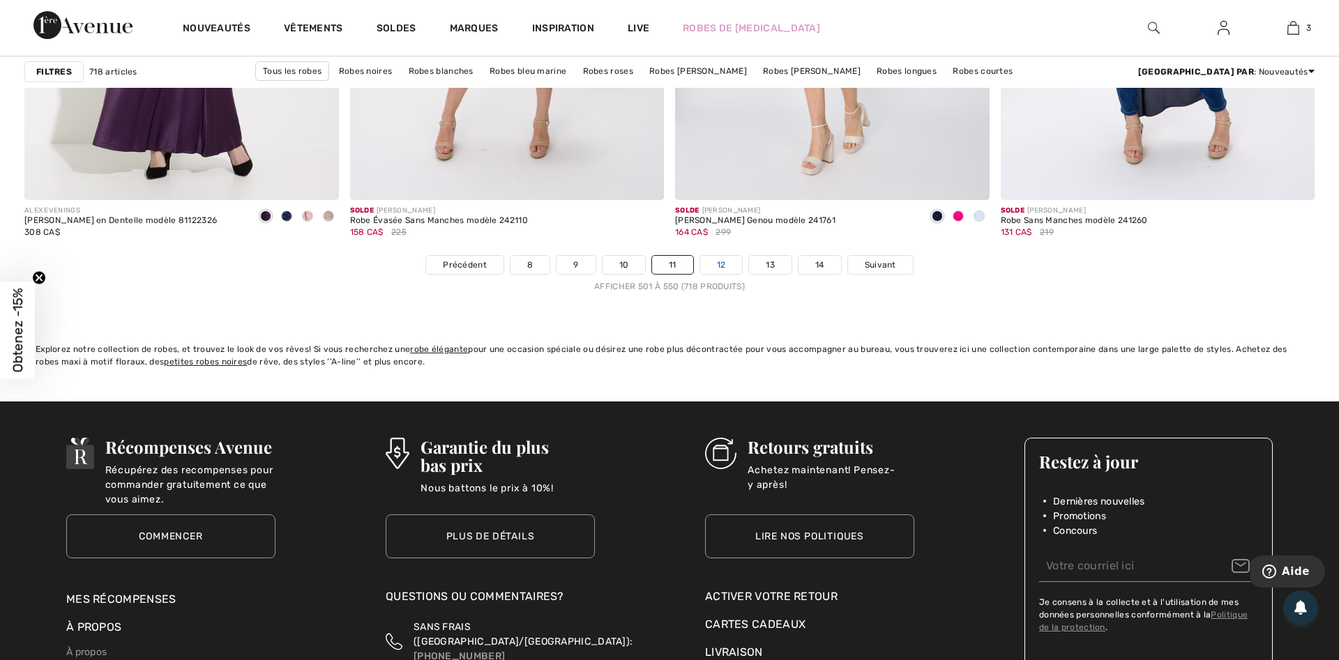
click at [727, 268] on link "12" at bounding box center [721, 265] width 43 height 18
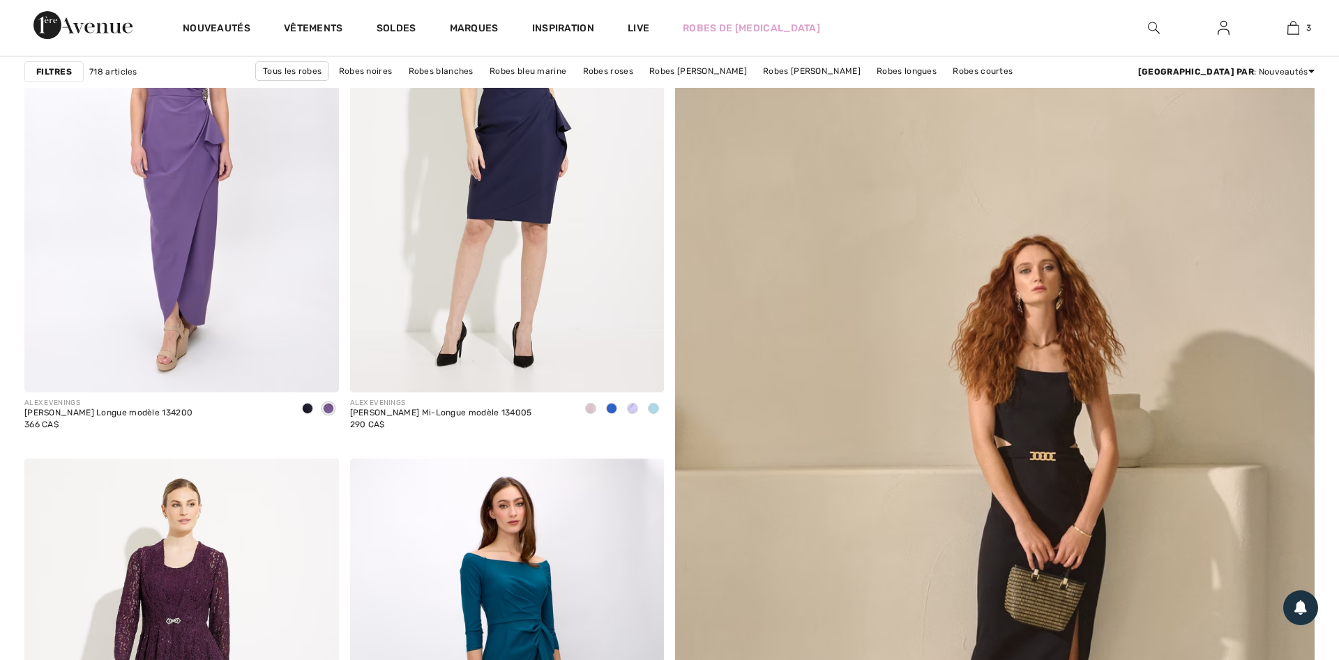
scroll to position [427, 0]
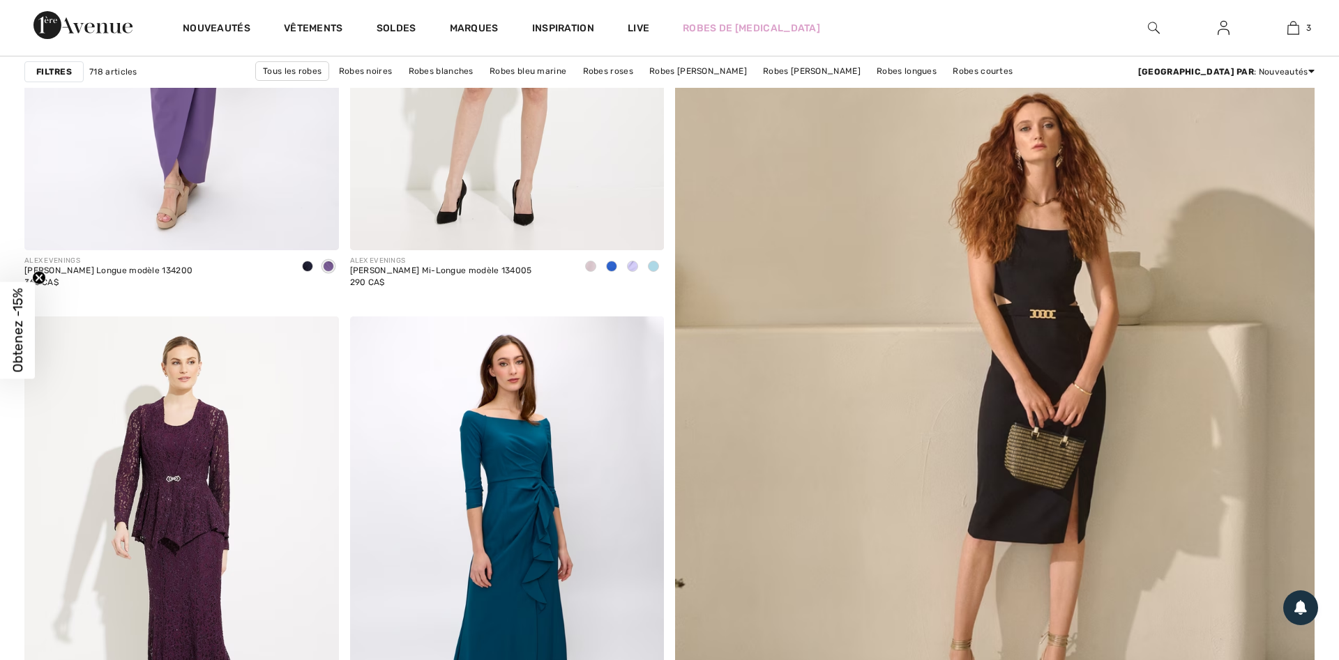
checkbox input "true"
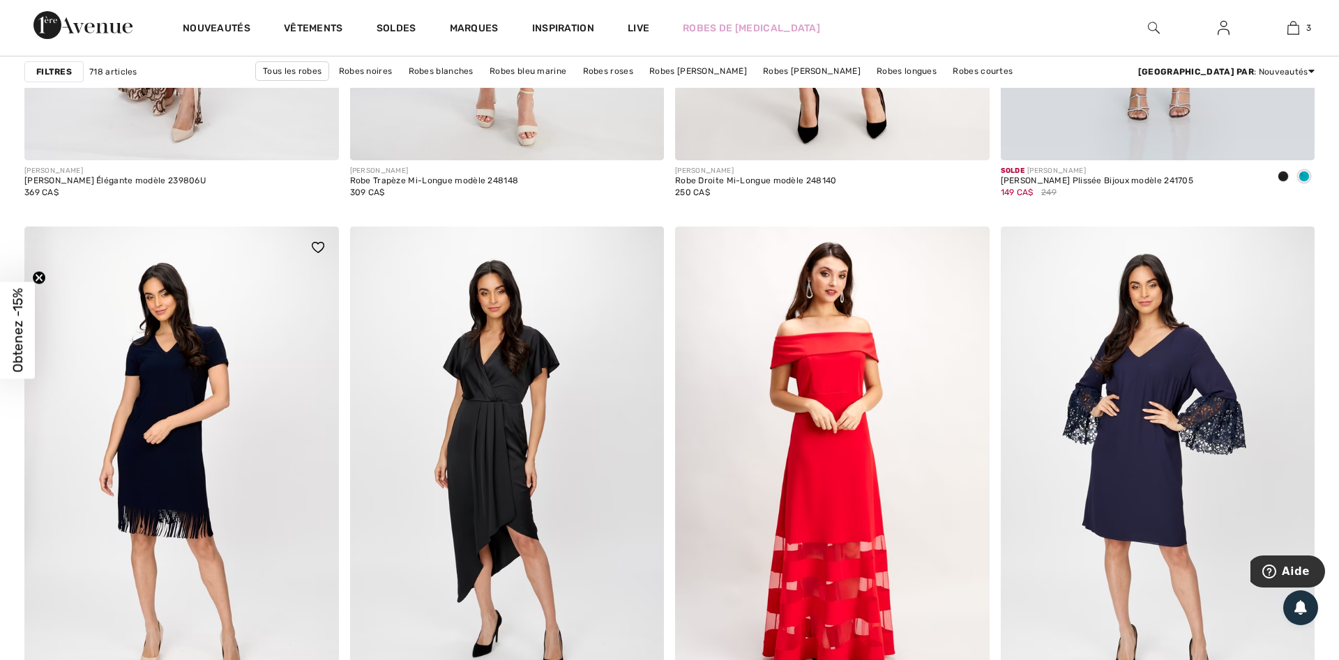
scroll to position [7896, 0]
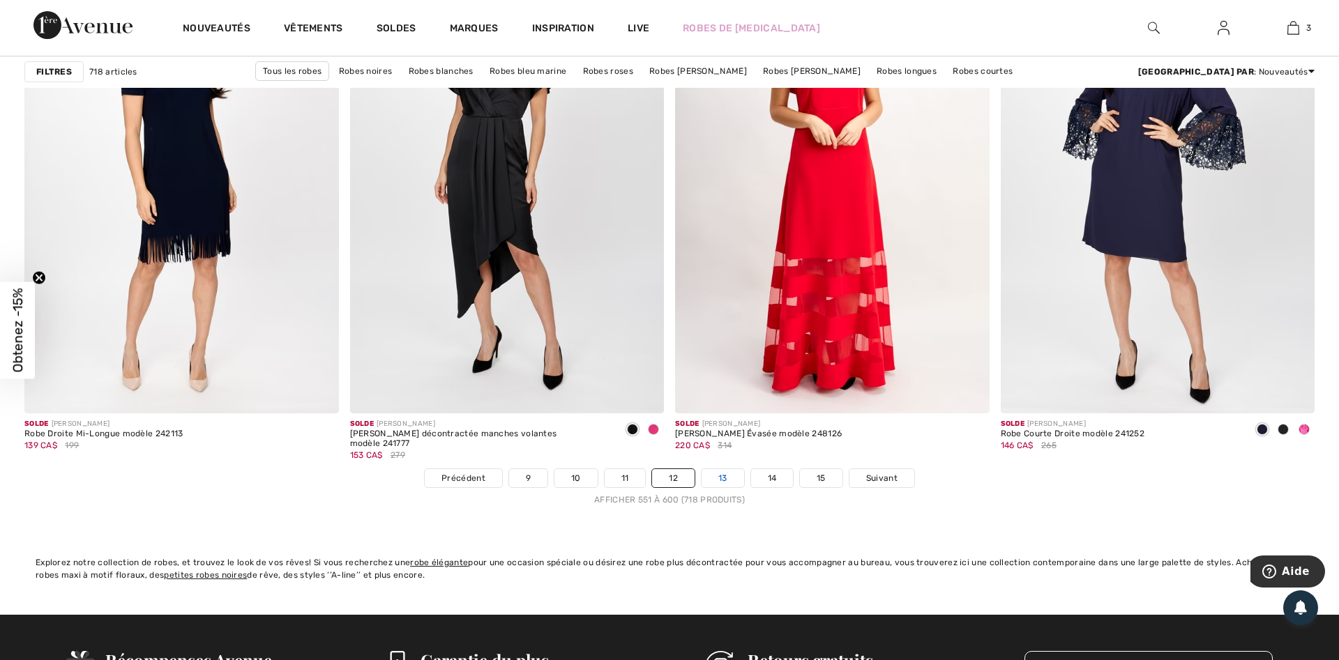
click at [716, 473] on link "13" at bounding box center [723, 478] width 43 height 18
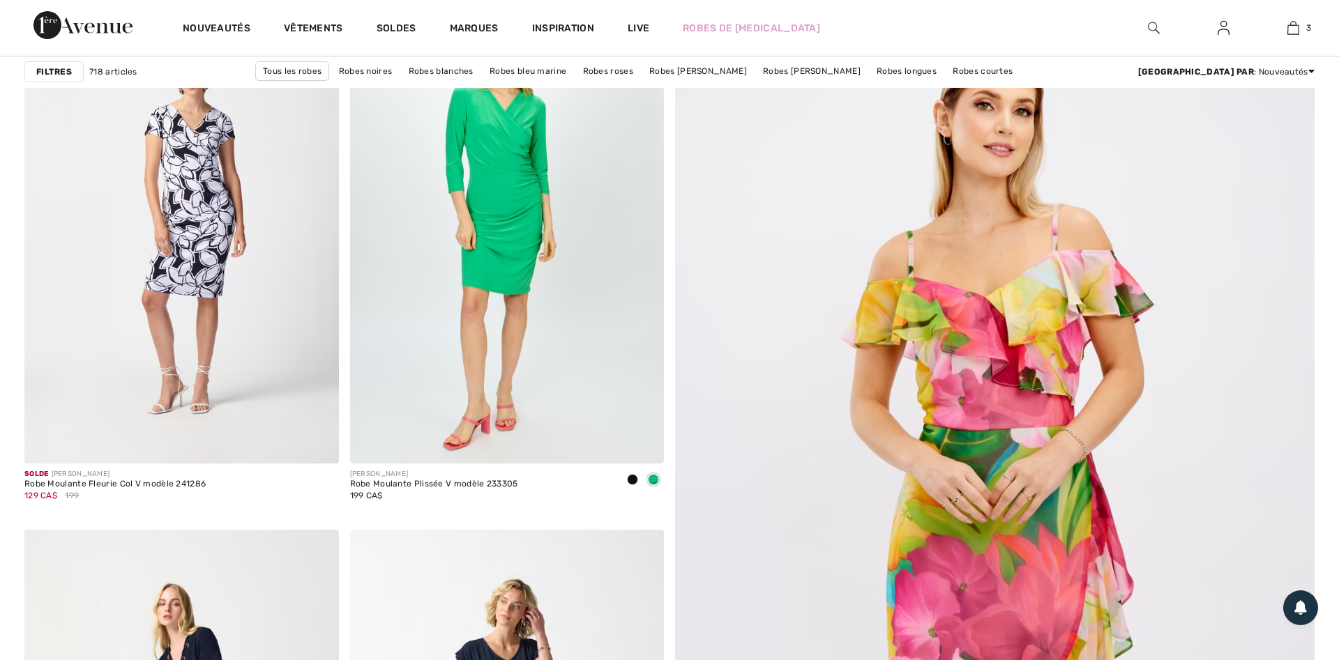
checkbox input "true"
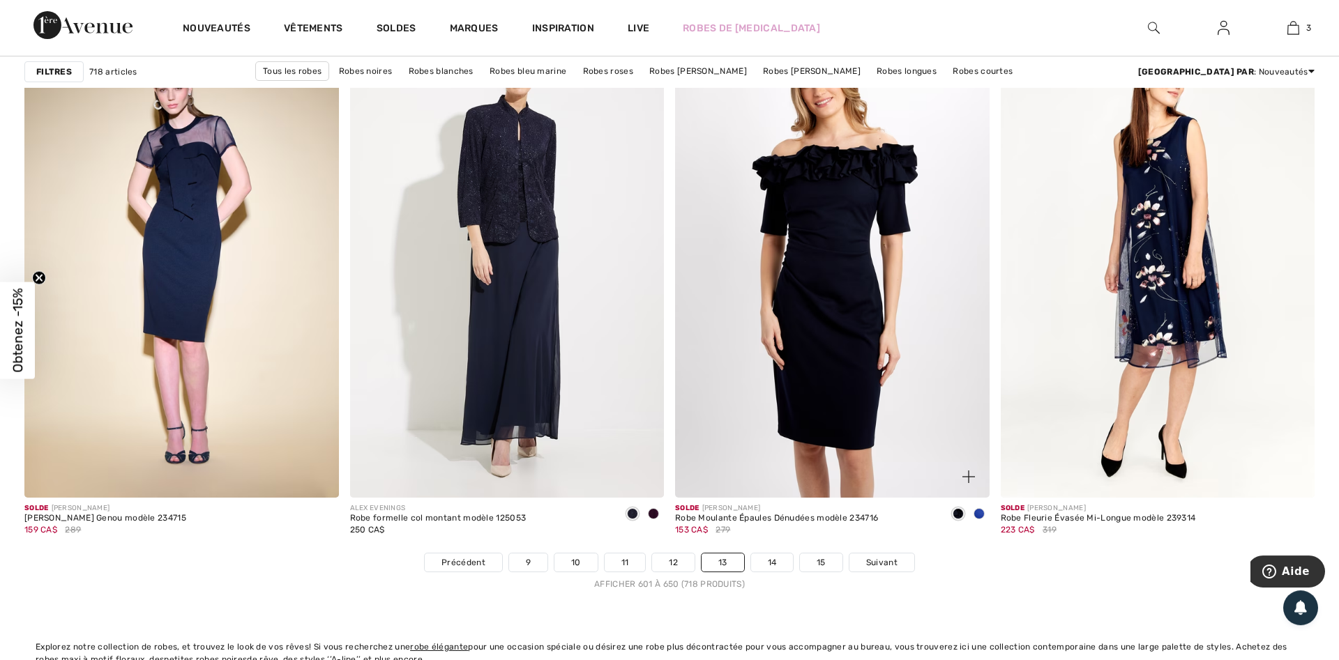
scroll to position [7896, 0]
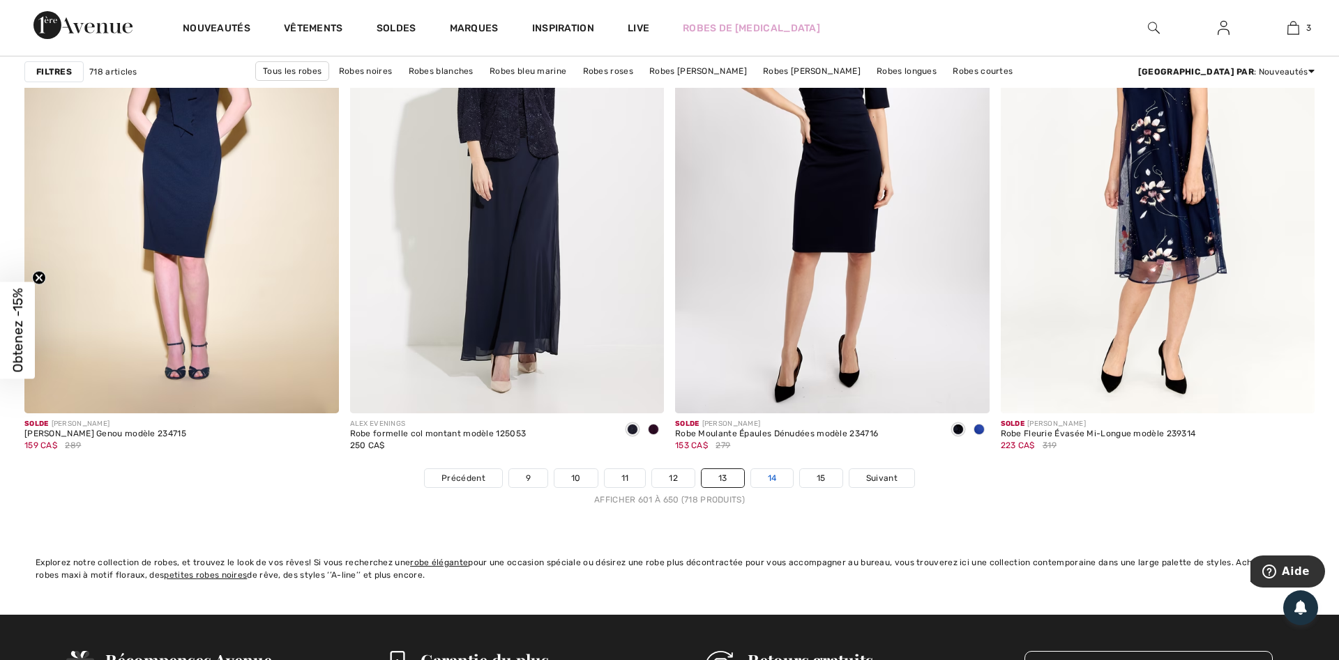
click at [769, 484] on link "14" at bounding box center [772, 478] width 43 height 18
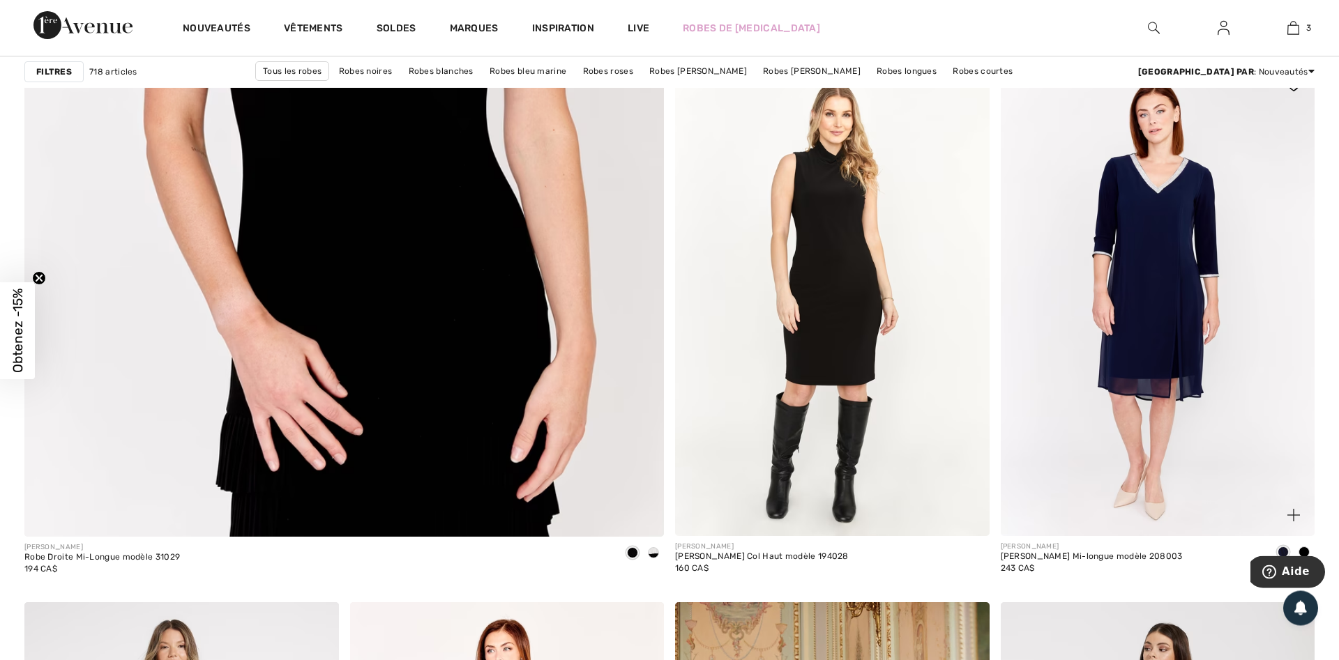
scroll to position [4979, 0]
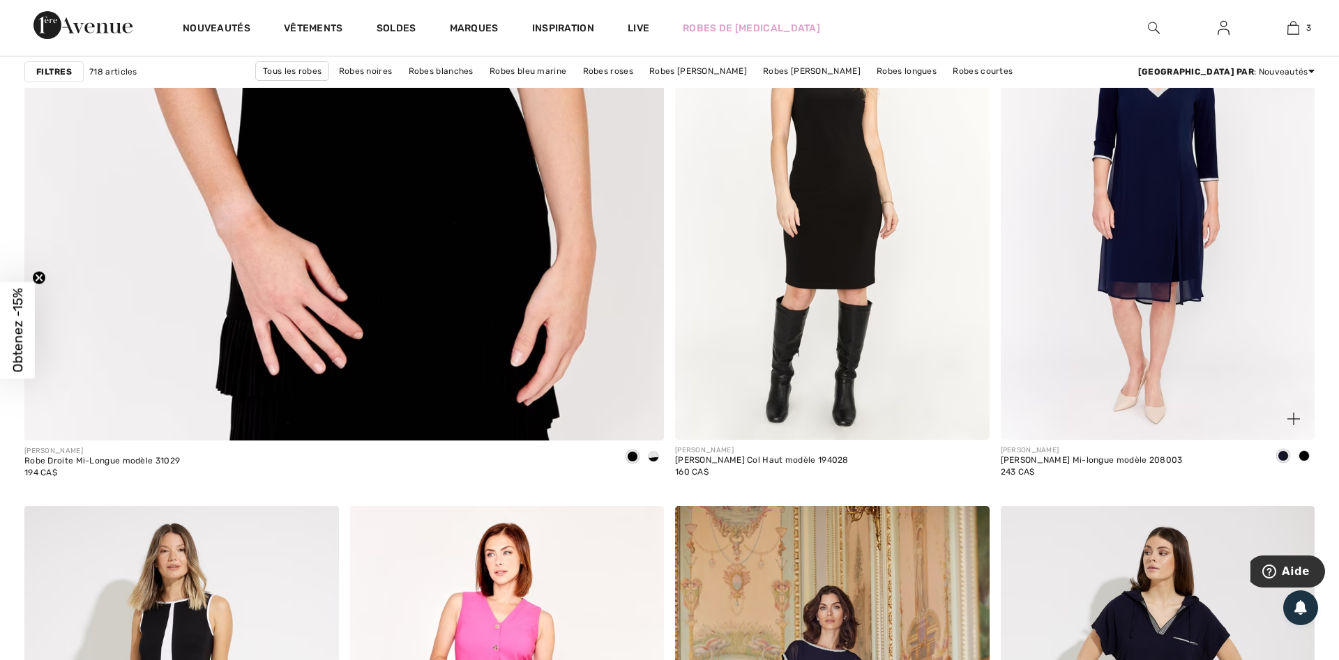
click at [1198, 330] on img at bounding box center [1158, 204] width 315 height 471
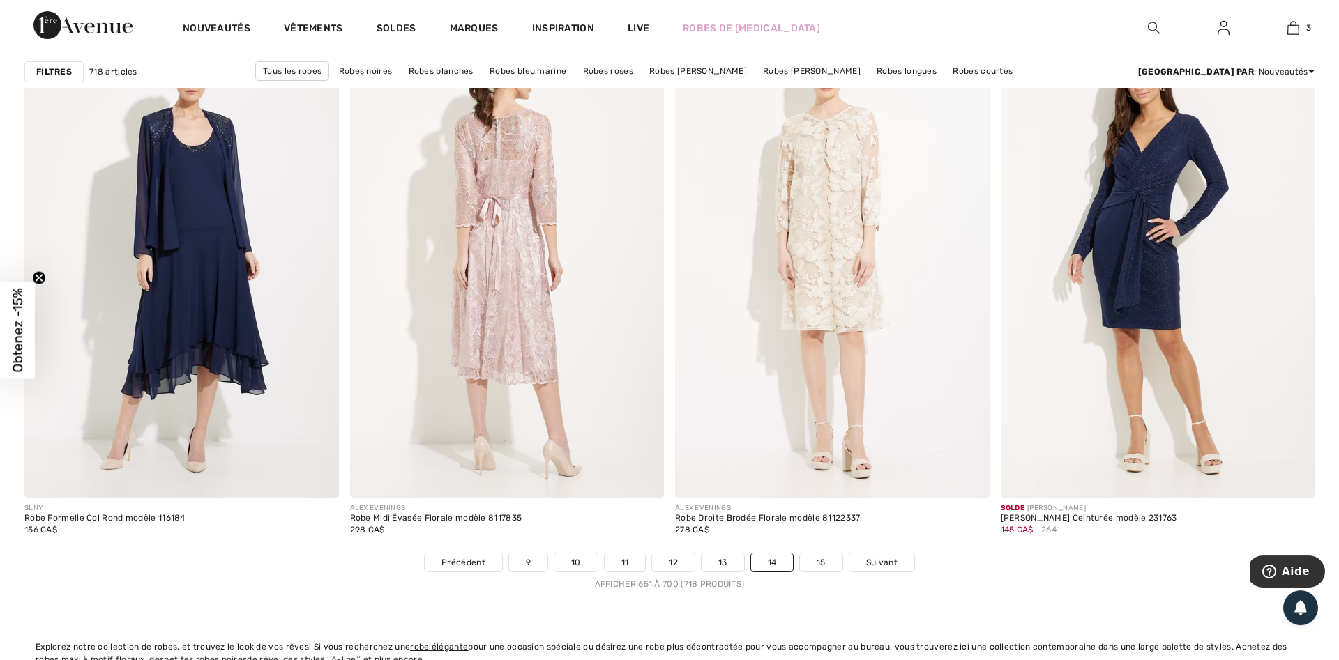
scroll to position [7824, 0]
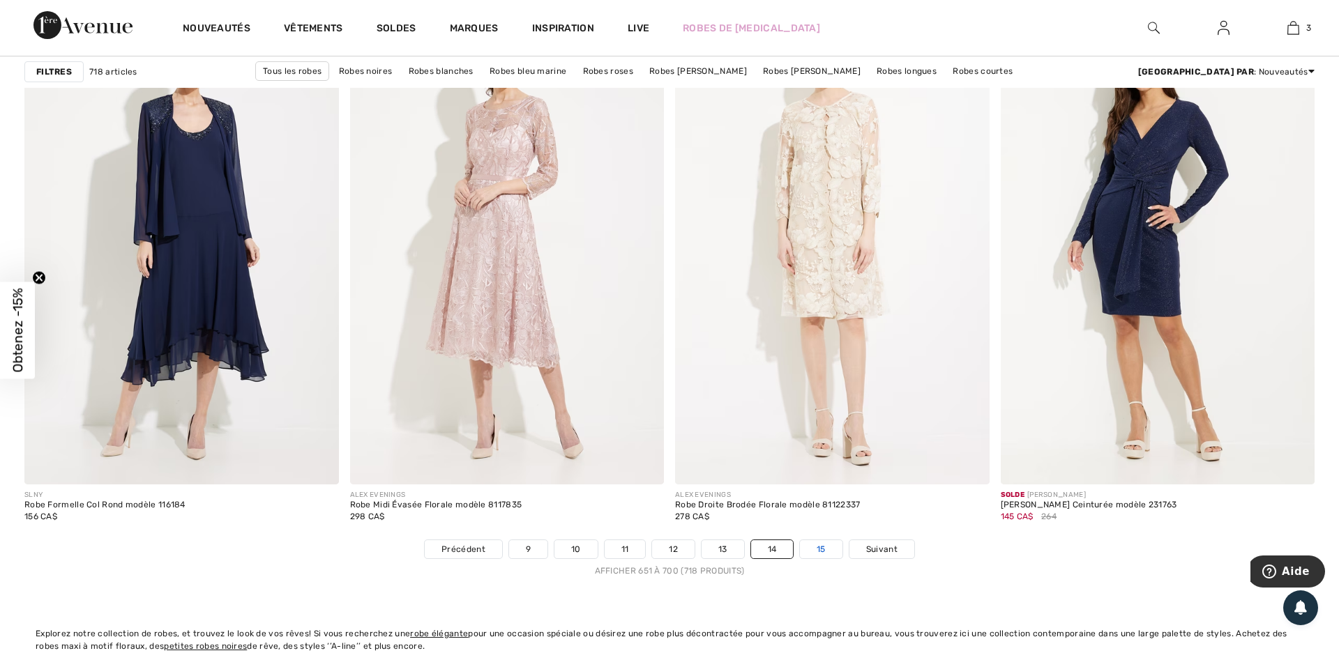
click at [830, 551] on link "15" at bounding box center [821, 549] width 43 height 18
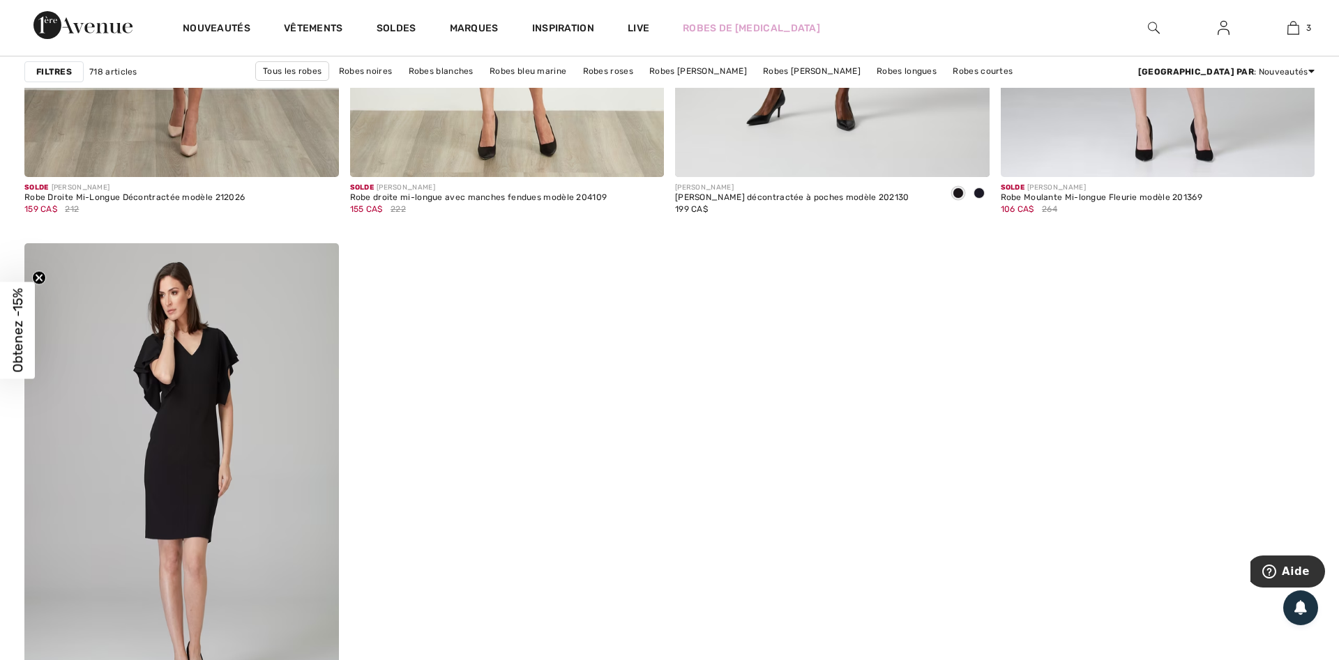
scroll to position [2845, 0]
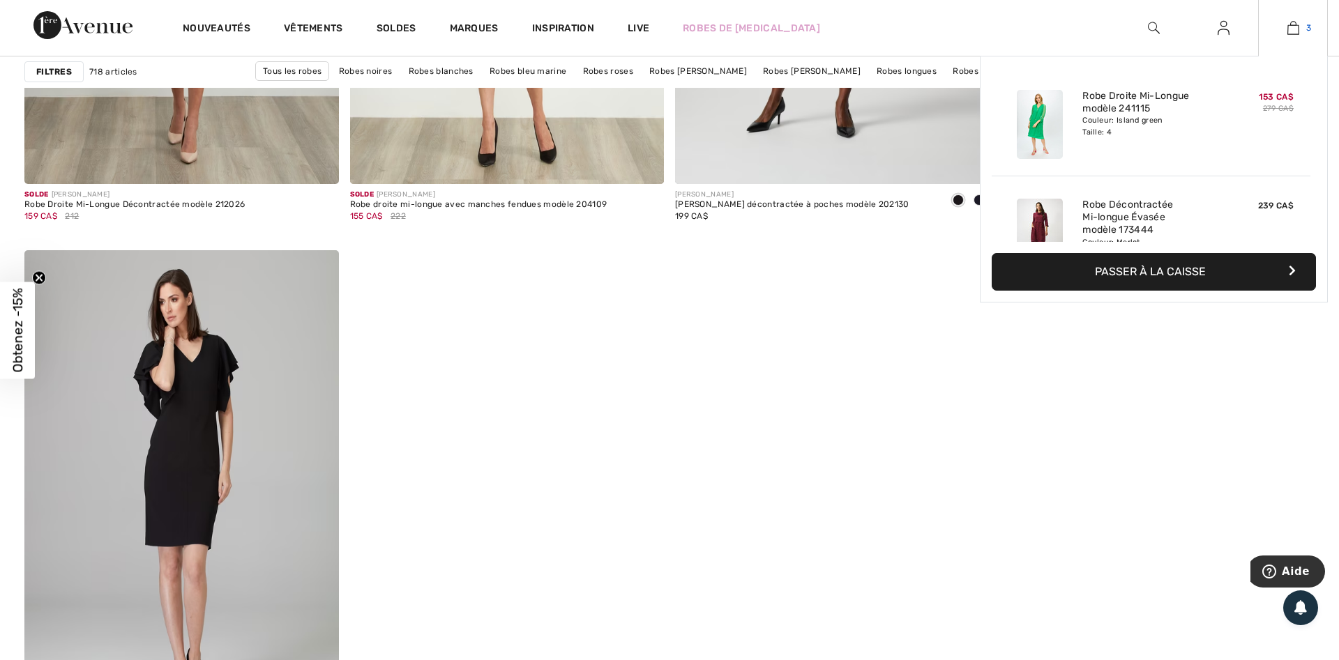
click at [1293, 31] on img at bounding box center [1293, 28] width 12 height 17
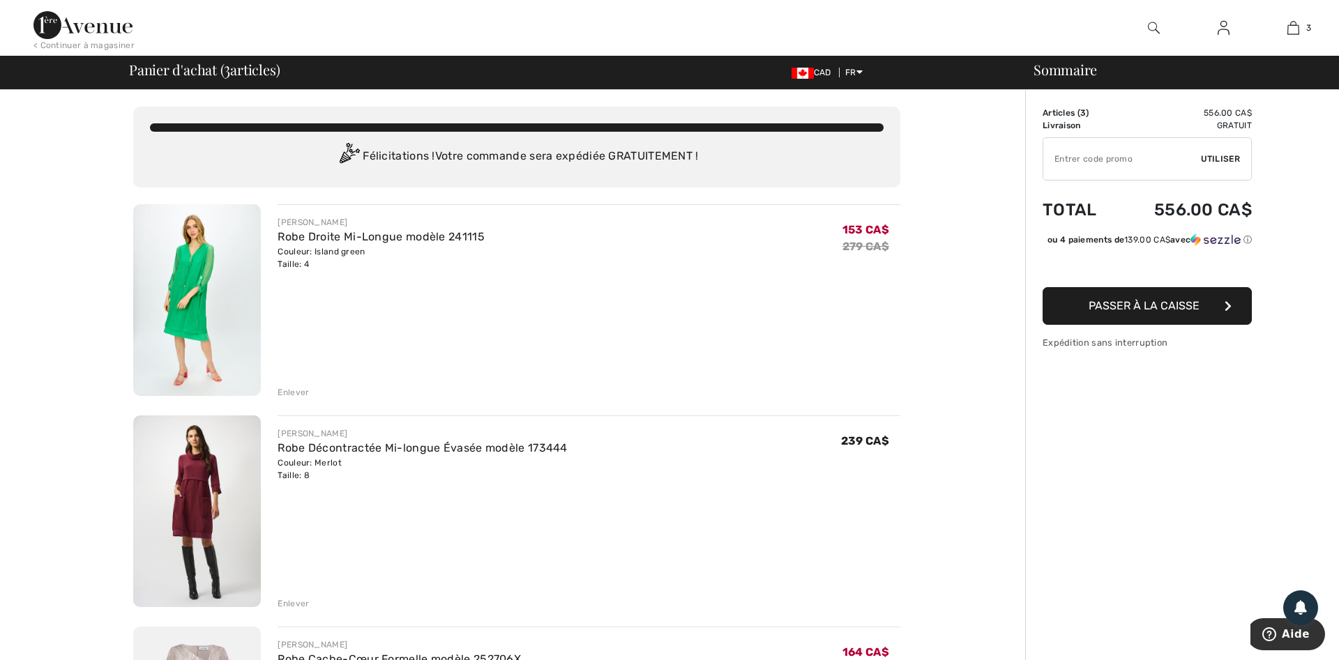
click at [289, 397] on div "Enlever" at bounding box center [293, 392] width 31 height 13
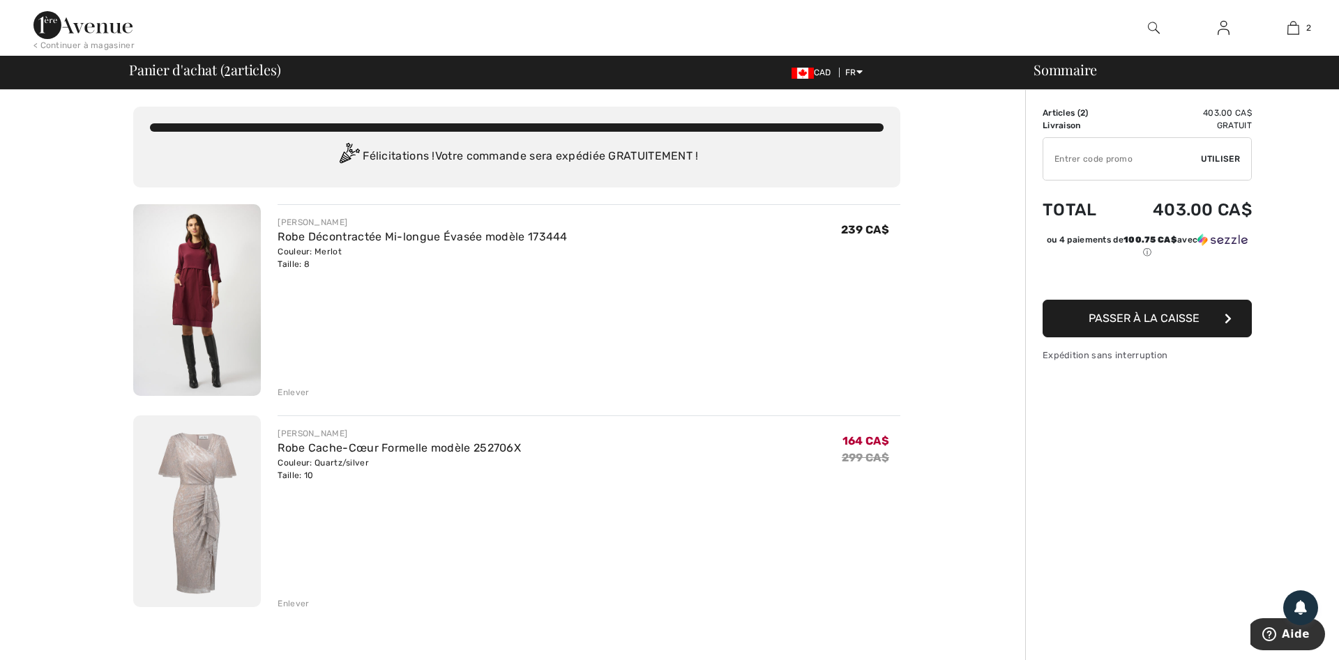
click at [298, 605] on div "Enlever" at bounding box center [293, 604] width 31 height 13
